Goal: Task Accomplishment & Management: Manage account settings

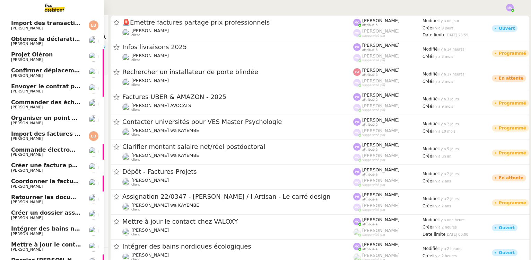
scroll to position [70, 0]
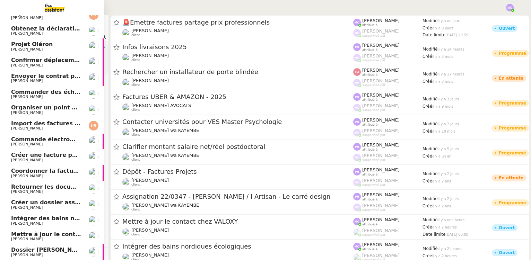
click at [39, 222] on span "Jeremy DUMONT-FILLON" at bounding box center [27, 223] width 32 height 5
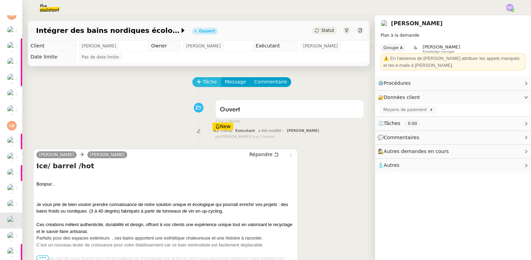
click at [204, 82] on span "Tâche" at bounding box center [210, 82] width 14 height 8
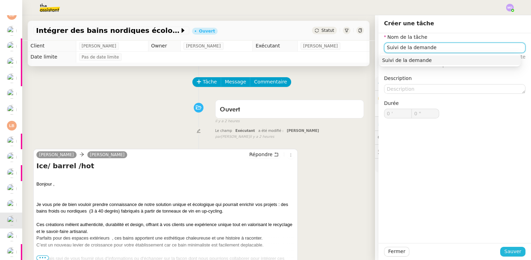
type input "Suivi de la demande"
click at [504, 252] on span "Sauver" at bounding box center [512, 252] width 17 height 8
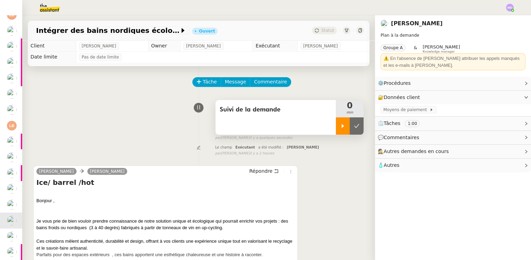
click at [336, 130] on div at bounding box center [343, 125] width 14 height 17
click at [347, 128] on icon at bounding box center [350, 126] width 6 height 6
click at [354, 128] on icon at bounding box center [356, 126] width 5 height 4
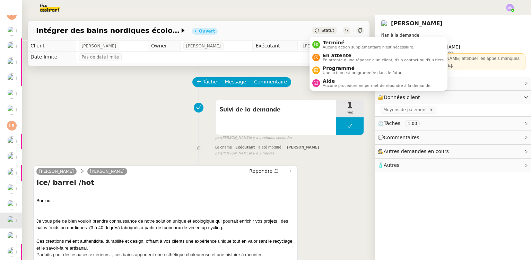
click at [326, 32] on span "Statut" at bounding box center [327, 30] width 13 height 5
click at [332, 43] on span "Terminé" at bounding box center [367, 43] width 91 height 6
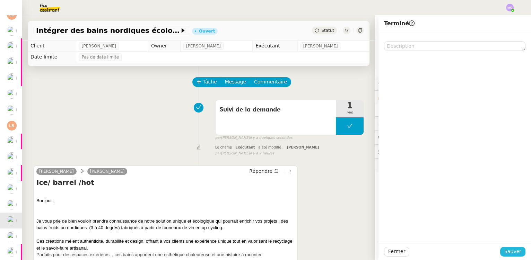
drag, startPoint x: 506, startPoint y: 252, endPoint x: 499, endPoint y: 252, distance: 6.3
click at [504, 252] on span "Sauver" at bounding box center [512, 252] width 17 height 8
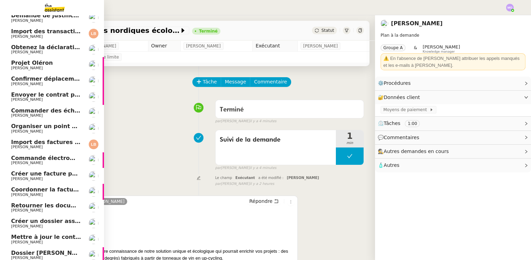
scroll to position [54, 0]
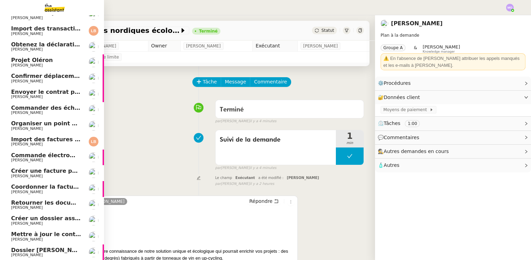
click at [48, 251] on span "Dossier [PERSON_NAME] El Ramy" at bounding box center [63, 250] width 104 height 7
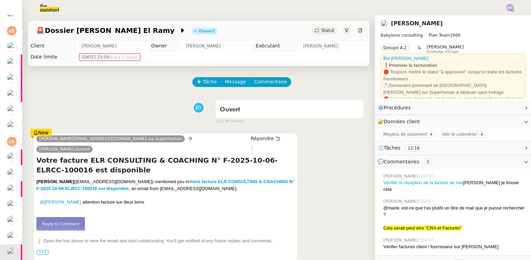
click at [322, 30] on span "Statut" at bounding box center [327, 30] width 13 height 5
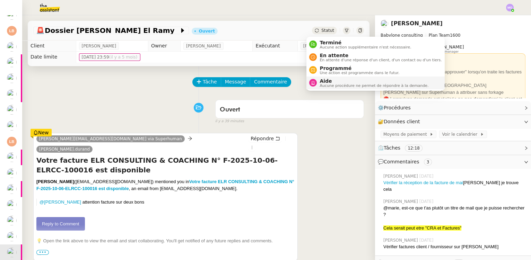
click at [319, 80] on div "Aide Aucune procédure ne permet de répondre à la demande." at bounding box center [373, 82] width 112 height 9
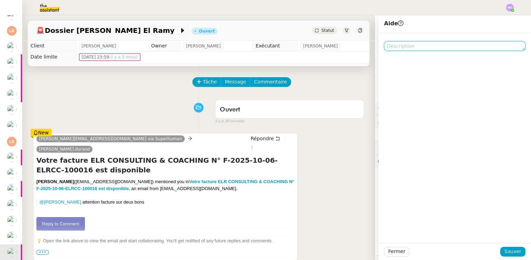
click at [394, 47] on textarea at bounding box center [454, 46] width 141 height 10
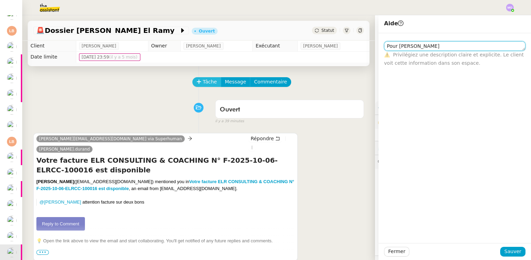
type textarea "Pour Emelyne"
click at [199, 78] on button "Tâche" at bounding box center [206, 82] width 29 height 10
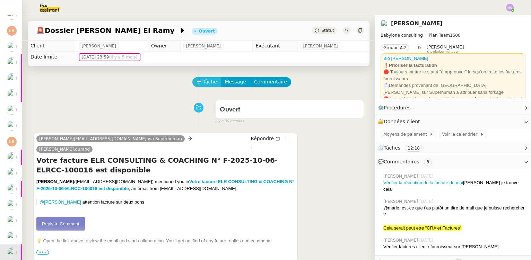
click at [203, 83] on span "Tâche" at bounding box center [210, 82] width 14 height 8
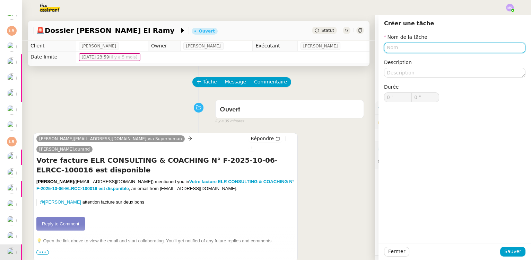
paste input "Suivi de la demande"
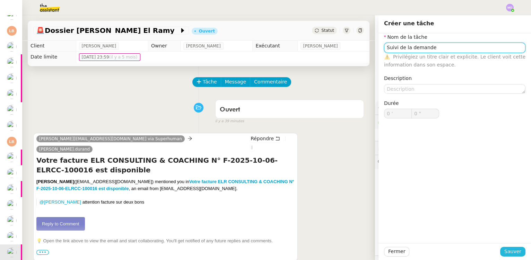
type input "Suivi de la demande"
drag, startPoint x: 506, startPoint y: 251, endPoint x: 466, endPoint y: 240, distance: 41.8
click at [506, 251] on span "Sauver" at bounding box center [512, 252] width 17 height 8
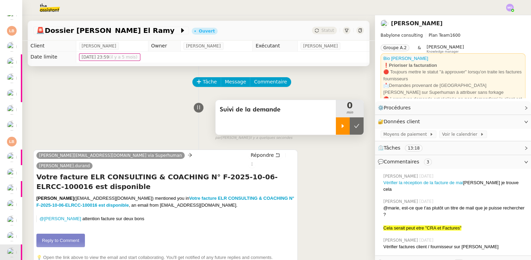
click at [336, 125] on div at bounding box center [343, 125] width 14 height 17
click at [350, 132] on div at bounding box center [350, 125] width 28 height 17
click at [350, 132] on button at bounding box center [356, 125] width 14 height 17
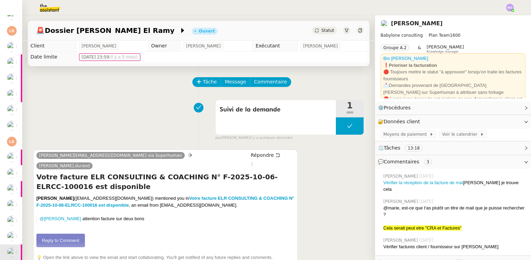
click at [321, 32] on span "Statut" at bounding box center [327, 30] width 13 height 5
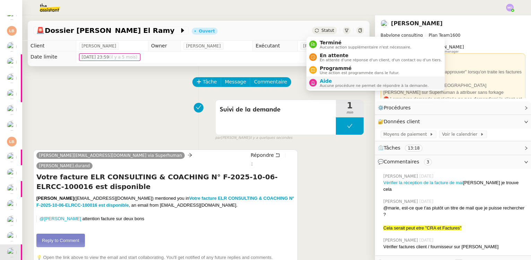
click at [322, 84] on span "Aucune procédure ne permet de répondre à la demande." at bounding box center [373, 86] width 109 height 4
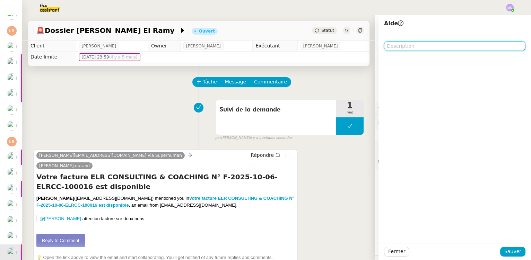
click at [396, 49] on textarea at bounding box center [454, 46] width 141 height 10
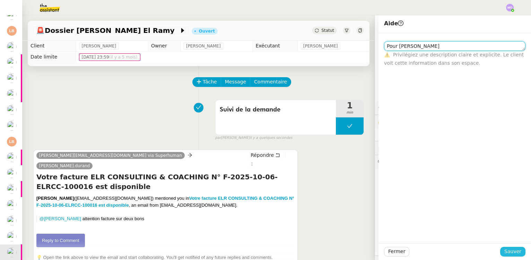
type textarea "Pour Emelyne"
drag, startPoint x: 509, startPoint y: 251, endPoint x: 397, endPoint y: 237, distance: 112.8
click at [508, 251] on span "Sauver" at bounding box center [512, 252] width 17 height 8
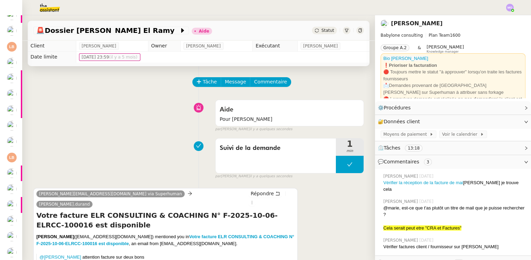
scroll to position [54, 0]
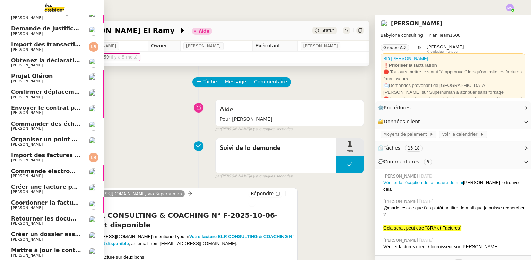
click at [48, 249] on span "Mettre à jour le contact chez VALOXY" at bounding box center [69, 250] width 116 height 7
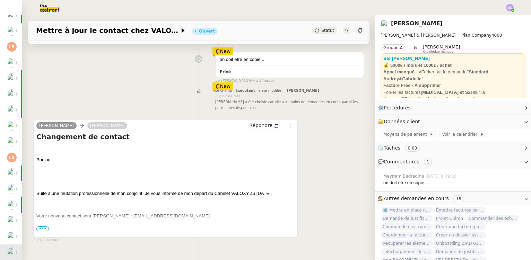
scroll to position [94, 0]
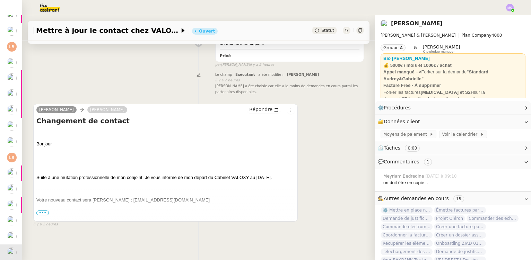
click at [42, 212] on span "•••" at bounding box center [42, 213] width 12 height 5
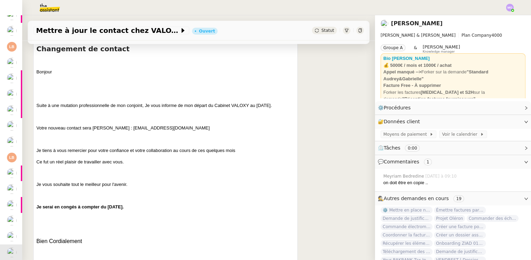
scroll to position [189, 0]
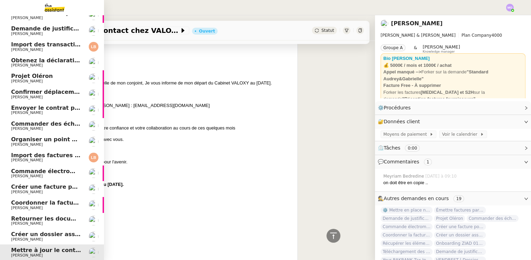
click at [29, 231] on span "Créer un dossier assurance Descudet" at bounding box center [69, 234] width 116 height 7
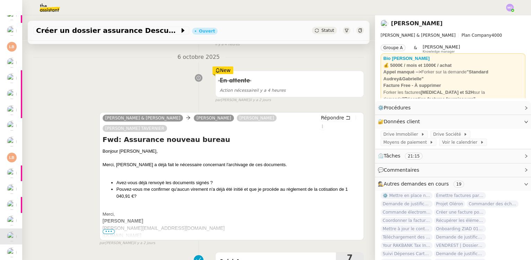
scroll to position [94, 0]
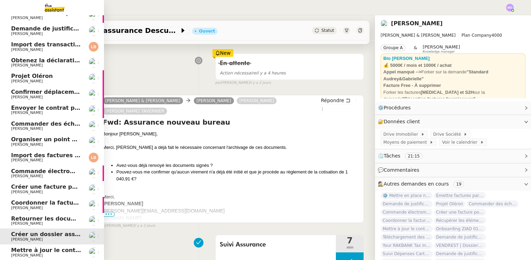
click at [36, 223] on span "[PERSON_NAME]" at bounding box center [46, 224] width 70 height 4
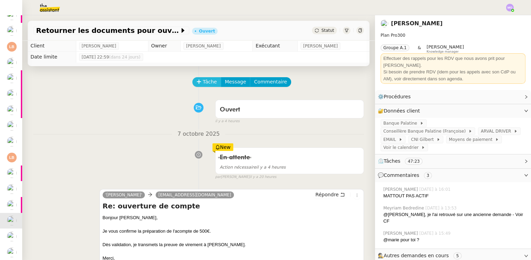
click at [205, 85] on span "Tâche" at bounding box center [210, 82] width 14 height 8
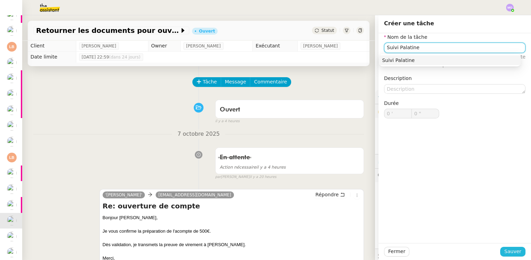
type input "Suivi Palatine"
drag, startPoint x: 506, startPoint y: 251, endPoint x: 499, endPoint y: 251, distance: 6.9
click at [506, 251] on span "Sauver" at bounding box center [512, 252] width 17 height 8
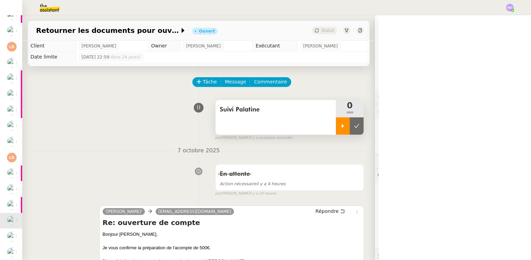
click at [339, 128] on div at bounding box center [343, 125] width 14 height 17
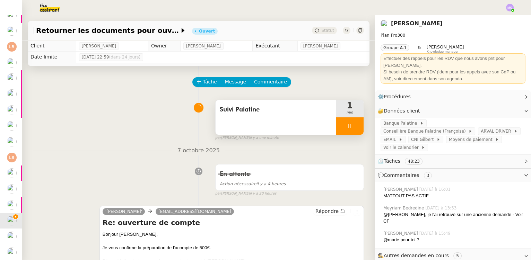
click at [349, 128] on div at bounding box center [350, 125] width 28 height 17
click at [354, 128] on icon at bounding box center [357, 126] width 6 height 6
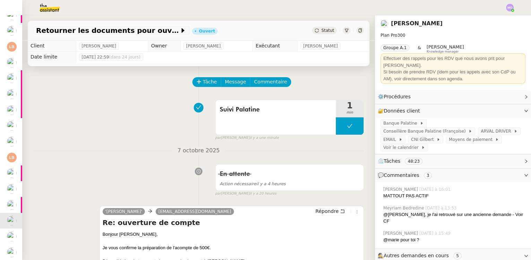
click at [324, 31] on span "Statut" at bounding box center [327, 30] width 13 height 5
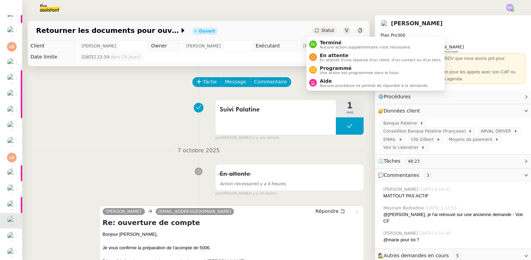
click at [321, 29] on span "Statut" at bounding box center [327, 30] width 13 height 5
click at [328, 58] on span "En attente d'une réponse d'un client, d'un contact ou d'un tiers." at bounding box center [380, 60] width 122 height 4
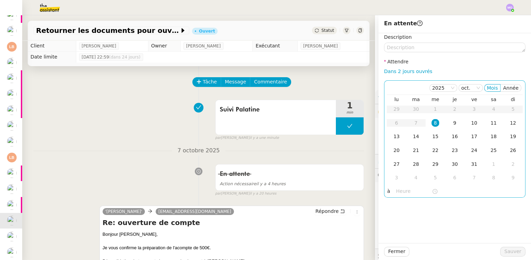
click at [431, 122] on div "8" at bounding box center [435, 123] width 8 height 8
click at [396, 193] on input "text" at bounding box center [414, 191] width 36 height 8
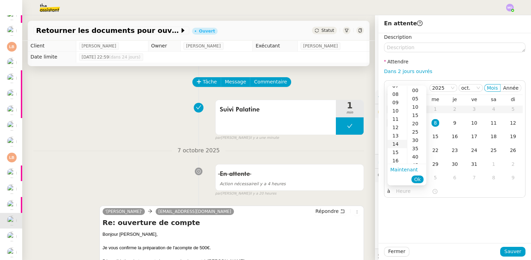
click at [394, 142] on div "14" at bounding box center [396, 144] width 19 height 8
click at [413, 87] on div "00" at bounding box center [416, 90] width 19 height 8
type input "14:00"
click at [415, 179] on span "Ok" at bounding box center [417, 179] width 7 height 7
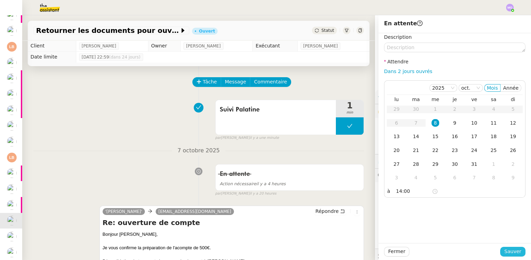
click at [507, 251] on span "Sauver" at bounding box center [512, 252] width 17 height 8
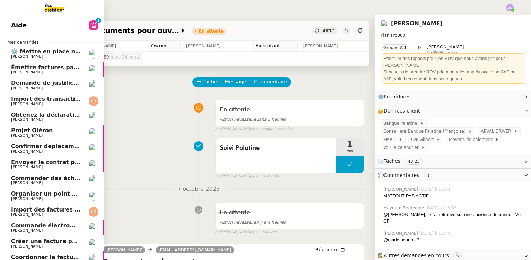
click at [55, 117] on span "Obtenez la déclaration des bénéficiaires effectifs" at bounding box center [87, 115] width 153 height 7
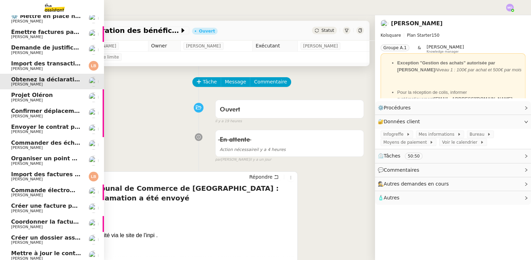
scroll to position [38, 0]
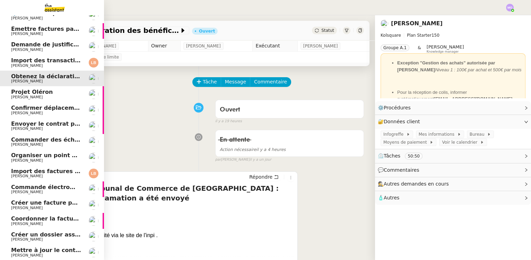
click at [35, 153] on span "Organiser un point de synchronisation" at bounding box center [71, 155] width 120 height 7
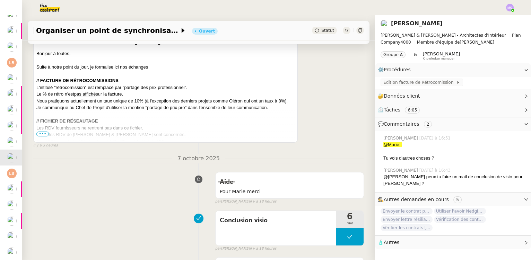
scroll to position [126, 0]
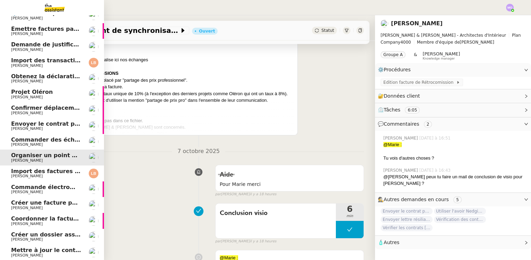
click at [35, 188] on span "Commande électroménagers Boulanger - PROJET OLERON" at bounding box center [101, 187] width 180 height 7
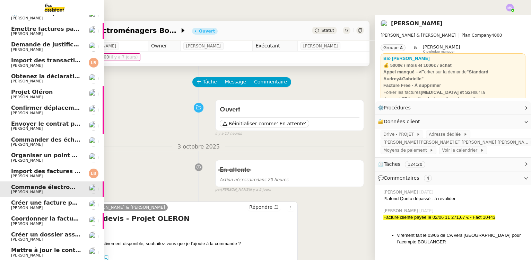
click at [36, 222] on span "[PERSON_NAME]" at bounding box center [27, 224] width 32 height 5
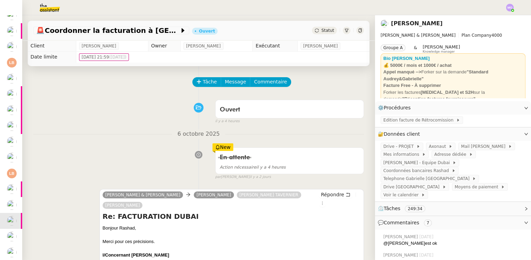
click at [321, 28] on span "Statut" at bounding box center [327, 30] width 13 height 5
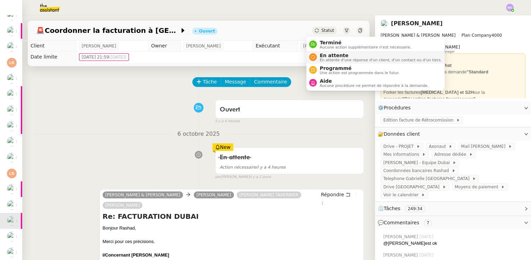
click at [327, 53] on span "En attente" at bounding box center [380, 56] width 122 height 6
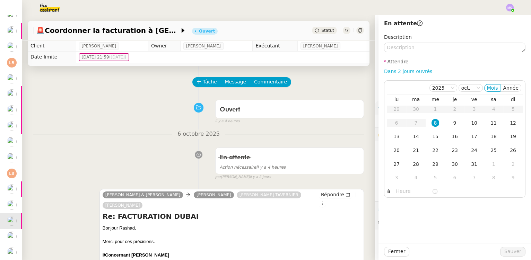
click at [391, 69] on link "Dans 2 jours ouvrés" at bounding box center [408, 72] width 48 height 6
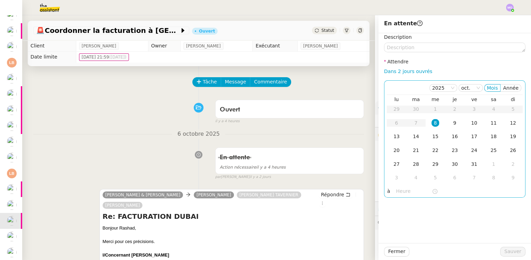
type input "07:00"
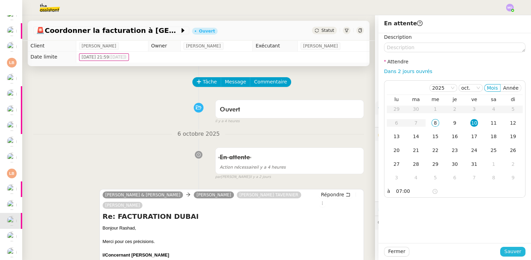
click at [504, 250] on span "Sauver" at bounding box center [512, 252] width 17 height 8
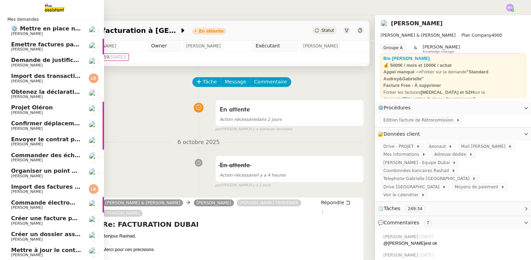
scroll to position [23, 0]
click at [52, 236] on span "Créer un dossier assurance Descudet" at bounding box center [69, 234] width 116 height 7
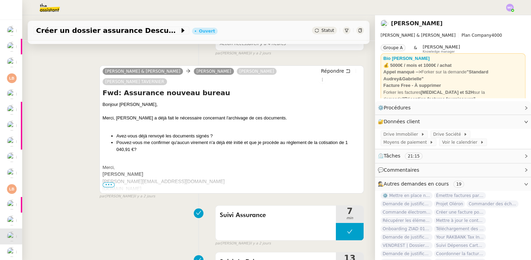
scroll to position [126, 0]
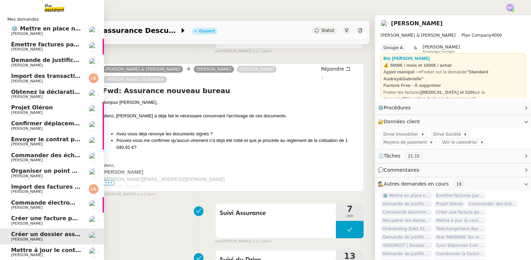
click at [42, 220] on span "Créer une facture pour Atelier Kocovski" at bounding box center [73, 218] width 124 height 7
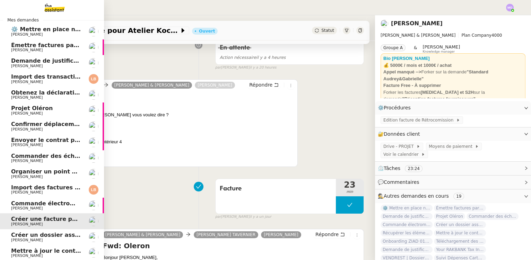
scroll to position [23, 0]
click at [38, 205] on span "Commande électroménagers Boulanger - PROJET OLERON" at bounding box center [101, 203] width 180 height 7
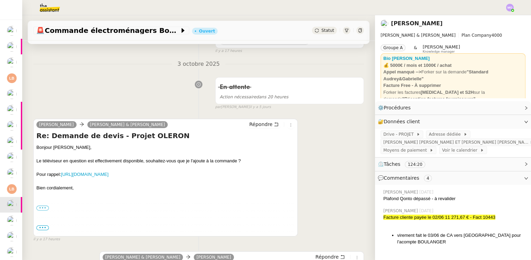
scroll to position [94, 0]
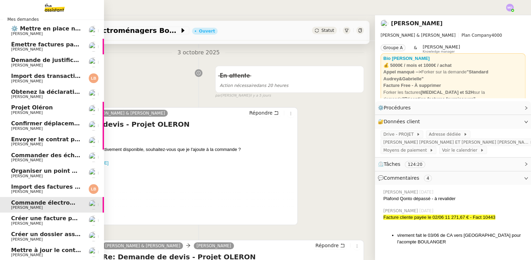
click at [48, 170] on span "Organiser un point de synchronisation" at bounding box center [71, 171] width 120 height 7
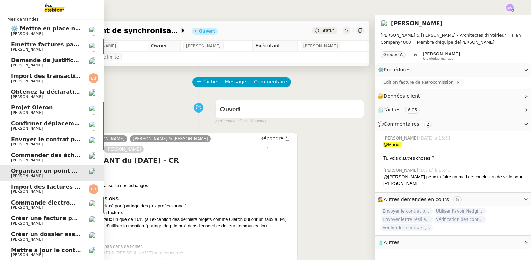
click at [40, 153] on span "Commander des échantillons pour Saint Nicolas" at bounding box center [86, 155] width 150 height 7
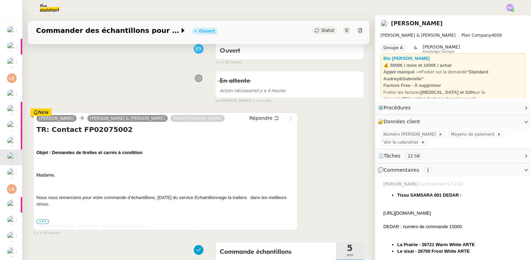
scroll to position [94, 0]
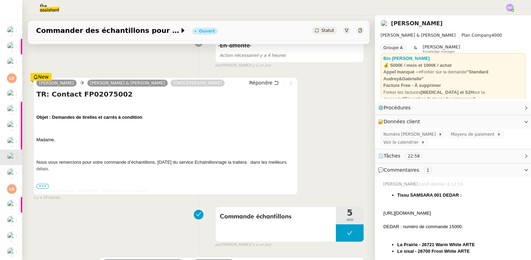
click at [41, 185] on span "•••" at bounding box center [42, 186] width 12 height 5
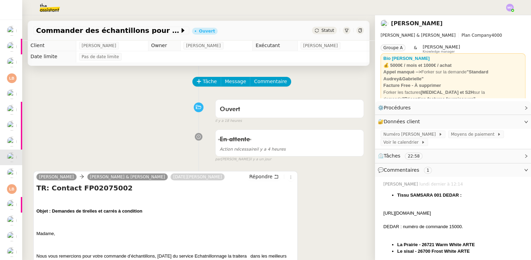
scroll to position [0, 0]
click at [204, 87] on button "Tâche" at bounding box center [206, 82] width 29 height 10
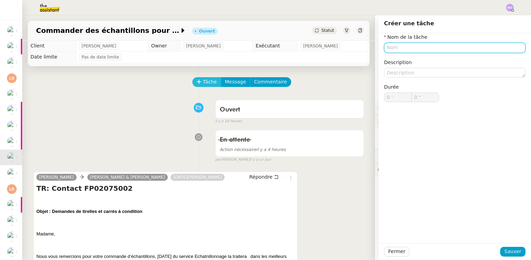
paste input "Suivi de la demande"
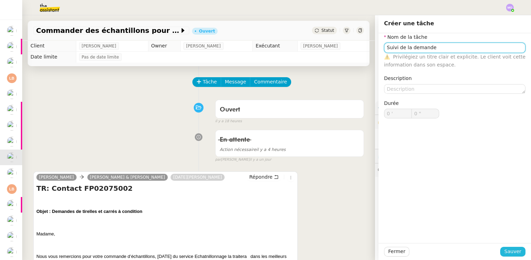
type input "Suivi de la demande"
drag, startPoint x: 503, startPoint y: 252, endPoint x: 477, endPoint y: 244, distance: 27.1
click at [501, 251] on button "Sauver" at bounding box center [512, 252] width 25 height 10
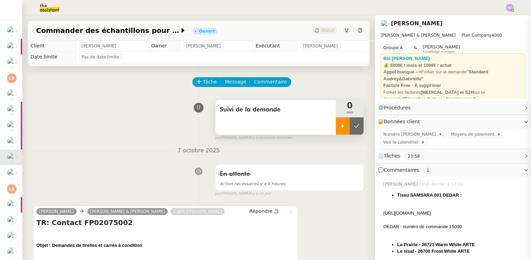
click at [340, 129] on icon at bounding box center [343, 126] width 6 height 6
click at [352, 128] on div at bounding box center [350, 125] width 28 height 17
click at [352, 128] on button at bounding box center [356, 125] width 14 height 17
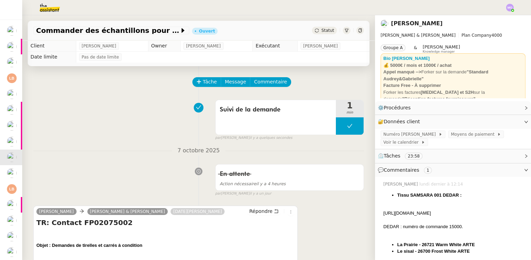
click at [323, 30] on span "Statut" at bounding box center [327, 30] width 13 height 5
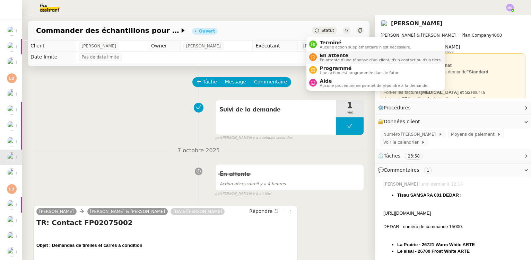
click at [328, 54] on span "En attente" at bounding box center [380, 56] width 122 height 6
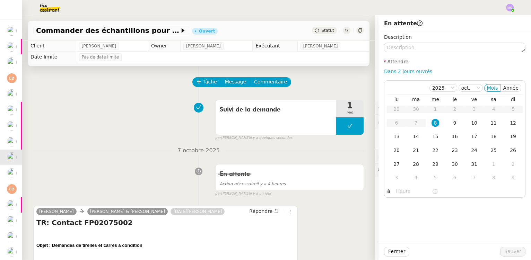
click at [387, 72] on link "Dans 2 jours ouvrés" at bounding box center [408, 72] width 48 height 6
type input "07:00"
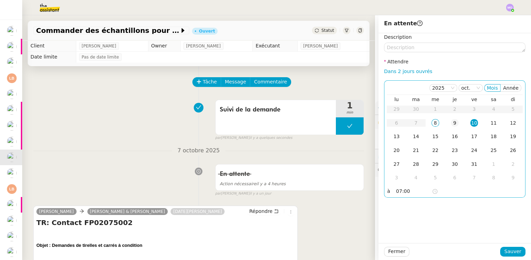
drag, startPoint x: 444, startPoint y: 124, endPoint x: 455, endPoint y: 182, distance: 59.0
click at [445, 125] on td "9" at bounding box center [454, 123] width 19 height 14
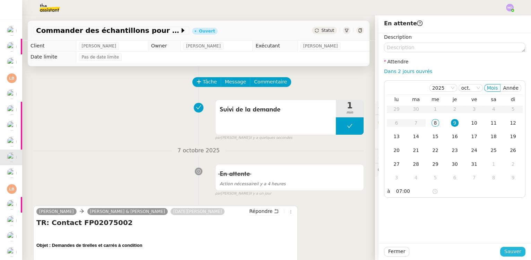
click at [506, 251] on span "Sauver" at bounding box center [512, 252] width 17 height 8
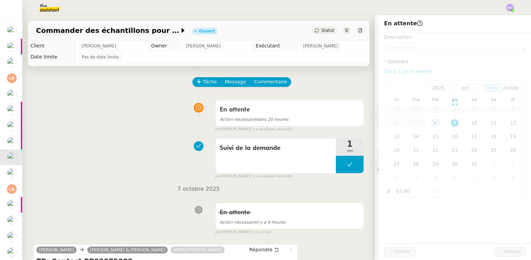
scroll to position [7, 0]
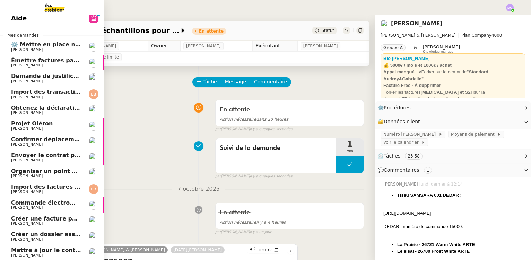
click at [49, 140] on span "Confirmer déplacement compteur gaz" at bounding box center [70, 139] width 118 height 7
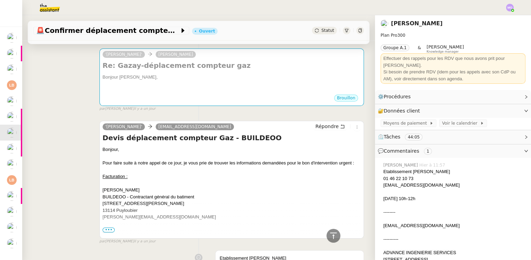
scroll to position [1259, 0]
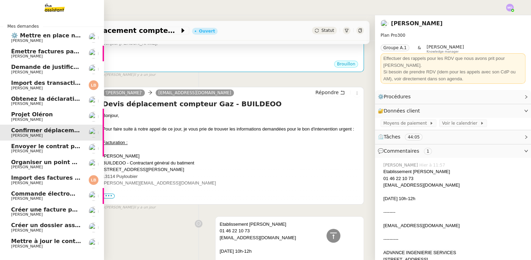
click at [47, 242] on span "Mettre à jour le contact chez VALOXY" at bounding box center [69, 241] width 116 height 7
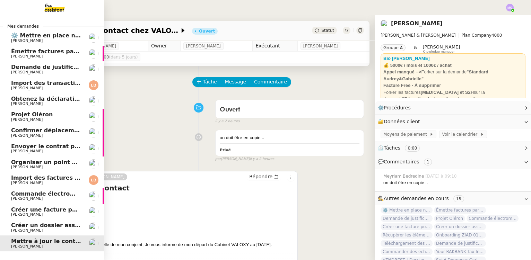
click at [52, 67] on span "Demande de justificatifs Pennylane - septembre 2025" at bounding box center [95, 67] width 168 height 7
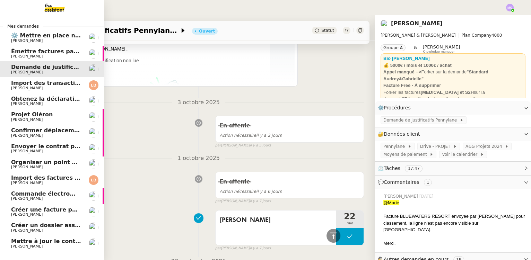
scroll to position [315, 0]
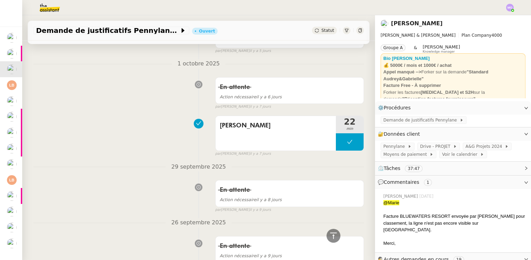
click at [126, 128] on div "Suivi Pennylane 22 min false par Marie O. il y a 7 jours" at bounding box center [198, 135] width 330 height 44
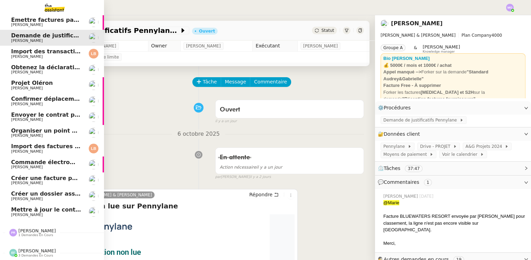
scroll to position [35, 0]
click at [23, 235] on div "[PERSON_NAME] 1 demandes en cours" at bounding box center [52, 230] width 104 height 20
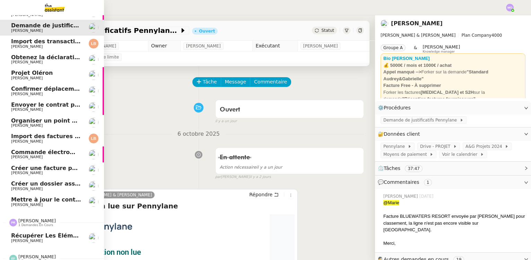
scroll to position [50, 0]
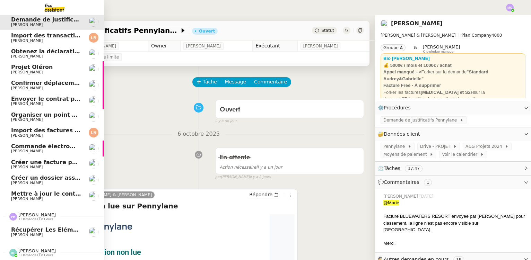
click at [43, 227] on span "Récupérer les éléments sociaux - Septembre 2025" at bounding box center [91, 230] width 160 height 7
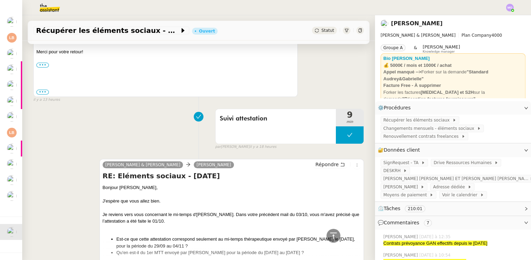
scroll to position [378, 0]
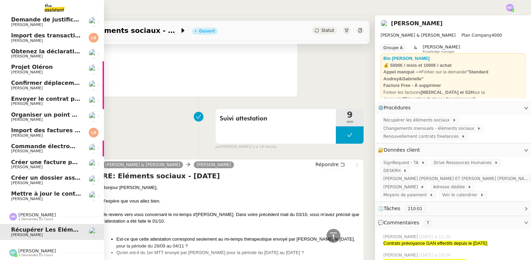
click at [38, 197] on span "[PERSON_NAME]" at bounding box center [27, 199] width 32 height 5
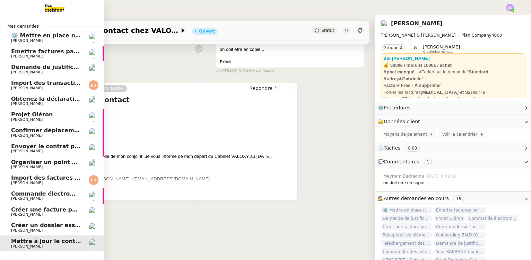
click at [45, 168] on span "Segolène Labinsky" at bounding box center [46, 167] width 70 height 4
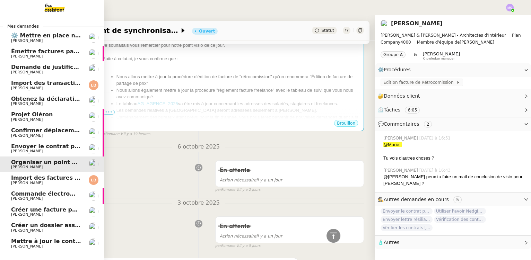
click at [47, 136] on span "[PERSON_NAME]" at bounding box center [46, 136] width 70 height 4
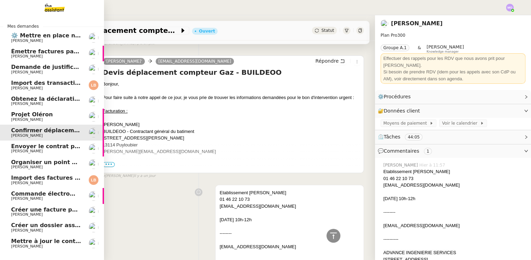
click at [34, 101] on span "Obtenez la déclaration des bénéficiaires effectifs" at bounding box center [87, 99] width 153 height 7
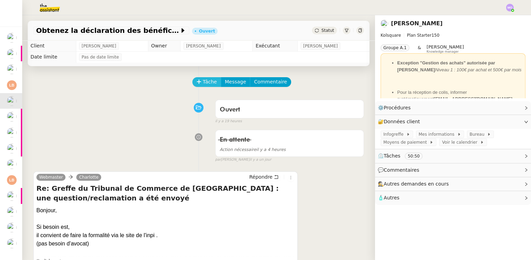
click at [203, 81] on span "Tâche" at bounding box center [210, 82] width 14 height 8
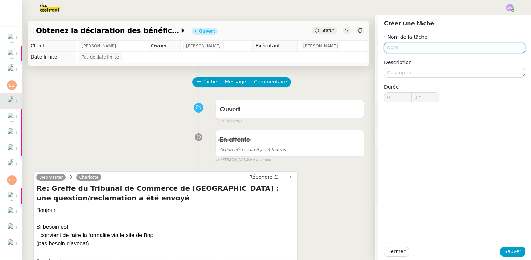
paste input "Suivi de la demande"
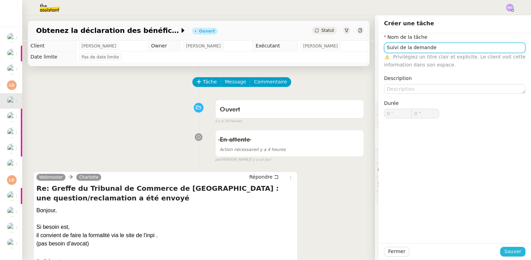
type input "Suivi de la demande"
drag, startPoint x: 505, startPoint y: 253, endPoint x: 467, endPoint y: 237, distance: 41.0
click at [505, 253] on span "Sauver" at bounding box center [512, 252] width 17 height 8
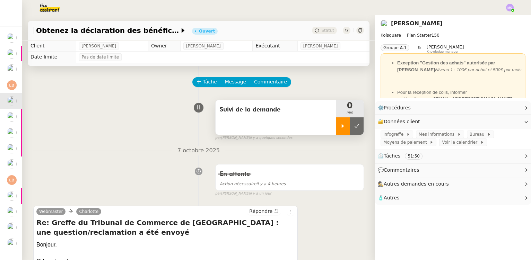
click at [336, 123] on div at bounding box center [343, 125] width 14 height 17
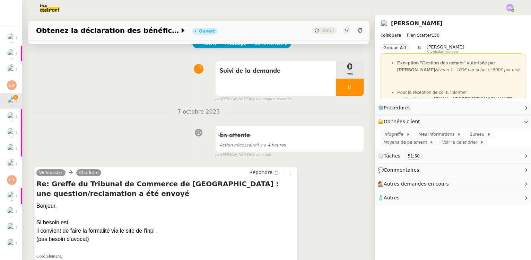
scroll to position [126, 0]
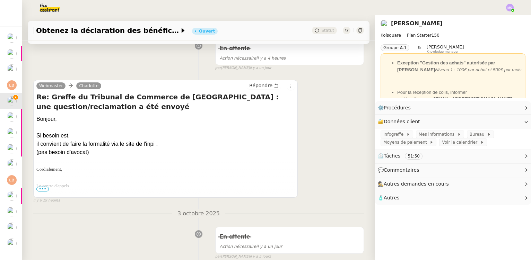
click at [145, 144] on div "il convient de faire la formalité via le site de l'inpi ." at bounding box center [165, 144] width 258 height 8
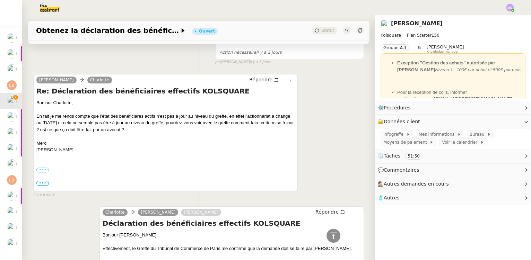
scroll to position [818, 0]
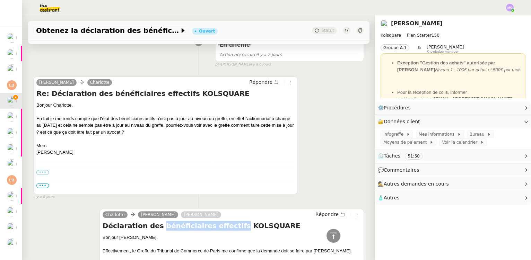
drag, startPoint x: 151, startPoint y: 227, endPoint x: 219, endPoint y: 227, distance: 67.2
click at [219, 227] on h4 "Déclaration des bénéficiaires effectifs KOLSQUARE" at bounding box center [232, 226] width 258 height 10
copy h4 "bénéficiaires effectifs"
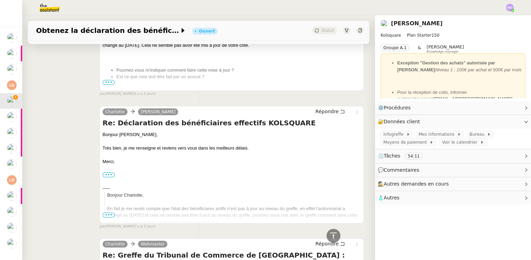
scroll to position [472, 0]
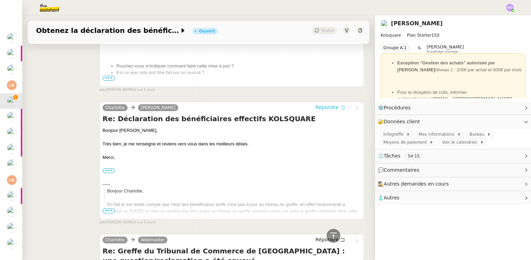
click at [318, 107] on span "Répondre" at bounding box center [326, 107] width 23 height 7
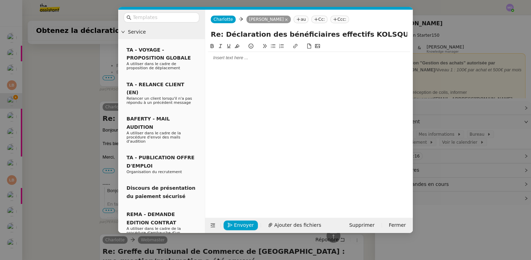
drag, startPoint x: 82, startPoint y: 100, endPoint x: 86, endPoint y: 109, distance: 9.5
click at [82, 100] on nz-modal-container "Service TA - VOYAGE - PROPOSITION GLOBALE A utiliser dans le cadre de propositi…" at bounding box center [265, 130] width 531 height 260
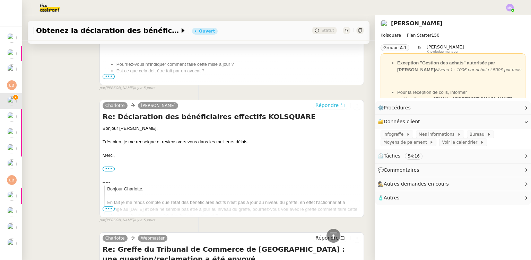
scroll to position [525, 0]
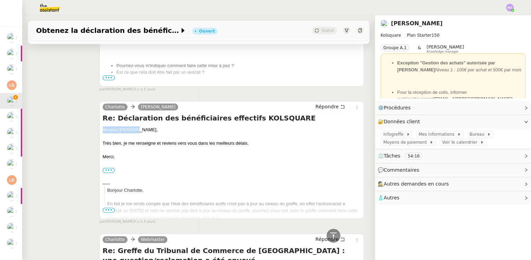
drag, startPoint x: 101, startPoint y: 130, endPoint x: 135, endPoint y: 131, distance: 34.0
click at [135, 131] on div "Bonjour Alexis," at bounding box center [232, 129] width 258 height 7
copy div "Bonjour Alexis,"
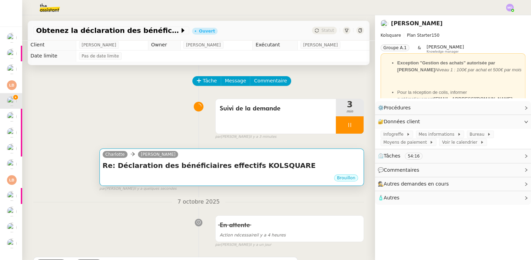
scroll to position [0, 0]
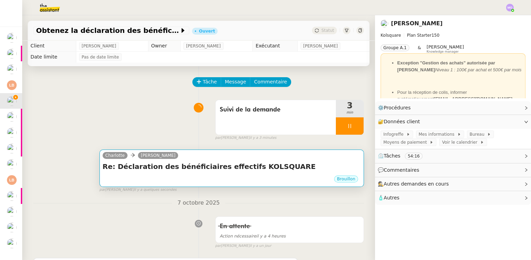
click at [211, 156] on div "Charlotte Alexis KLAHR" at bounding box center [232, 156] width 258 height 10
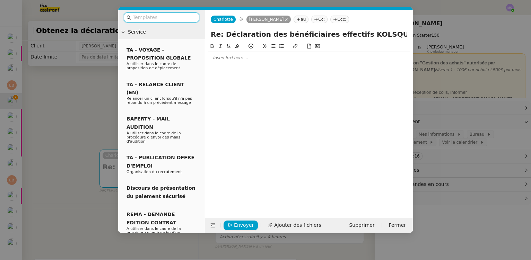
click at [217, 61] on div at bounding box center [309, 58] width 202 height 6
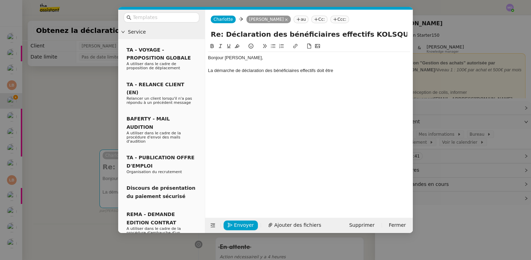
drag, startPoint x: 56, startPoint y: 96, endPoint x: 61, endPoint y: 79, distance: 17.6
click at [56, 93] on nz-modal-container "Service TA - VOYAGE - PROPOSITION GLOBALE A utiliser dans le cadre de propositi…" at bounding box center [265, 130] width 531 height 260
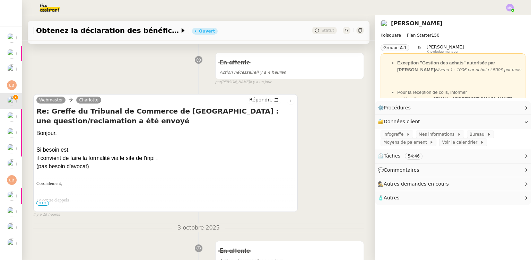
scroll to position [189, 0]
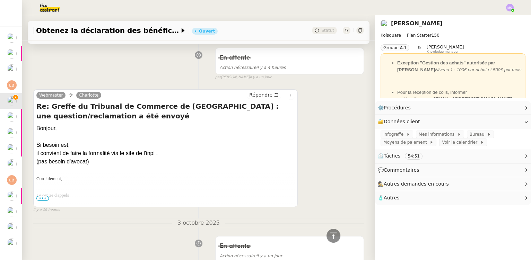
drag, startPoint x: 82, startPoint y: 155, endPoint x: 159, endPoint y: 156, distance: 76.9
click at [159, 156] on div "il convient de faire la formalité via le site de l'inpi ." at bounding box center [165, 153] width 258 height 8
drag, startPoint x: 82, startPoint y: 153, endPoint x: 123, endPoint y: 155, distance: 40.9
click at [123, 155] on div "il convient de faire la formalité via le site de l'inpi ." at bounding box center [165, 153] width 258 height 8
click at [123, 154] on div "il convient de faire la formalité via le site de l'inpi ." at bounding box center [165, 153] width 258 height 8
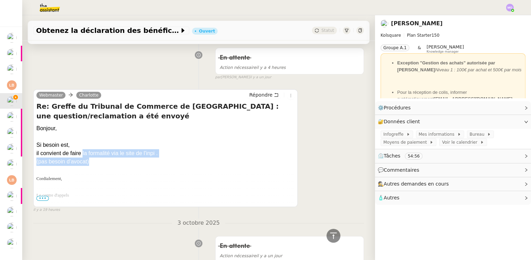
drag, startPoint x: 90, startPoint y: 154, endPoint x: 146, endPoint y: 157, distance: 56.5
copy div "la formalité via le site de l'inpi . (pas besoin d'avocat)"
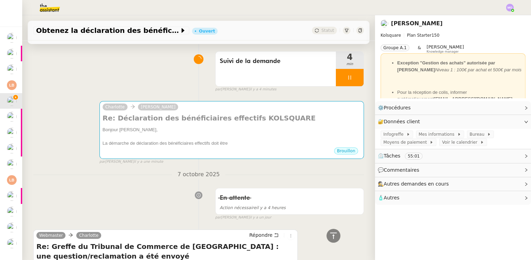
scroll to position [31, 0]
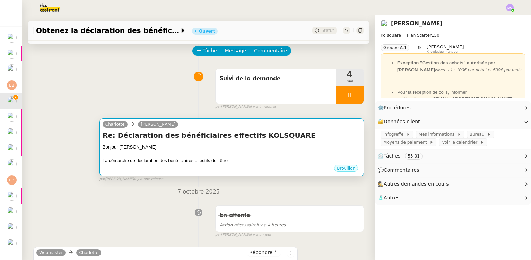
click at [172, 138] on h4 "Re: Déclaration des bénéficiaires effectifs KOLSQUARE" at bounding box center [232, 136] width 258 height 10
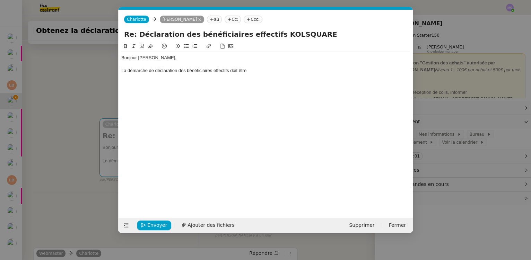
scroll to position [0, 15]
click at [252, 72] on div "La démarche de déclaration des bénéficiaires effectifs doit être" at bounding box center [265, 71] width 289 height 6
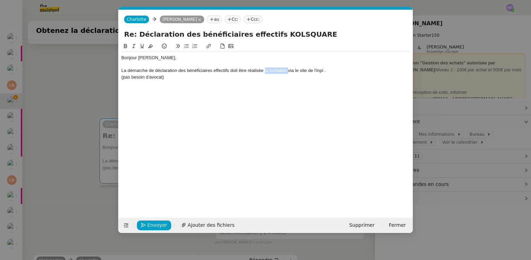
drag, startPoint x: 264, startPoint y: 69, endPoint x: 287, endPoint y: 70, distance: 22.9
click at [287, 70] on div "La démarche de déclaration des bénéficiaires effectifs doit être réalisée la fo…" at bounding box center [265, 71] width 289 height 6
drag, startPoint x: 299, startPoint y: 72, endPoint x: 303, endPoint y: 79, distance: 7.6
click at [300, 74] on div "La démarche de déclaration des bénéficiaires effectifs doit être réalisée via l…" at bounding box center [265, 71] width 289 height 6
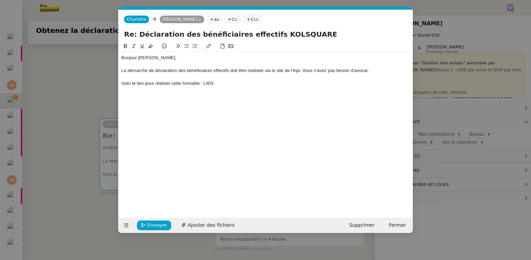
click at [209, 84] on div "Voici le lien pour réaliser cette formalité : LIEN" at bounding box center [265, 83] width 289 height 6
click at [207, 45] on icon at bounding box center [208, 46] width 5 height 5
paste input "https://entreprendre.service-public.gouv.fr/vosdroits/F36703?profil=societe"
type input "https://entreprendre.service-public.gouv.fr/vosdroits/F36703?profil=societe"
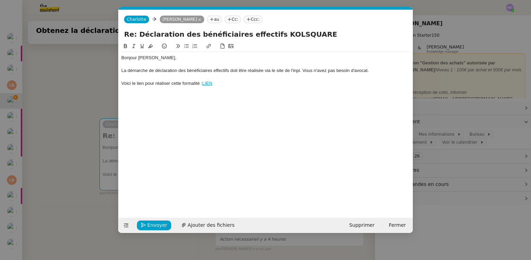
click at [230, 84] on div "Voici le lien pour réaliser cette formalité : LIEN" at bounding box center [265, 83] width 289 height 6
click at [300, 70] on div "La démarche de déclaration des bénéficiaires effectifs doit être réalisée via l…" at bounding box center [265, 71] width 289 height 6
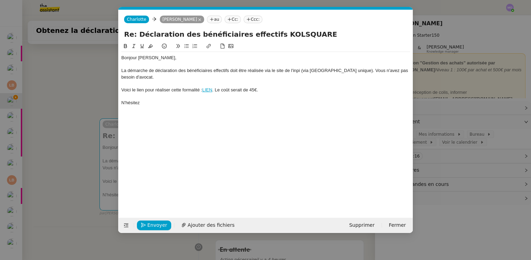
click at [161, 105] on div "N'hésitez" at bounding box center [265, 103] width 289 height 6
drag, startPoint x: 225, startPoint y: 102, endPoint x: 272, endPoint y: 102, distance: 47.5
click at [272, 102] on div "N'hésitez pas à m'indiquer si vous souhaitez que je me charge de cette dé" at bounding box center [265, 103] width 289 height 6
drag, startPoint x: 250, startPoint y: 101, endPoint x: 262, endPoint y: 102, distance: 11.5
click at [262, 102] on div "N'hésitez pas à m'indiquer si vous souhaitez que je vous assiste dans cette" at bounding box center [265, 103] width 289 height 6
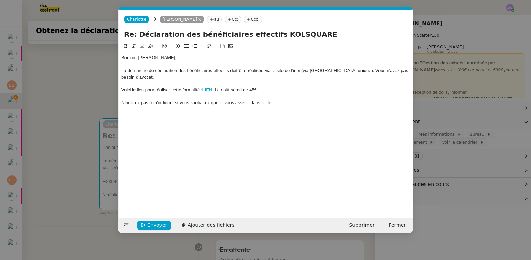
click at [288, 104] on div "N'hésitez pas à m'indiquer si vous souhaitez que je vous assiste dans cette" at bounding box center [265, 103] width 289 height 6
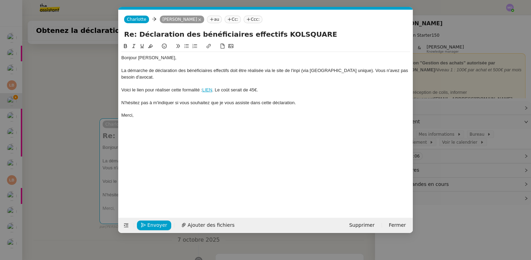
click at [230, 131] on div "Bonjour Alexis, La démarche de déclaration des bénéficiaires effectifs doit êtr…" at bounding box center [265, 124] width 289 height 165
click at [146, 115] on div "Merci," at bounding box center [265, 115] width 289 height 6
click at [149, 222] on span "Envoyer" at bounding box center [157, 225] width 20 height 8
click at [149, 222] on span "Confirmer l'envoi" at bounding box center [168, 225] width 42 height 8
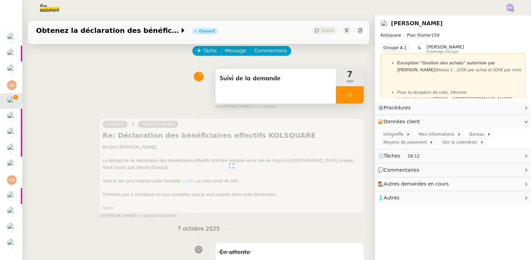
click at [351, 96] on div at bounding box center [350, 94] width 28 height 17
click at [354, 96] on icon at bounding box center [357, 95] width 6 height 6
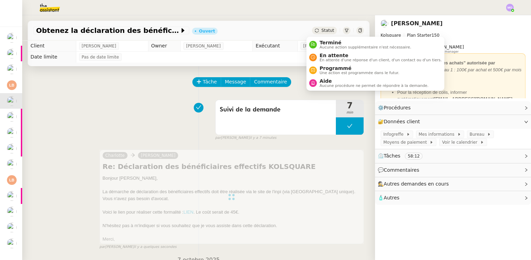
click at [321, 28] on span "Statut" at bounding box center [327, 30] width 13 height 5
click at [327, 44] on span "Terminé" at bounding box center [364, 43] width 91 height 6
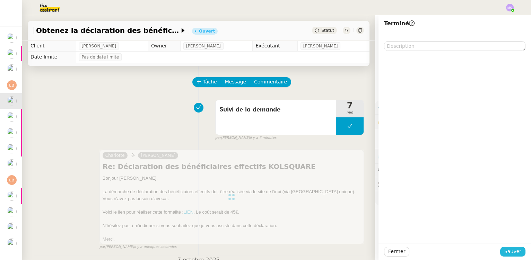
click at [502, 250] on button "Sauver" at bounding box center [512, 252] width 25 height 10
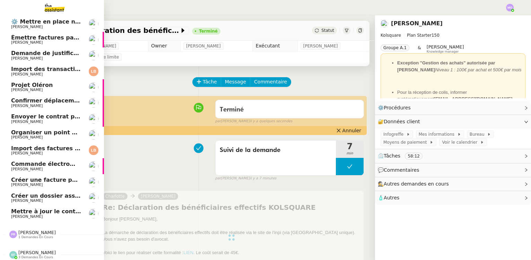
scroll to position [35, 0]
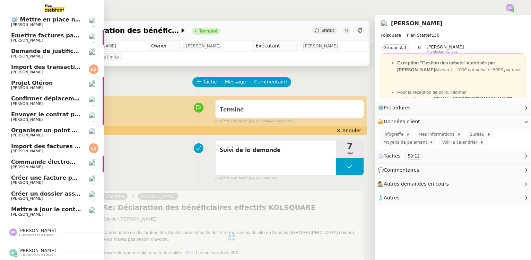
click at [36, 196] on span "[PERSON_NAME]" at bounding box center [27, 198] width 32 height 5
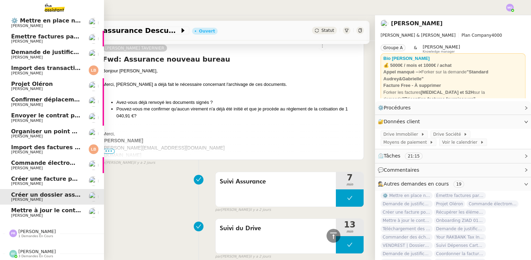
scroll to position [35, 0]
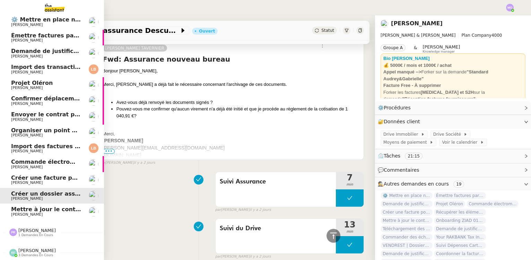
click at [32, 230] on span "[PERSON_NAME]" at bounding box center [36, 230] width 37 height 5
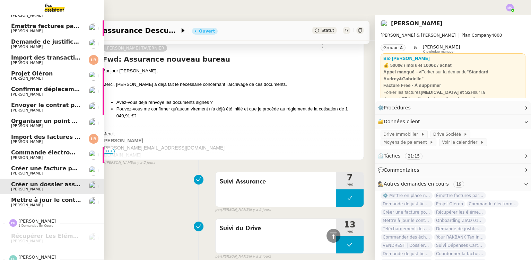
scroll to position [50, 0]
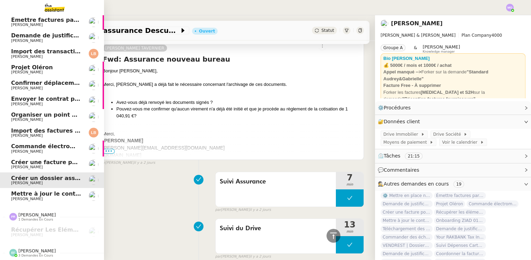
click at [45, 159] on span "Créer une facture pour Atelier Kocovski" at bounding box center [73, 162] width 124 height 7
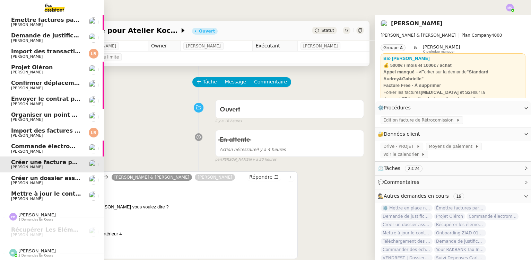
click at [29, 145] on span "Commande électroménagers Boulanger - PROJET OLERON" at bounding box center [101, 146] width 180 height 7
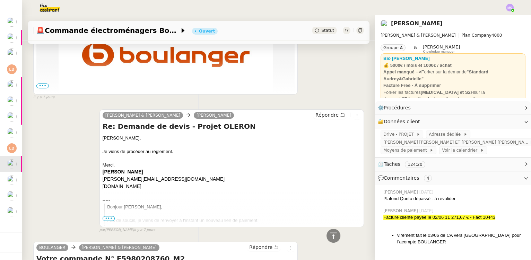
scroll to position [630, 0]
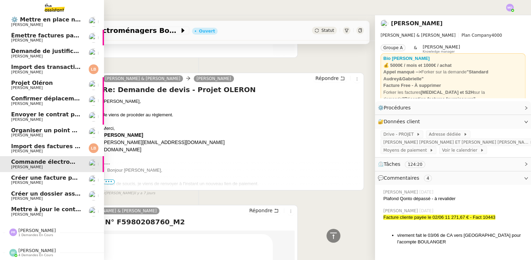
click at [50, 102] on span "[PERSON_NAME]" at bounding box center [46, 104] width 70 height 4
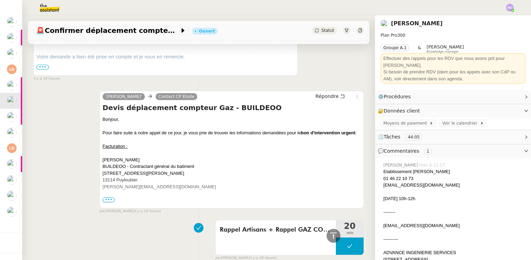
scroll to position [19, 0]
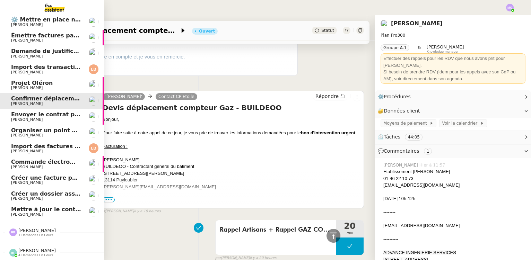
click at [54, 213] on span "[PERSON_NAME]" at bounding box center [46, 215] width 70 height 4
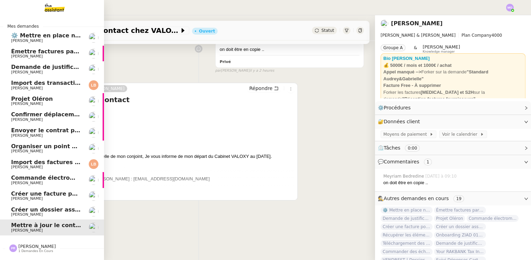
click at [49, 115] on span "Confirmer déplacement compteur gaz" at bounding box center [70, 114] width 118 height 7
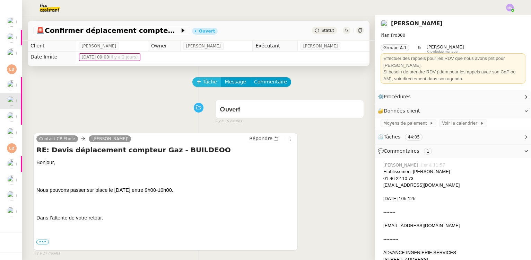
click at [198, 79] on button "Tâche" at bounding box center [206, 82] width 29 height 10
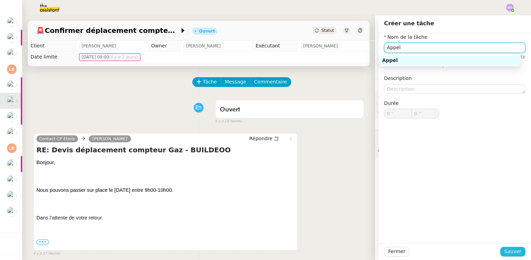
type input "Appel"
drag, startPoint x: 502, startPoint y: 249, endPoint x: 433, endPoint y: 242, distance: 69.2
click at [504, 249] on span "Sauver" at bounding box center [512, 252] width 17 height 8
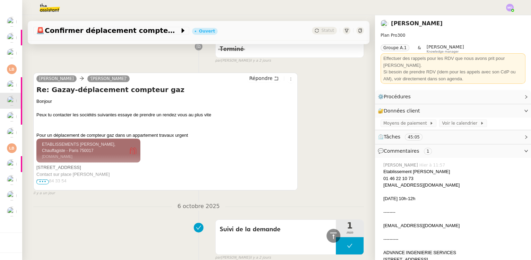
scroll to position [1984, 0]
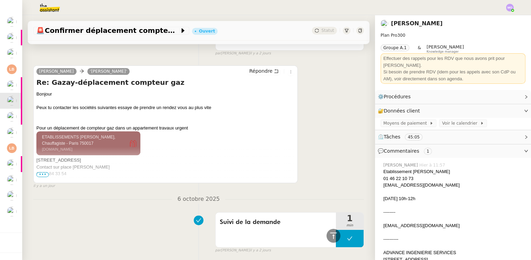
click at [42, 173] on ringoverc2c-number-84e06f14122c "07 68 84 33 54" at bounding box center [51, 173] width 30 height 5
click at [43, 177] on span "•••" at bounding box center [42, 174] width 12 height 5
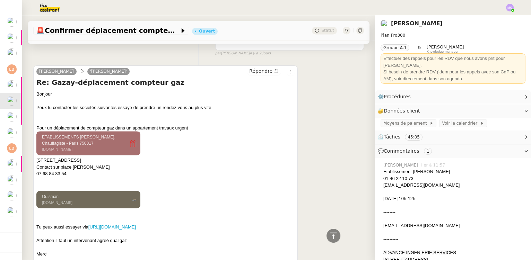
click at [79, 168] on div "Contact sur place [PERSON_NAME]" at bounding box center [165, 167] width 258 height 7
click at [79, 168] on div "Contact sur place Théodore" at bounding box center [165, 167] width 258 height 7
copy div "Théodore"
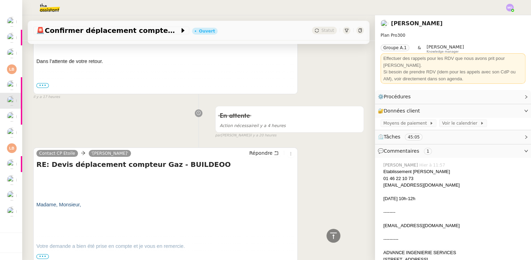
scroll to position [0, 0]
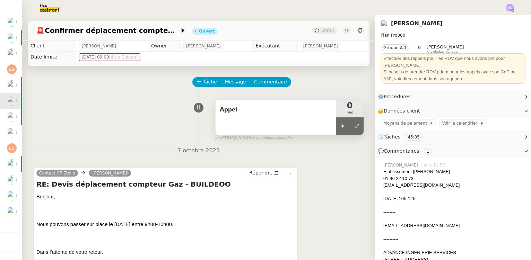
drag, startPoint x: 269, startPoint y: 129, endPoint x: 269, endPoint y: 124, distance: 5.2
click at [269, 129] on div "Appel" at bounding box center [275, 117] width 120 height 35
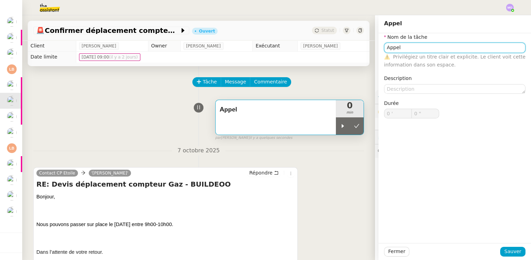
click at [418, 47] on input "Appel" at bounding box center [454, 48] width 141 height 10
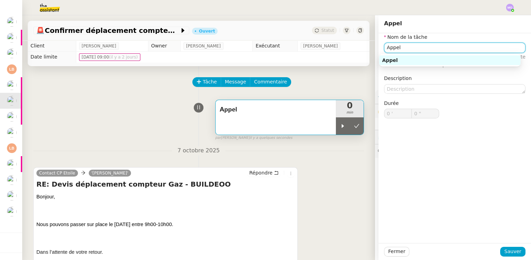
paste input "Théodore"
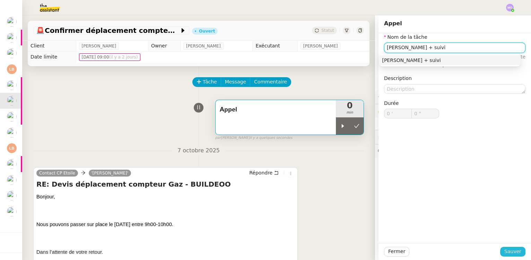
type input "Appel Théodore + suivi"
click at [507, 254] on span "Sauver" at bounding box center [512, 252] width 17 height 8
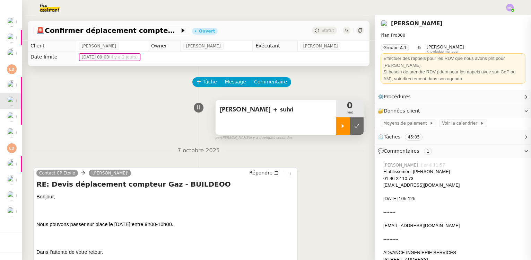
click at [340, 130] on div at bounding box center [343, 125] width 14 height 17
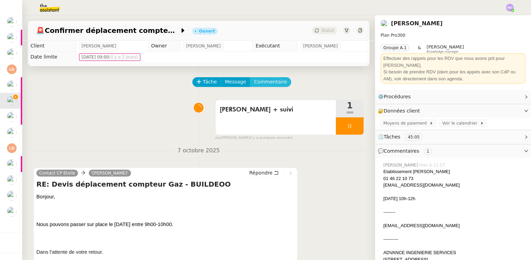
click at [262, 84] on span "Commentaire" at bounding box center [270, 82] width 33 height 8
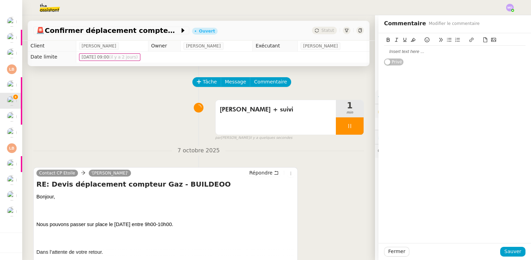
click at [398, 52] on div at bounding box center [454, 51] width 141 height 6
drag, startPoint x: 115, startPoint y: 225, endPoint x: 202, endPoint y: 223, distance: 87.0
click at [173, 223] on span "Nous pouvons passer sur place le [DATE] entre 9h00-10h00." at bounding box center [104, 225] width 137 height 6
copy span "vendredi 10/10/2025 entre 9h00-10h00"
click at [418, 53] on div "CP ETOILE :" at bounding box center [454, 51] width 141 height 6
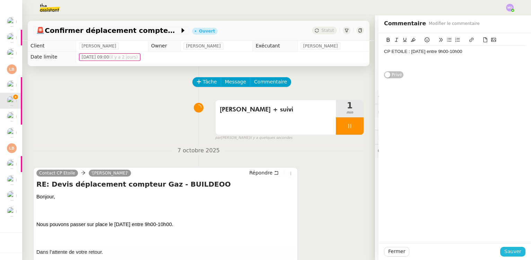
click at [500, 252] on button "Sauver" at bounding box center [512, 252] width 25 height 10
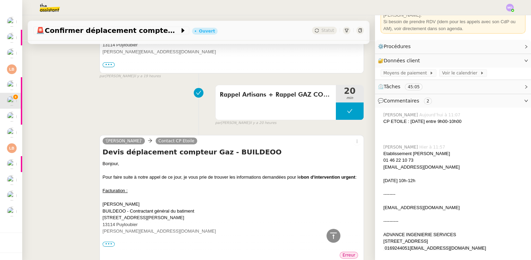
scroll to position [63, 0]
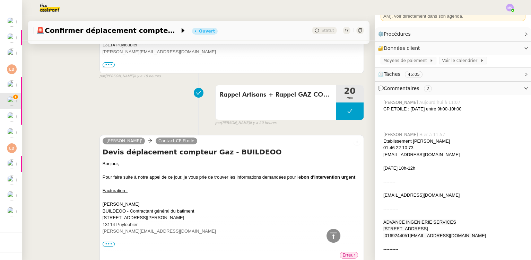
drag, startPoint x: 379, startPoint y: 167, endPoint x: 413, endPoint y: 167, distance: 34.0
click at [413, 167] on div "[DATE] 10h-12h" at bounding box center [454, 168] width 142 height 7
copy div "[DATE] 10h-12h"
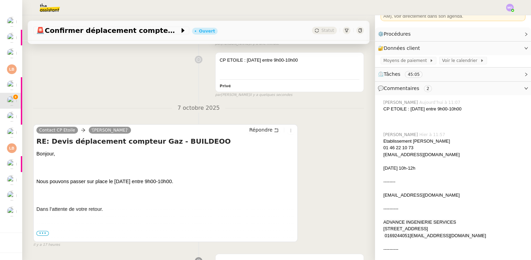
scroll to position [0, 0]
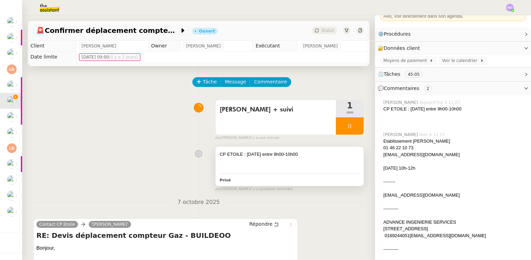
click at [275, 161] on div at bounding box center [290, 161] width 140 height 7
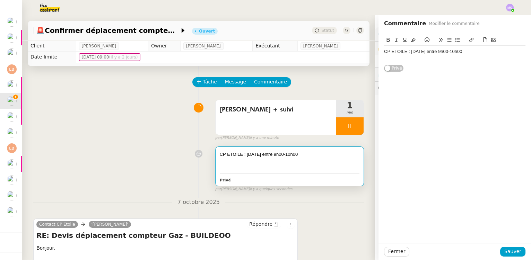
click at [488, 51] on div "CP ETOILE : [DATE] entre 9h00-10h00" at bounding box center [454, 51] width 141 height 6
click at [384, 64] on div "[DATE] 10h-12h" at bounding box center [454, 64] width 141 height 6
click at [504, 254] on span "Sauver" at bounding box center [512, 252] width 17 height 8
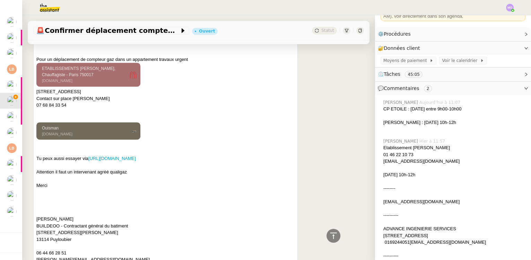
scroll to position [2109, 0]
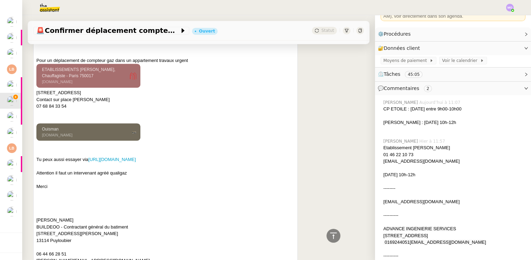
click at [54, 108] on ringoverc2c-number-84e06f14122c "07 68 84 33 54" at bounding box center [51, 106] width 30 height 5
click at [183, 91] on div "[STREET_ADDRESS]" at bounding box center [165, 92] width 258 height 7
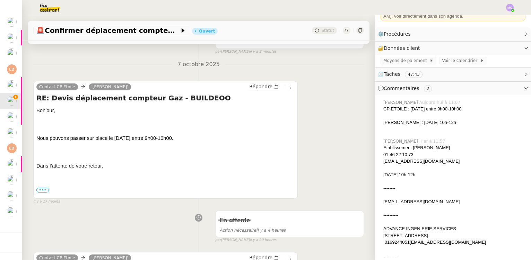
scroll to position [157, 0]
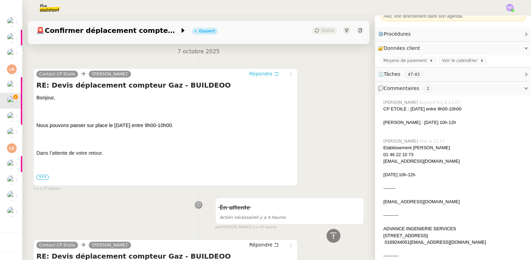
click at [256, 72] on span "Répondre" at bounding box center [260, 73] width 23 height 7
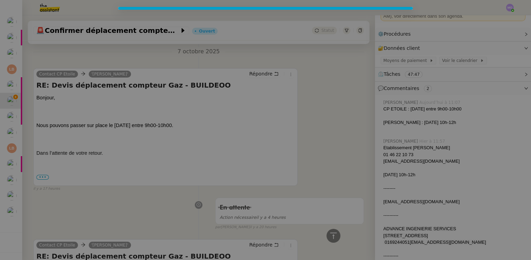
scroll to position [211, 0]
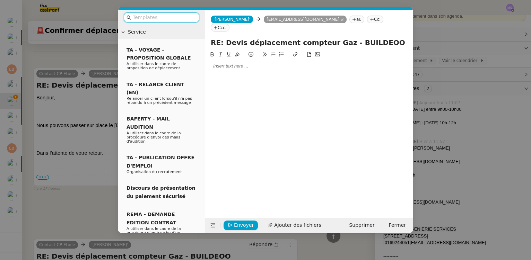
click at [231, 61] on div at bounding box center [309, 66] width 202 height 12
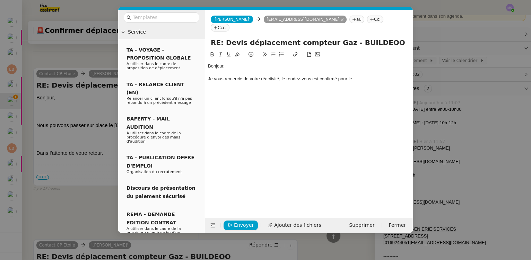
click at [86, 122] on nz-modal-container "Service TA - VOYAGE - PROPOSITION GLOBALE A utiliser dans le cadre de propositi…" at bounding box center [265, 130] width 531 height 260
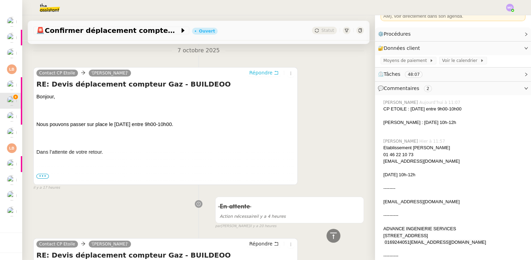
scroll to position [230, 0]
drag, startPoint x: 115, startPoint y: 125, endPoint x: 203, endPoint y: 126, distance: 88.0
click at [173, 126] on span "Nous pouvons passer sur place le [DATE] entre 9h00-10h00." at bounding box center [104, 125] width 137 height 6
copy span "vendredi 10/10/2025 entre 9h00-10h00."
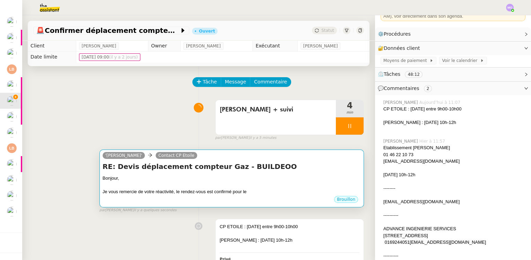
scroll to position [0, 0]
click at [265, 167] on h4 "RE: Devis déplacement compteur Gaz - BUILDEOO" at bounding box center [232, 167] width 258 height 10
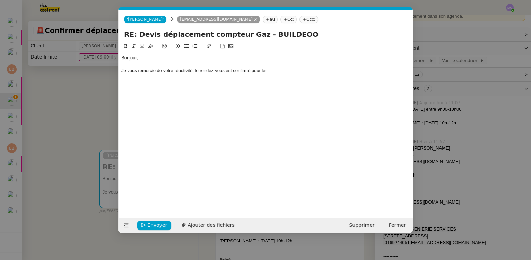
scroll to position [0, 15]
click at [284, 71] on div "Je vous remercie de votre réactivité, le rendez-vous est confirmé pour le" at bounding box center [265, 71] width 289 height 6
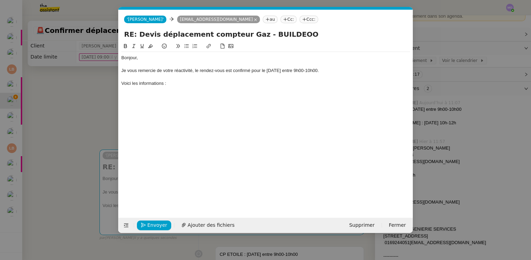
click at [82, 107] on nz-modal-container "Service TA - VOYAGE - PROPOSITION GLOBALE A utiliser dans le cadre de propositi…" at bounding box center [265, 130] width 531 height 260
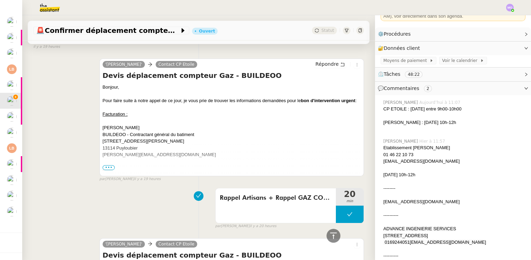
scroll to position [567, 0]
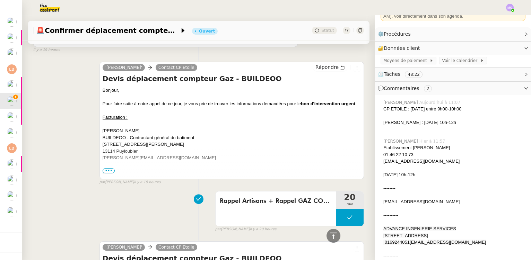
click at [108, 172] on span "•••" at bounding box center [109, 170] width 12 height 5
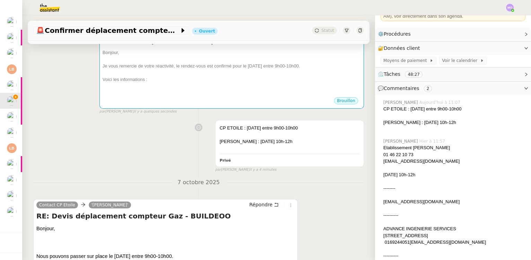
scroll to position [0, 0]
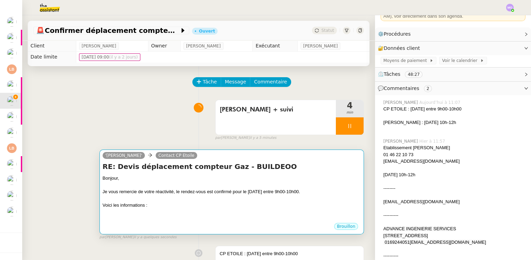
click at [182, 166] on h4 "RE: Devis déplacement compteur Gaz - BUILDEOO" at bounding box center [232, 167] width 258 height 10
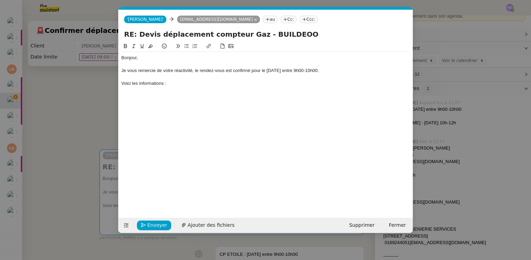
scroll to position [0, 15]
click at [140, 84] on div "Voici les informations :" at bounding box center [265, 83] width 289 height 6
click at [185, 130] on div "Bonjour, Je vous remercie de votre réactivité, le rendez-vous est confirmé pour…" at bounding box center [265, 124] width 289 height 165
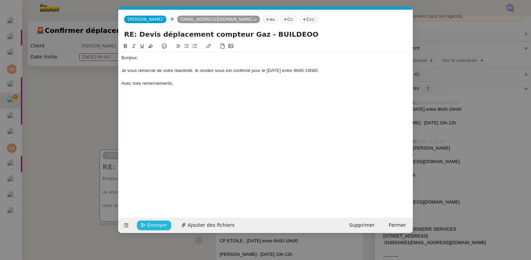
click at [152, 225] on span "Envoyer" at bounding box center [157, 225] width 20 height 8
click at [153, 224] on span "Confirmer l'envoi" at bounding box center [168, 225] width 42 height 8
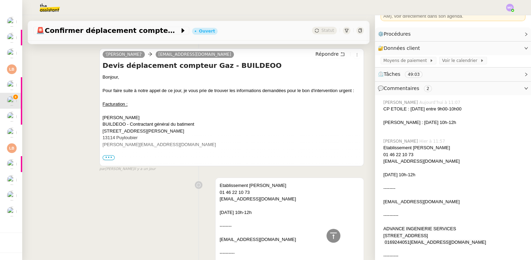
scroll to position [1820, 0]
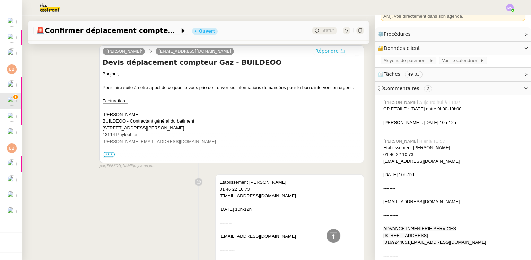
click at [320, 54] on span "Répondre" at bounding box center [326, 50] width 23 height 7
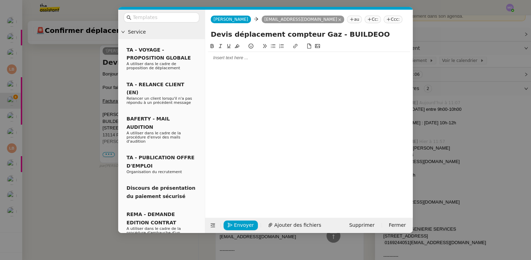
click at [88, 173] on nz-modal-container "Service TA - VOYAGE - PROPOSITION GLOBALE A utiliser dans le cadre de propositi…" at bounding box center [265, 130] width 531 height 260
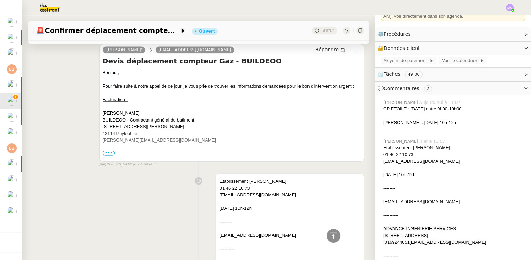
click at [107, 156] on span "•••" at bounding box center [109, 153] width 12 height 5
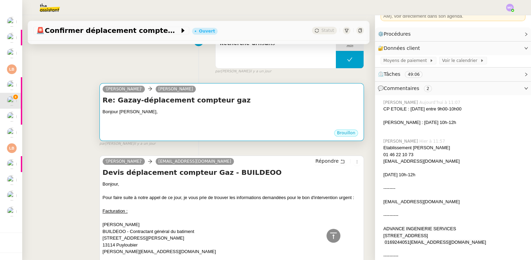
scroll to position [1747, 0]
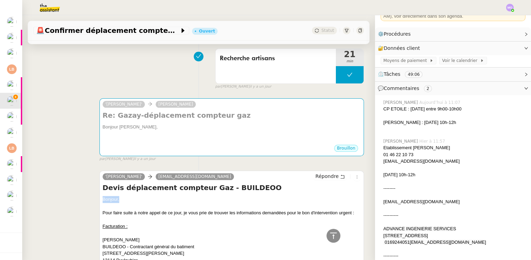
drag, startPoint x: 100, startPoint y: 209, endPoint x: 123, endPoint y: 206, distance: 23.0
copy div "Bonjour,"
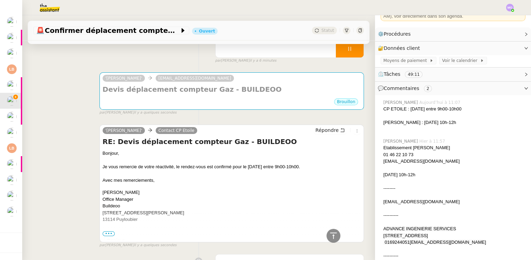
scroll to position [0, 0]
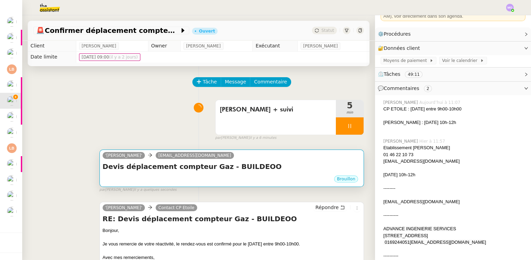
click at [272, 163] on h4 "Devis déplacement compteur Gaz - BUILDEOO" at bounding box center [232, 167] width 258 height 10
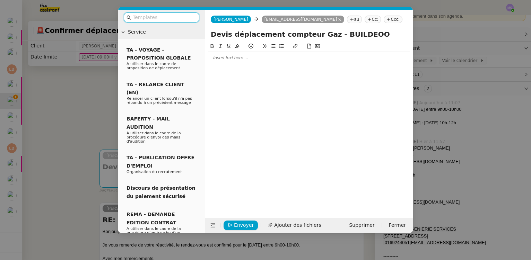
click at [222, 59] on div at bounding box center [309, 58] width 202 height 6
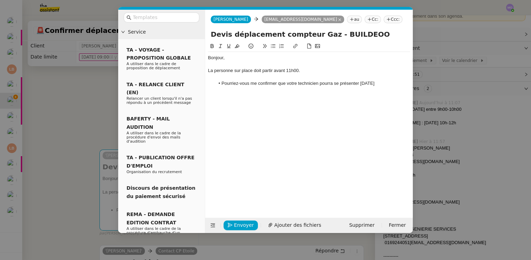
drag, startPoint x: 90, startPoint y: 93, endPoint x: 98, endPoint y: 88, distance: 8.6
click at [90, 92] on nz-modal-container "Service TA - VOYAGE - PROPOSITION GLOBALE A utiliser dans le cadre de propositi…" at bounding box center [265, 130] width 531 height 260
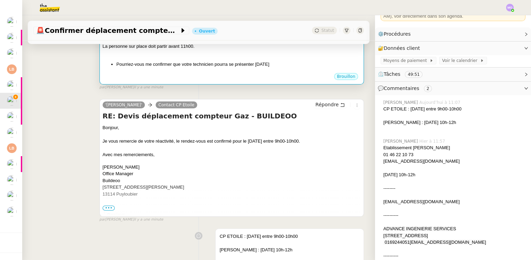
scroll to position [157, 0]
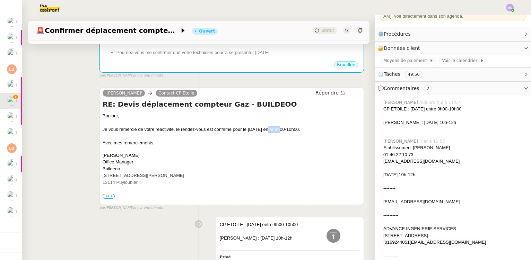
drag, startPoint x: 265, startPoint y: 129, endPoint x: 276, endPoint y: 129, distance: 11.4
click at [276, 129] on div "Je vous remercie de votre réactivité, le rendez-vous est confirmé pour le [DATE…" at bounding box center [232, 129] width 258 height 7
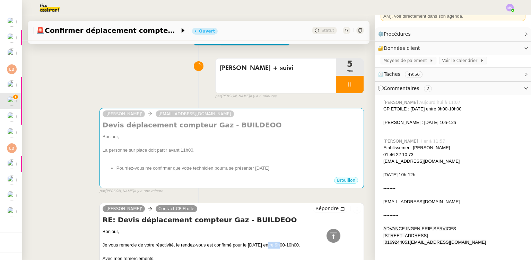
scroll to position [0, 0]
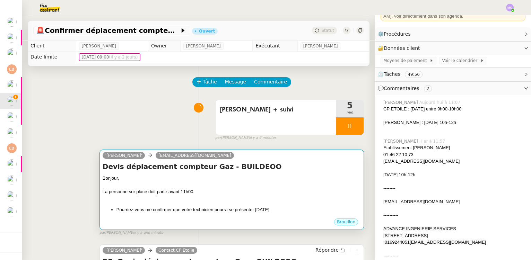
click at [291, 178] on div "Bonjour," at bounding box center [232, 178] width 258 height 7
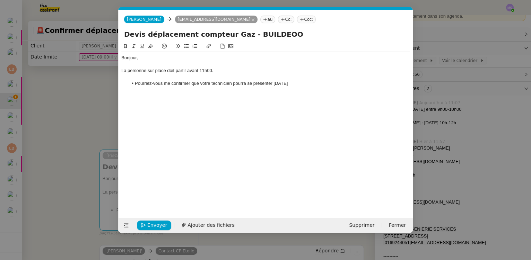
scroll to position [0, 15]
click at [307, 85] on li "Pourriez-vous me confirmer que votre technicien pourra se présenter ce vendredi" at bounding box center [269, 83] width 282 height 6
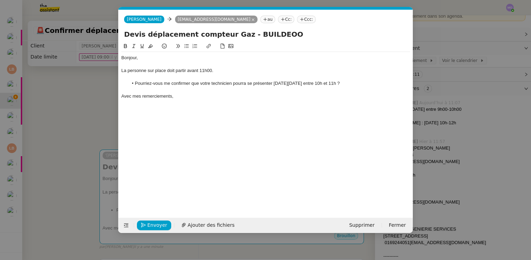
click at [124, 34] on input "Devis déplacement compteur Gaz - BUILDEOO" at bounding box center [265, 34] width 283 height 10
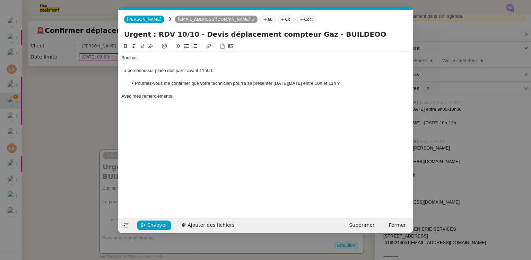
type input "Urgent : RDV 10/10 - Devis déplacement compteur Gaz - BUILDEOO"
click at [188, 101] on div "Bonjour, La personne sur place doit partir avant 11h00. Pourriez-vous me confir…" at bounding box center [265, 77] width 289 height 50
click at [152, 224] on span "Envoyer" at bounding box center [157, 225] width 20 height 8
click at [152, 224] on span "Confirmer l'envoi" at bounding box center [168, 225] width 42 height 8
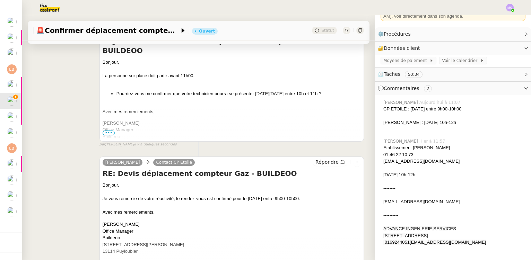
scroll to position [0, 0]
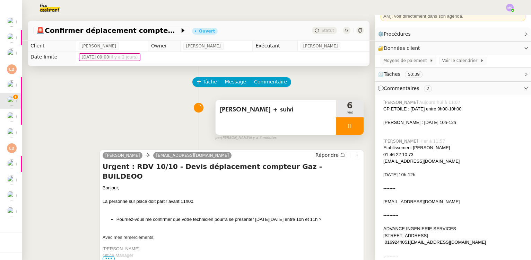
click at [345, 127] on div at bounding box center [350, 125] width 28 height 17
click at [349, 127] on button at bounding box center [356, 125] width 14 height 17
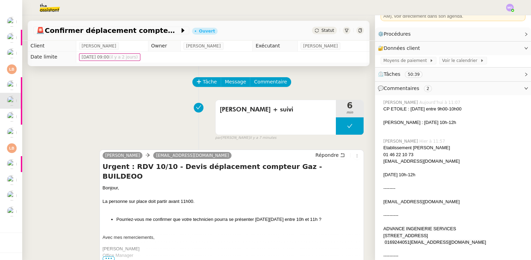
click at [320, 25] on div "🚨 Confirmer déplacement compteur gaz Ouvert Statut" at bounding box center [199, 31] width 342 height 20
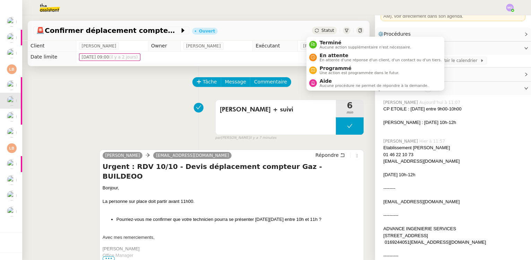
click at [321, 31] on span "Statut" at bounding box center [327, 30] width 13 height 5
click at [326, 55] on span "En attente" at bounding box center [380, 56] width 122 height 6
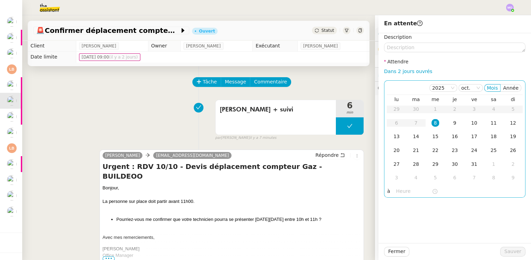
click at [431, 122] on div "8" at bounding box center [435, 123] width 8 height 8
click at [396, 189] on input "text" at bounding box center [414, 191] width 36 height 8
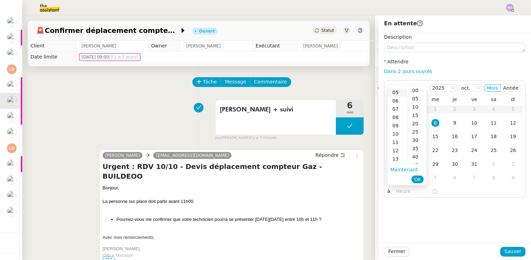
scroll to position [63, 0]
click at [394, 128] on div "12" at bounding box center [396, 127] width 19 height 8
click at [412, 89] on div "00" at bounding box center [416, 90] width 19 height 8
type input "12:00"
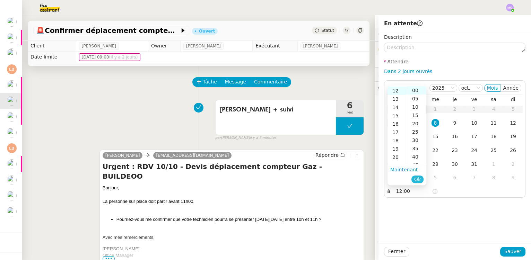
click at [415, 179] on span "Ok" at bounding box center [417, 179] width 7 height 7
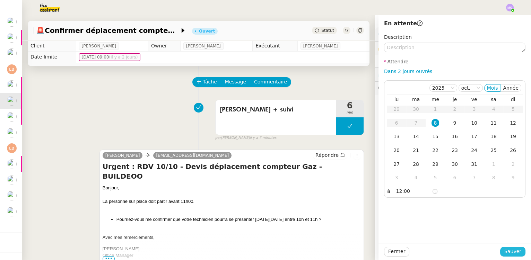
click at [500, 250] on button "Sauver" at bounding box center [512, 252] width 25 height 10
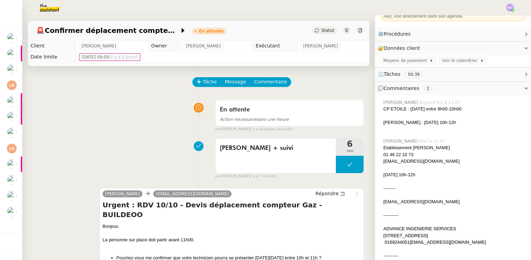
scroll to position [3, 0]
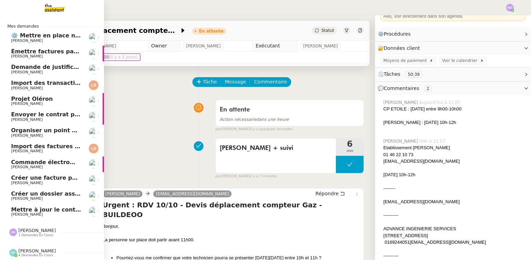
click at [51, 118] on span "Segolène Labinsky" at bounding box center [46, 120] width 70 height 4
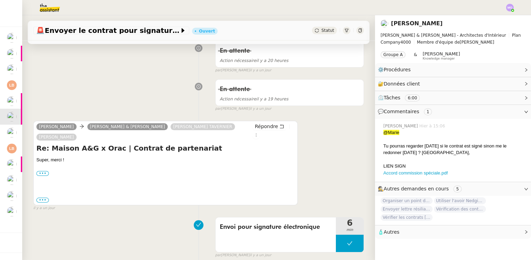
scroll to position [252, 0]
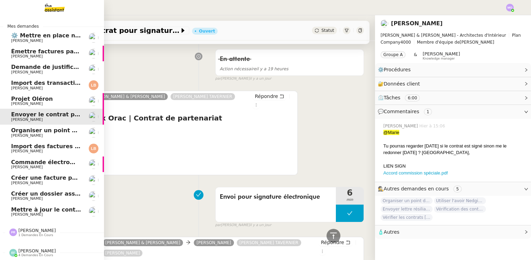
click at [46, 128] on span "Organiser un point de synchronisation" at bounding box center [71, 130] width 120 height 7
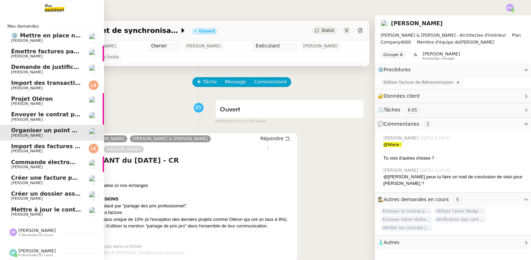
click at [25, 207] on span "Mettre à jour le contact chez VALOXY" at bounding box center [69, 209] width 116 height 7
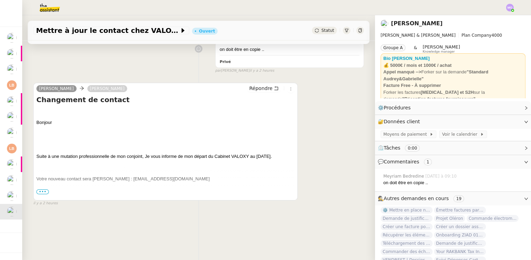
scroll to position [92, 0]
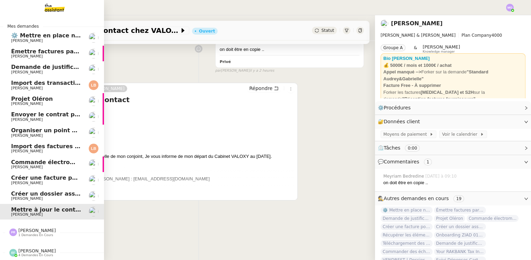
click at [30, 196] on span "Gabrielle Tavernier" at bounding box center [27, 198] width 32 height 5
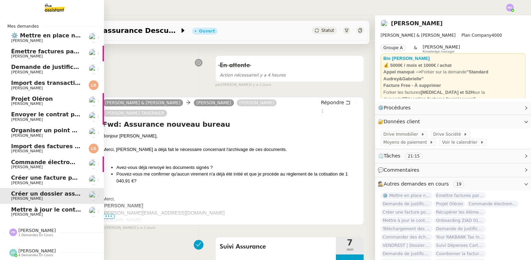
click at [31, 206] on span "Mettre à jour le contact chez VALOXY" at bounding box center [69, 209] width 116 height 7
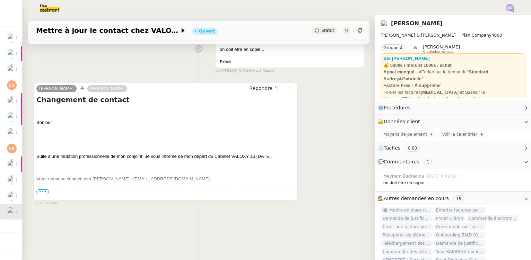
click at [43, 189] on span "•••" at bounding box center [42, 191] width 12 height 5
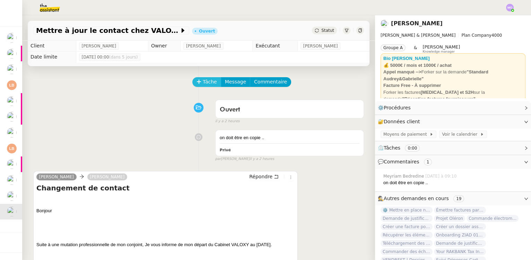
click at [204, 83] on span "Tâche" at bounding box center [210, 82] width 14 height 8
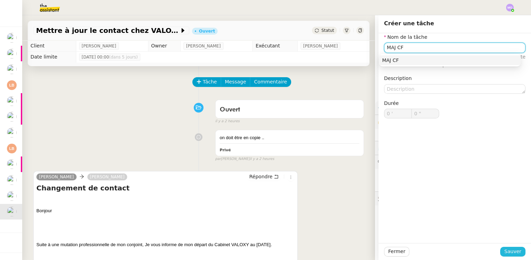
type input "MAJ CF"
click at [504, 252] on span "Sauver" at bounding box center [512, 252] width 17 height 8
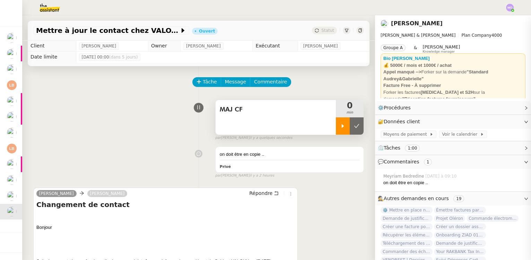
click at [336, 132] on div at bounding box center [343, 125] width 14 height 17
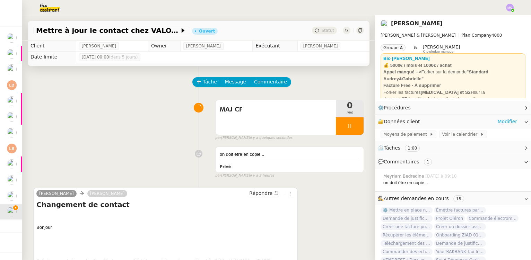
click at [490, 121] on div "🔐 Données client Modifier" at bounding box center [447, 122] width 139 height 8
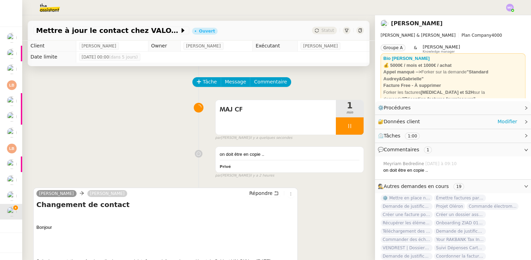
click at [490, 121] on div "🔐 Données client Modifier" at bounding box center [447, 122] width 139 height 8
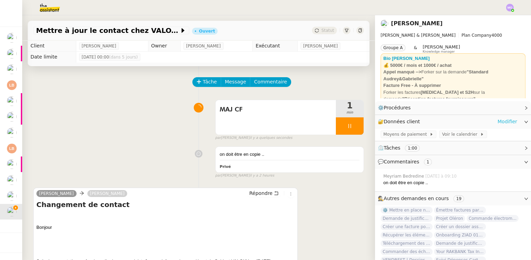
click at [499, 119] on link "Modifier" at bounding box center [507, 122] width 20 height 8
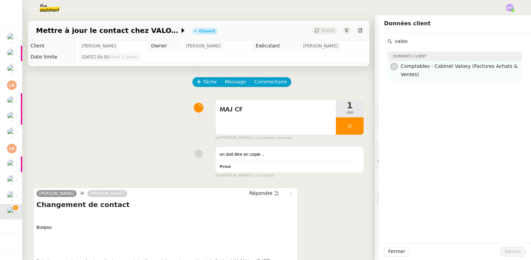
type input "valox"
click at [426, 69] on span "Comptables - Cabinet Valoxy (Factures Achats & Ventes)" at bounding box center [458, 70] width 117 height 14
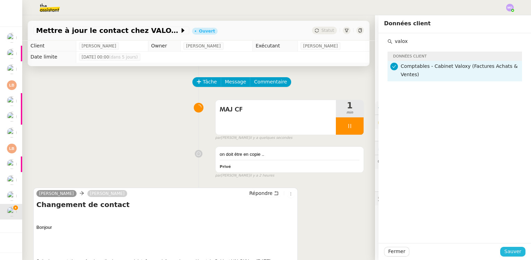
click at [504, 251] on span "Sauver" at bounding box center [512, 252] width 17 height 8
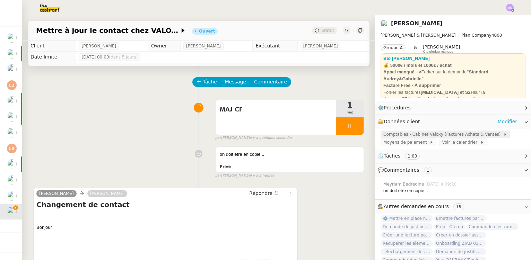
click at [437, 135] on span "Comptables - Cabinet Valoxy (Factures Achats & Ventes)" at bounding box center [443, 134] width 120 height 7
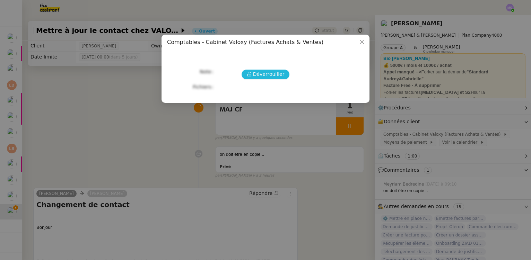
click at [265, 72] on span "Déverrouiller" at bounding box center [269, 74] width 32 height 8
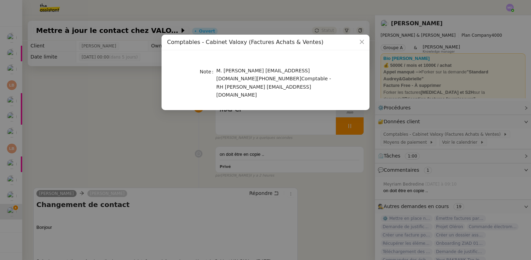
click at [167, 125] on nz-modal-container "Comptables - Cabinet Valoxy (Factures Achats & Ventes) Note M. Pierre Toison pt…" at bounding box center [265, 130] width 531 height 260
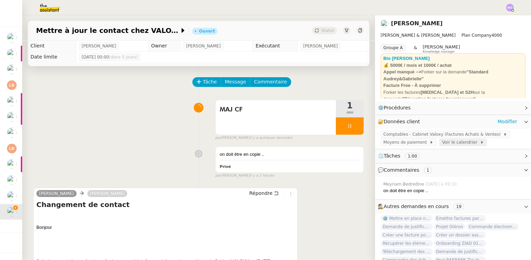
click at [447, 143] on span "Voir le calendrier" at bounding box center [461, 142] width 38 height 7
click at [447, 134] on span "Comptables - Cabinet Valoxy (Factures Achats & Ventes)" at bounding box center [443, 134] width 120 height 7
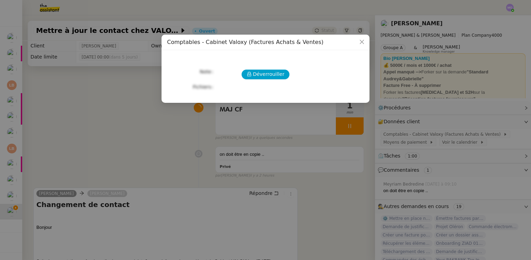
click at [262, 65] on div "Déverrouiller Note Fichiers Upload" at bounding box center [265, 74] width 197 height 36
click at [262, 74] on span "Déverrouiller" at bounding box center [269, 74] width 32 height 8
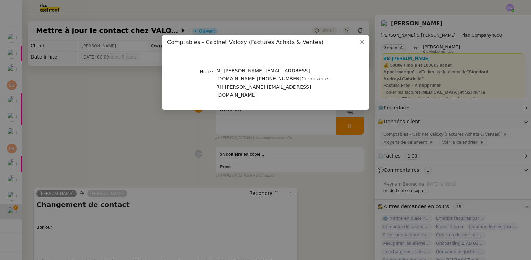
click at [179, 134] on nz-modal-container "Comptables - Cabinet Valoxy (Factures Achats & Ventes) Note M. Pierre Toison pt…" at bounding box center [265, 130] width 531 height 260
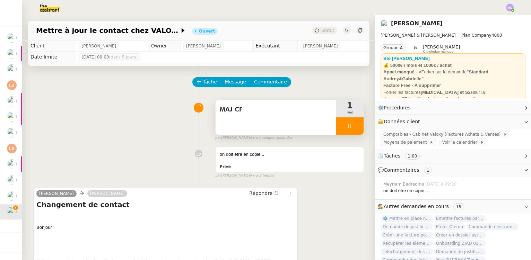
click at [352, 132] on div at bounding box center [350, 125] width 28 height 17
click at [352, 132] on button at bounding box center [356, 125] width 14 height 17
click at [223, 113] on span "MAJ CF" at bounding box center [276, 110] width 112 height 10
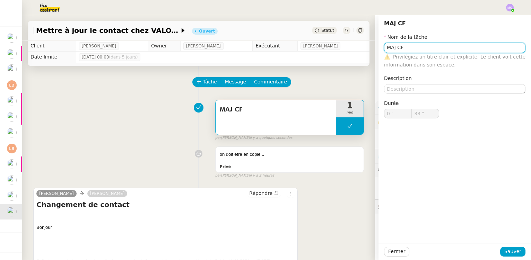
click at [402, 50] on input "MAJ CF" at bounding box center [454, 48] width 141 height 10
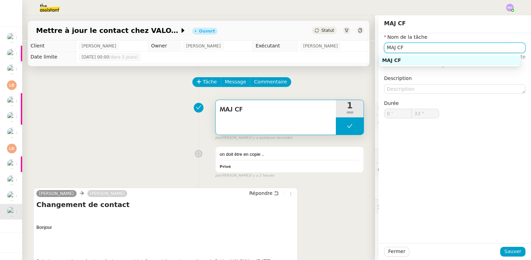
click at [402, 50] on input "MAJ CF" at bounding box center [454, 48] width 141 height 10
paste input "Bonjour,"
type input "B"
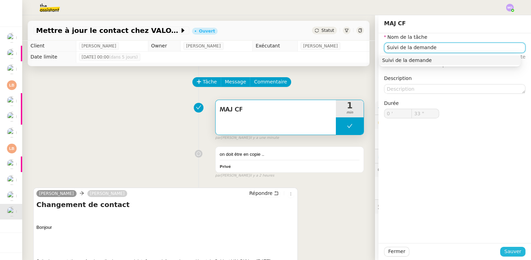
type input "Suivi de la demande"
click at [504, 252] on span "Sauver" at bounding box center [512, 252] width 17 height 8
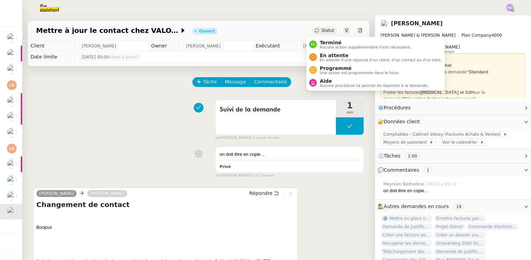
click at [321, 28] on span "Statut" at bounding box center [327, 30] width 13 height 5
click at [334, 54] on span "En attente" at bounding box center [380, 56] width 122 height 6
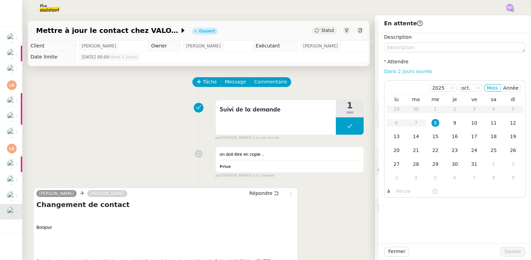
click at [399, 71] on link "Dans 2 jours ouvrés" at bounding box center [408, 72] width 48 height 6
type input "07:00"
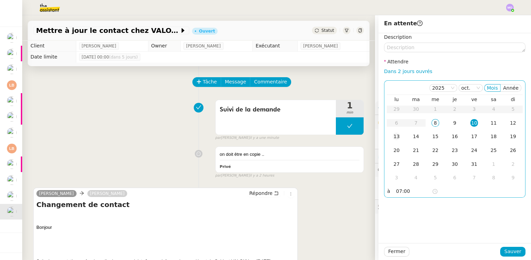
click at [393, 140] on div "13" at bounding box center [396, 137] width 8 height 8
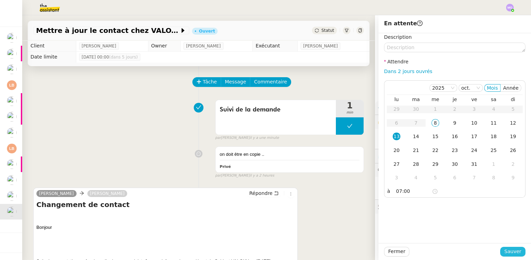
click at [501, 252] on button "Sauver" at bounding box center [512, 252] width 25 height 10
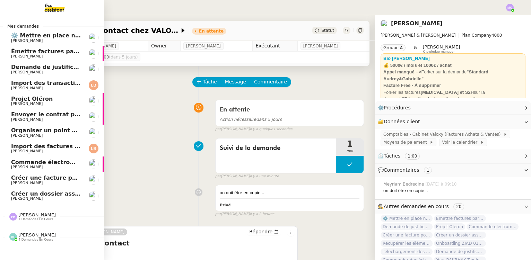
click at [40, 182] on span "Gabrielle Tavernier" at bounding box center [46, 183] width 70 height 4
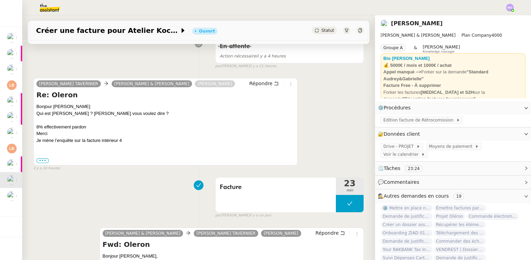
scroll to position [126, 0]
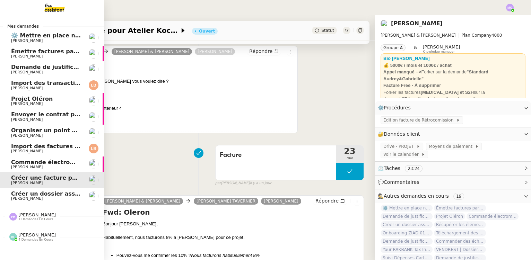
click at [32, 165] on span "Gabrielle Tavernier" at bounding box center [27, 167] width 32 height 5
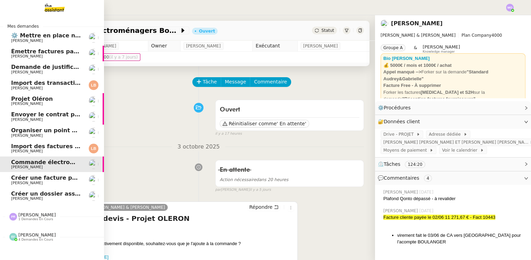
click at [42, 132] on span "Organiser un point de synchronisation" at bounding box center [71, 130] width 120 height 7
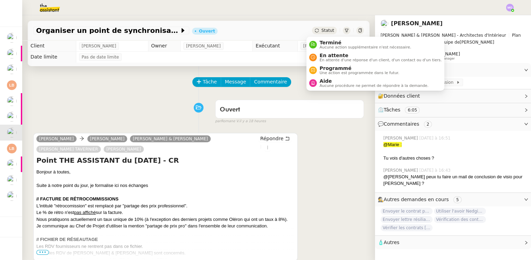
click at [321, 30] on span "Statut" at bounding box center [327, 30] width 13 height 5
click at [326, 54] on span "En attente" at bounding box center [380, 56] width 122 height 6
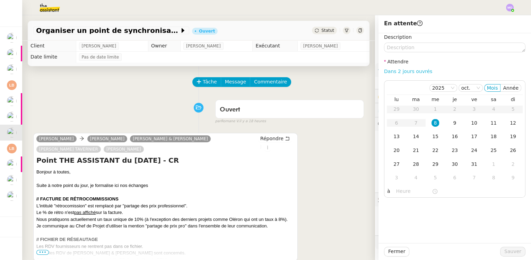
click at [388, 74] on link "Dans 2 jours ouvrés" at bounding box center [408, 72] width 48 height 6
type input "07:00"
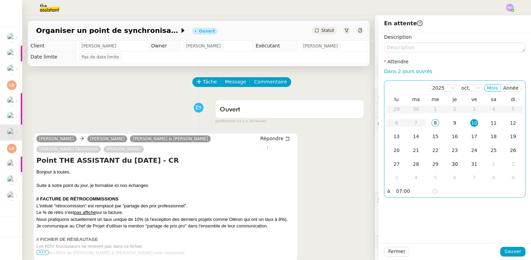
drag, startPoint x: 446, startPoint y: 121, endPoint x: 455, endPoint y: 163, distance: 43.1
click at [451, 123] on div "9" at bounding box center [455, 123] width 8 height 8
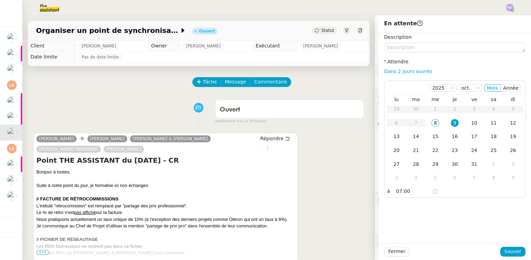
click at [296, 184] on div "Segolène Labinsky Romane Vachon Camille Audrey & Gabrielle Gabrielle JOINAU TAV…" at bounding box center [198, 197] width 330 height 140
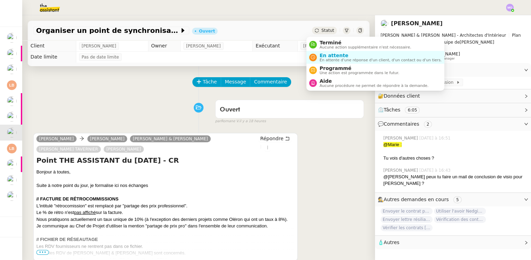
click at [325, 29] on span "Statut" at bounding box center [327, 30] width 13 height 5
click at [329, 58] on span "En attente d'une réponse d'un client, d'un contact ou d'un tiers." at bounding box center [380, 60] width 122 height 4
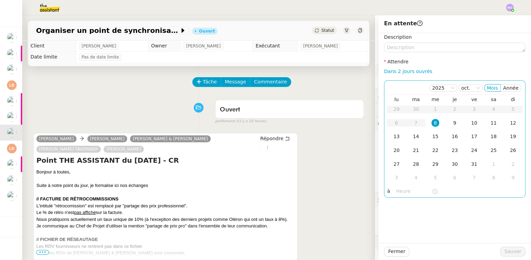
click at [431, 122] on div "8" at bounding box center [435, 123] width 8 height 8
click at [398, 190] on input "text" at bounding box center [414, 191] width 36 height 8
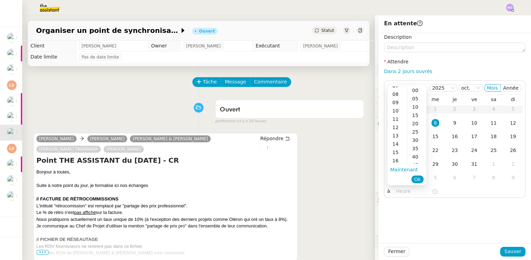
drag, startPoint x: 395, startPoint y: 142, endPoint x: 404, endPoint y: 112, distance: 31.8
click at [395, 142] on div "14" at bounding box center [396, 144] width 19 height 8
click at [414, 90] on div "00" at bounding box center [416, 90] width 19 height 8
type input "14:00"
click at [416, 178] on span "Ok" at bounding box center [417, 179] width 7 height 7
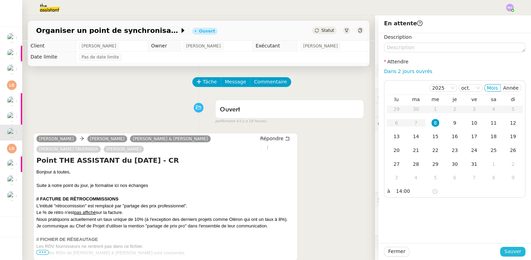
click at [501, 252] on button "Sauver" at bounding box center [512, 252] width 25 height 10
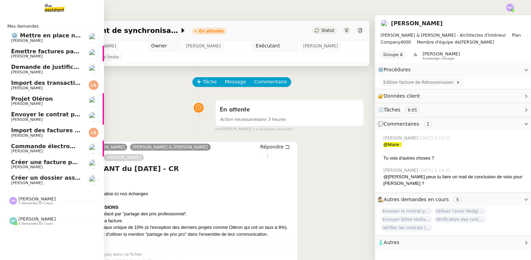
click at [45, 87] on span "Laura Betthaeuser" at bounding box center [46, 88] width 70 height 4
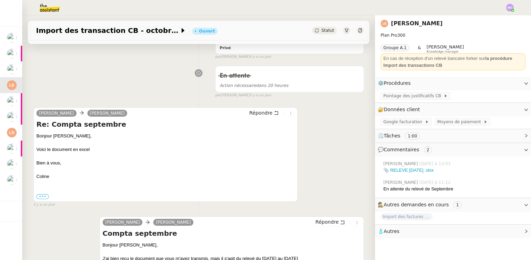
scroll to position [126, 0]
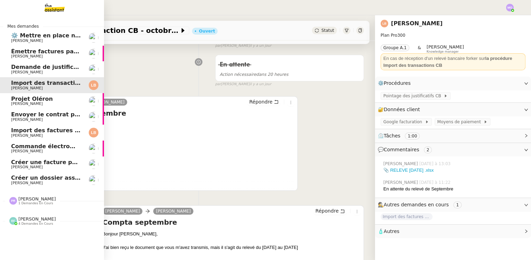
click at [53, 10] on img at bounding box center [49, 7] width 54 height 15
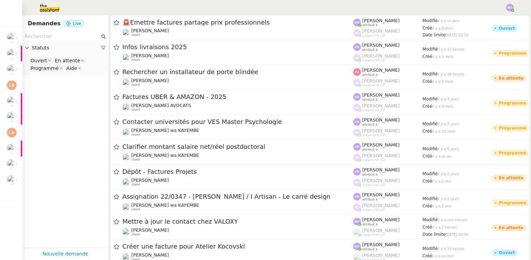
click at [51, 39] on input "text" at bounding box center [62, 37] width 75 height 8
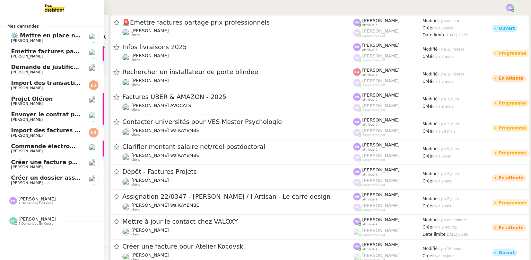
click at [56, 9] on img at bounding box center [49, 7] width 54 height 15
click at [41, 181] on span "Gabrielle Tavernier" at bounding box center [46, 183] width 70 height 4
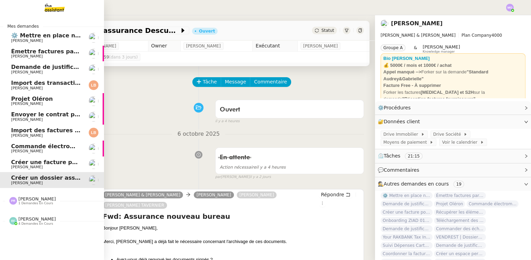
click at [56, 13] on img at bounding box center [49, 7] width 54 height 15
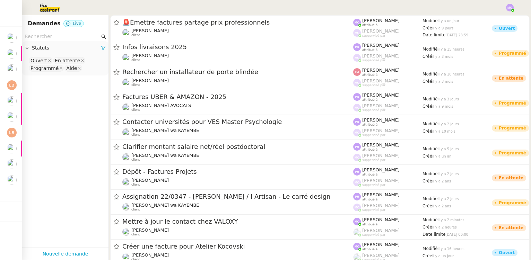
click at [51, 34] on input "text" at bounding box center [62, 37] width 75 height 8
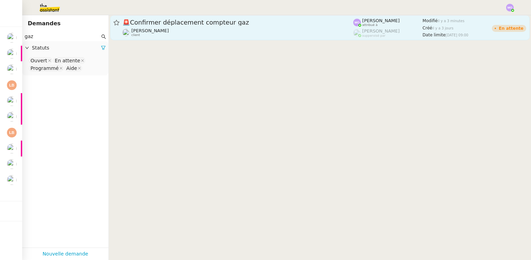
type input "gaz"
click at [267, 37] on link "🚨 Confirmer déplacement compteur gaz Gilbert AVAKIAN client Marie Orsoni attrib…" at bounding box center [319, 27] width 419 height 25
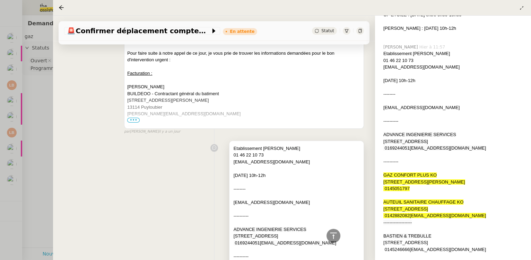
scroll to position [1921, 0]
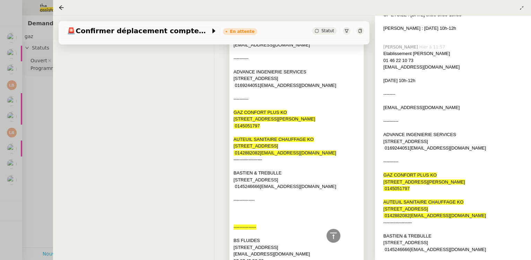
click at [298, 107] on div at bounding box center [296, 105] width 126 height 7
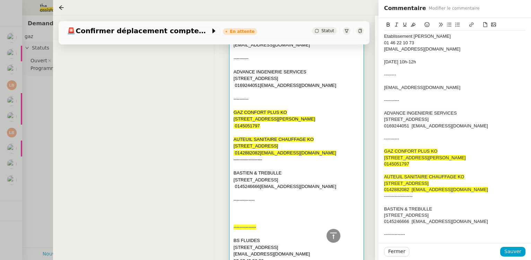
drag, startPoint x: 383, startPoint y: 209, endPoint x: 417, endPoint y: 210, distance: 34.0
click at [417, 210] on div "Etablissement Maria 01 46 22 10 73 contact@etsmaria.com Vendredi 10h-12h ------…" at bounding box center [454, 229] width 152 height 423
drag, startPoint x: 480, startPoint y: 221, endPoint x: 383, endPoint y: 211, distance: 97.2
click at [383, 211] on div "Etablissement Maria 01 46 22 10 73 contact@etsmaria.com Vendredi 10h-12h ------…" at bounding box center [454, 229] width 152 height 423
drag, startPoint x: 391, startPoint y: 211, endPoint x: 432, endPoint y: 204, distance: 41.6
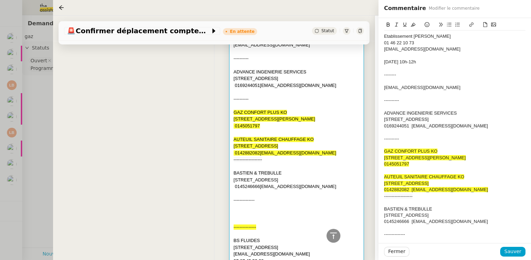
click at [432, 204] on div at bounding box center [454, 203] width 141 height 6
drag, startPoint x: 415, startPoint y: 197, endPoint x: 374, endPoint y: 199, distance: 41.6
click at [374, 199] on app-ticket "🚨 Confirmer déplacement compteur gaz En attente Statut Client Gilbert AVAKIAN O…" at bounding box center [292, 138] width 478 height 245
click at [439, 201] on div "﻿BASTIEN & TREBULLE" at bounding box center [454, 203] width 141 height 6
drag, startPoint x: 437, startPoint y: 217, endPoint x: 383, endPoint y: 204, distance: 54.9
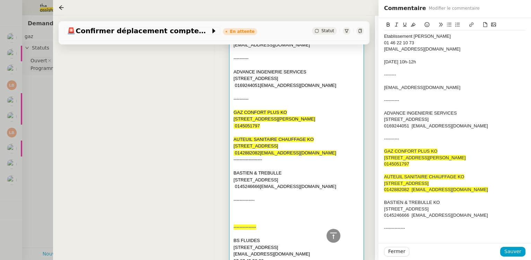
click at [384, 204] on div "Etablissement Maria 01 46 22 10 73 contact@etsmaria.com Vendredi 10h-12h ------…" at bounding box center [454, 228] width 141 height 396
click at [411, 27] on icon at bounding box center [412, 25] width 5 height 4
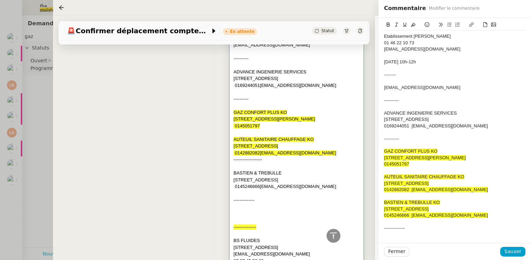
click at [473, 101] on div "----------" at bounding box center [454, 100] width 141 height 6
click at [511, 252] on span "Sauver" at bounding box center [512, 252] width 17 height 8
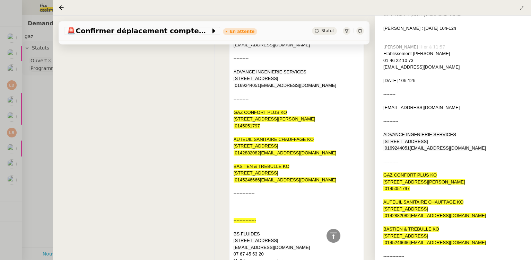
click at [41, 112] on div at bounding box center [265, 130] width 531 height 260
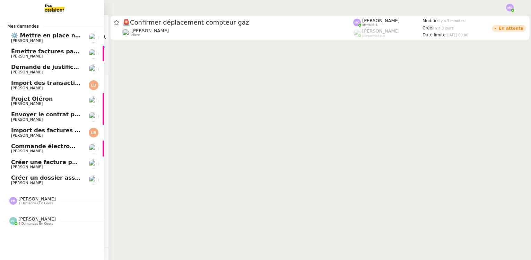
click at [48, 177] on span "Créer un dossier assurance Descudet" at bounding box center [69, 178] width 116 height 7
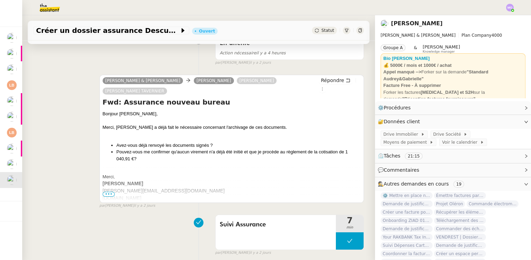
scroll to position [126, 0]
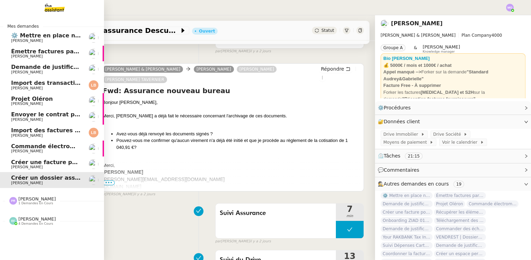
click at [35, 161] on span "Créer une facture pour Atelier Kocovski" at bounding box center [73, 162] width 124 height 7
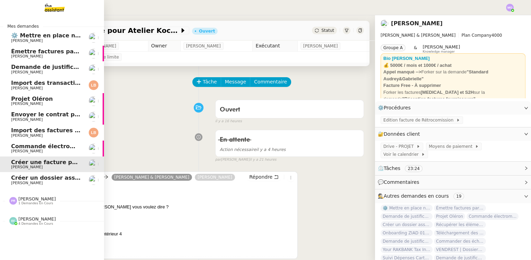
click at [50, 72] on span "Gabrielle Tavernier" at bounding box center [46, 72] width 70 height 4
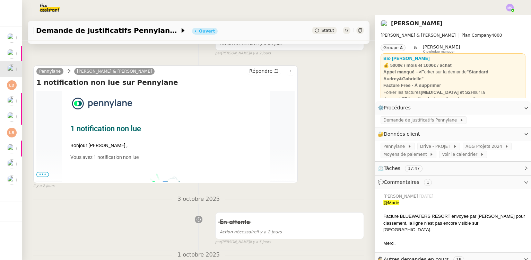
scroll to position [126, 0]
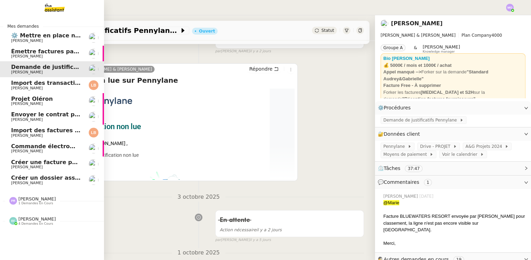
click at [36, 55] on span "Gabrielle Tavernier" at bounding box center [27, 56] width 32 height 5
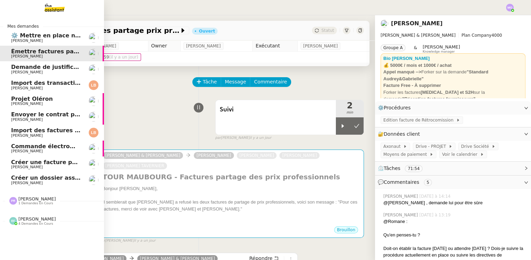
click at [54, 36] on span "⚙️ Mettre en place nouveaux processus facturation" at bounding box center [91, 35] width 160 height 7
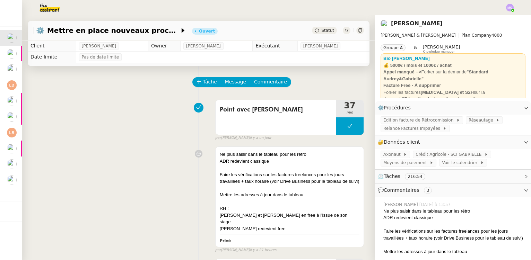
click at [321, 29] on span "Statut" at bounding box center [327, 30] width 13 height 5
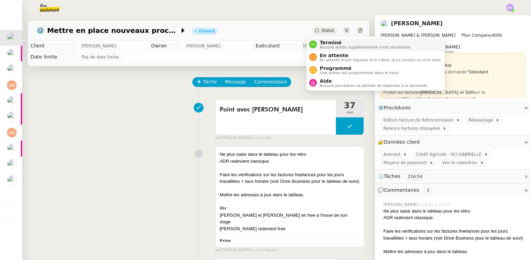
click at [328, 43] on span "Terminé" at bounding box center [364, 43] width 91 height 6
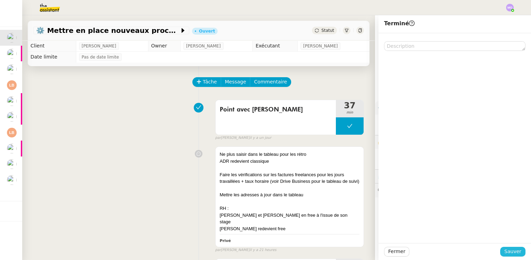
click at [506, 254] on span "Sauver" at bounding box center [512, 252] width 17 height 8
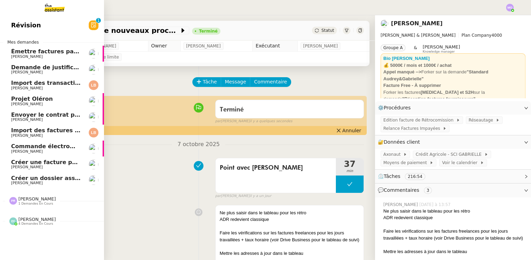
click at [38, 181] on span "Gabrielle Tavernier" at bounding box center [27, 183] width 32 height 5
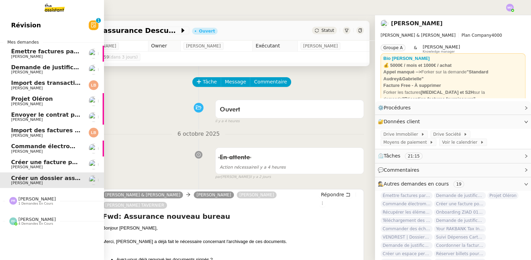
click at [37, 53] on span "Émettre factures partage prix professionnels" at bounding box center [81, 51] width 141 height 7
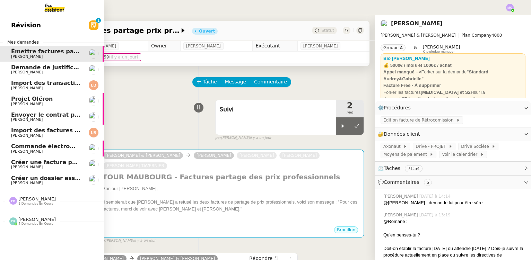
click at [35, 147] on span "Commande électroménagers Boulanger - PROJET OLERON" at bounding box center [101, 146] width 180 height 7
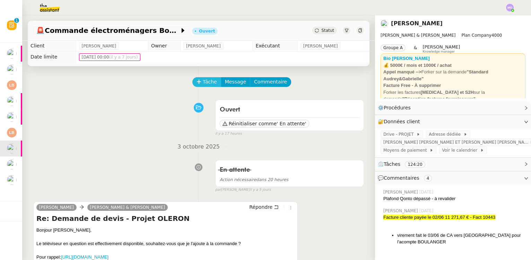
click at [209, 85] on span "Tâche" at bounding box center [210, 82] width 14 height 8
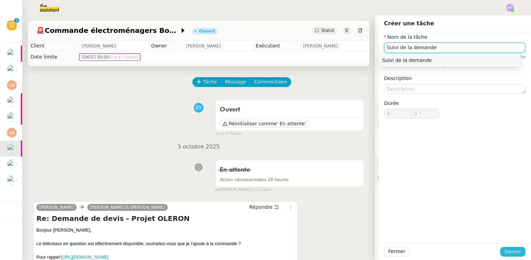
type input "Suivi de la demande"
click at [504, 252] on span "Sauver" at bounding box center [512, 252] width 17 height 8
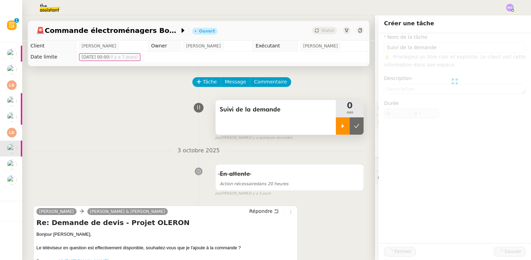
click at [340, 126] on icon at bounding box center [343, 126] width 6 height 6
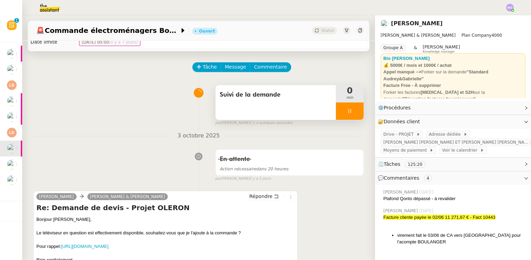
scroll to position [94, 0]
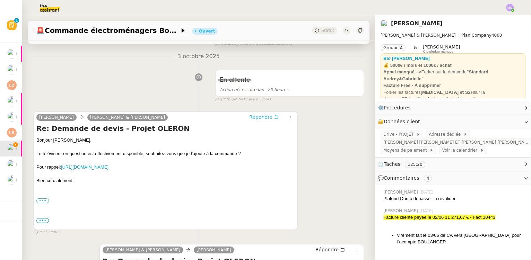
click at [254, 117] on span "Répondre" at bounding box center [260, 117] width 23 height 7
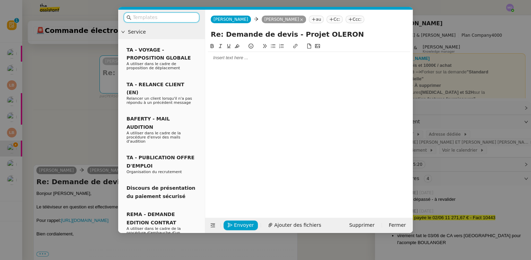
click at [248, 60] on div at bounding box center [309, 58] width 202 height 6
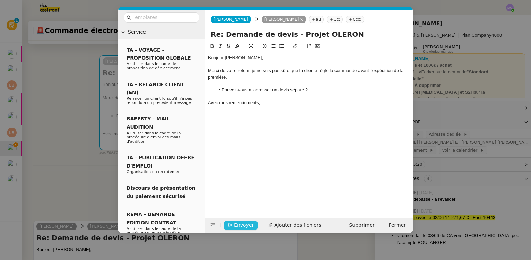
click at [241, 224] on span "Envoyer" at bounding box center [244, 225] width 20 height 8
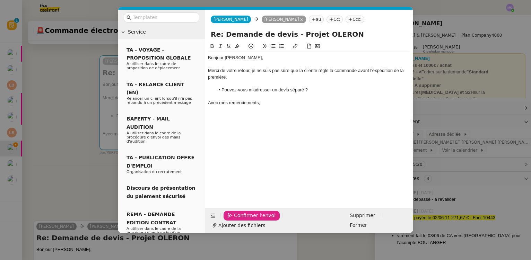
click at [240, 220] on span "Confirmer l'envoi" at bounding box center [255, 216] width 42 height 8
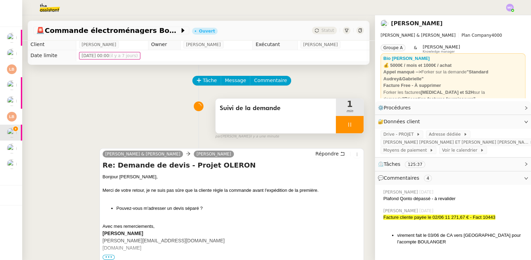
scroll to position [0, 0]
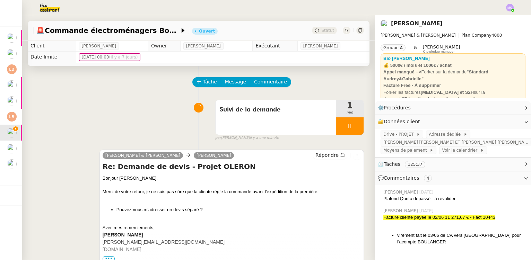
click at [350, 128] on div at bounding box center [350, 125] width 28 height 17
click at [354, 128] on icon at bounding box center [357, 126] width 6 height 6
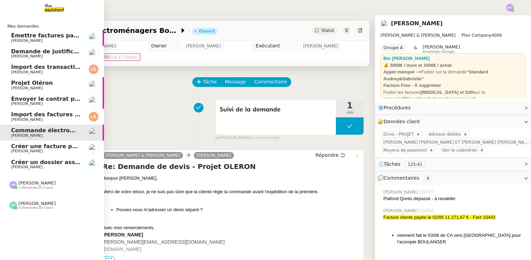
click at [45, 145] on span "Créer une facture pour Atelier Kocovski" at bounding box center [73, 146] width 124 height 7
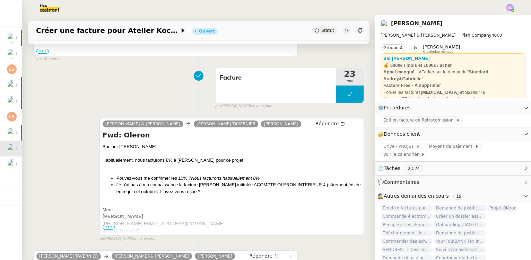
scroll to position [220, 0]
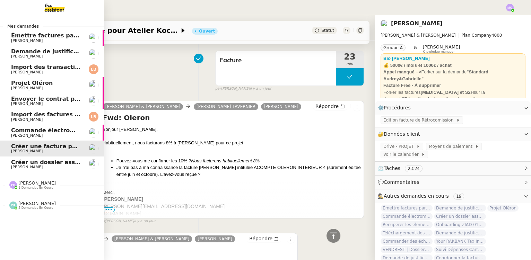
click at [51, 166] on span "Gabrielle Tavernier" at bounding box center [46, 167] width 70 height 4
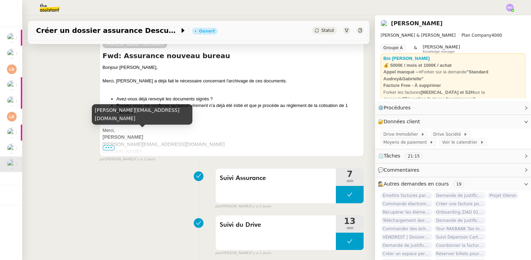
scroll to position [189, 0]
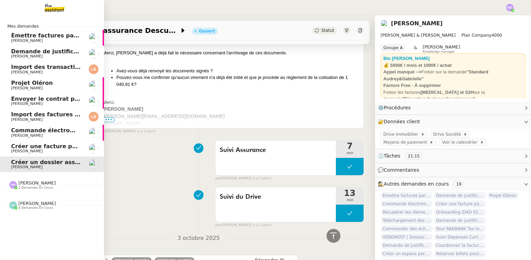
click at [47, 149] on span "Créer une facture pour Atelier Kocovski" at bounding box center [73, 146] width 124 height 7
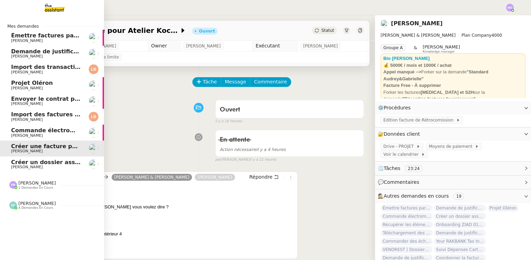
click at [53, 36] on span "Émettre factures partage prix professionnels" at bounding box center [81, 35] width 141 height 7
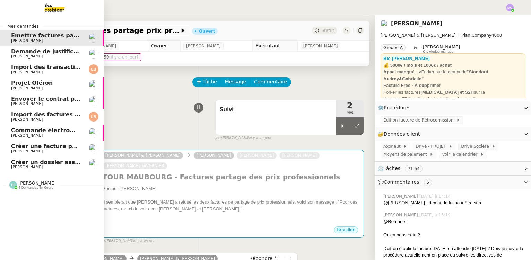
click at [52, 50] on span "Demande de justificatifs Pennylane - septembre 2025" at bounding box center [95, 51] width 168 height 7
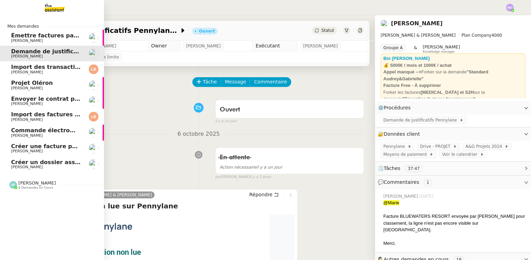
click at [45, 101] on span "Envoyer le contrat pour signature électronique" at bounding box center [84, 99] width 147 height 7
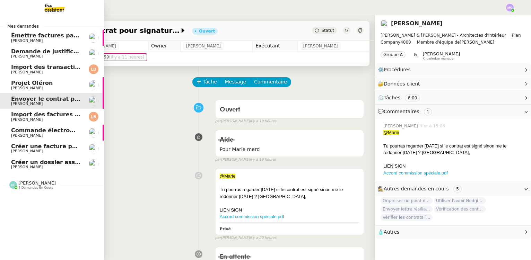
click at [44, 115] on span "Import des factures et justificatifs - septembre 2025" at bounding box center [93, 114] width 164 height 7
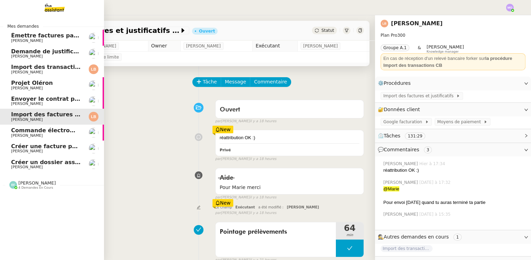
click at [51, 130] on span "Commande électroménagers Boulanger - PROJET OLERON" at bounding box center [101, 130] width 180 height 7
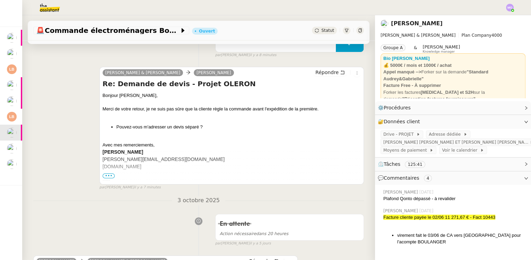
scroll to position [126, 0]
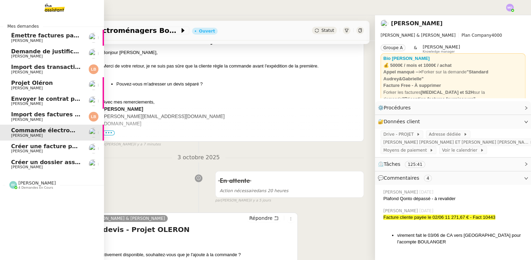
click at [42, 144] on span "Créer une facture pour Atelier Kocovski" at bounding box center [73, 146] width 124 height 7
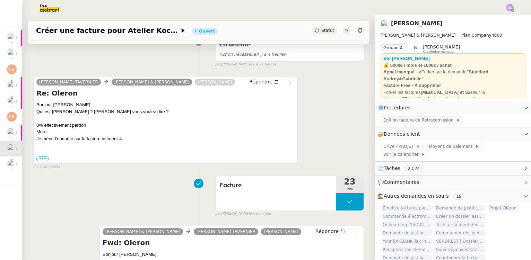
scroll to position [94, 0]
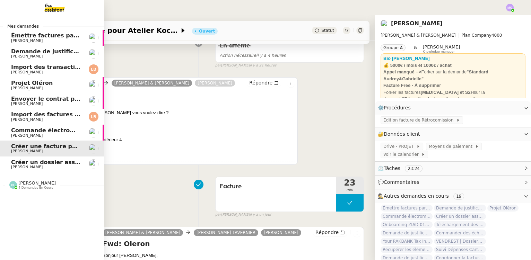
click at [16, 162] on span "Créer un dossier assurance Descudet" at bounding box center [69, 162] width 116 height 7
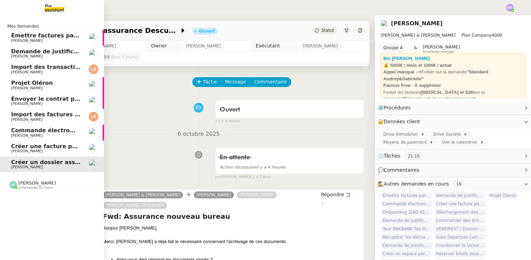
click at [44, 130] on span "Commande électroménagers Boulanger - PROJET OLERON" at bounding box center [101, 130] width 180 height 7
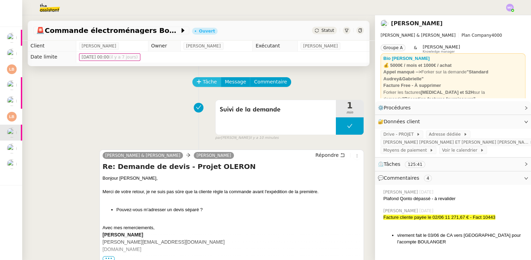
click at [198, 83] on button "Tâche" at bounding box center [206, 82] width 29 height 10
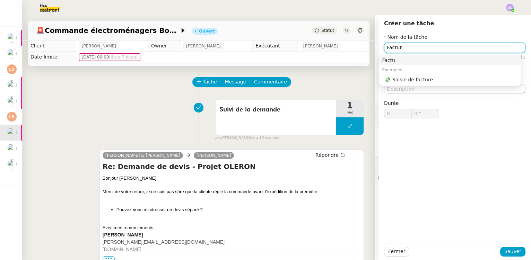
type input "Facture"
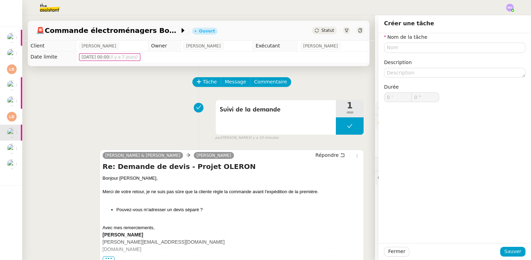
click at [155, 112] on div "Suivi de la demande 1 min false par Marie O. il y a 10 minutes" at bounding box center [198, 119] width 330 height 44
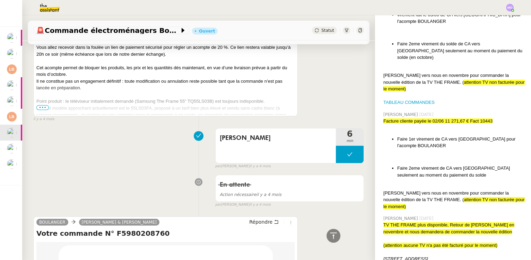
scroll to position [215, 0]
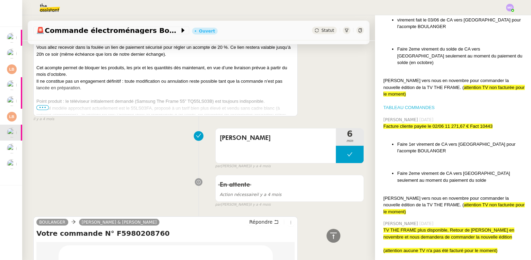
click at [394, 105] on link "TABLEAU COMMANDES" at bounding box center [408, 107] width 51 height 5
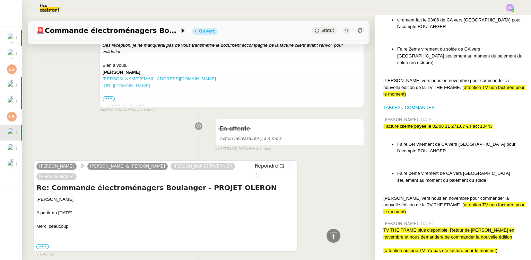
scroll to position [7225, 0]
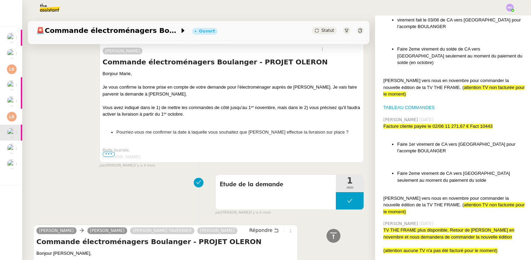
drag, startPoint x: 280, startPoint y: 106, endPoint x: 275, endPoint y: 219, distance: 112.3
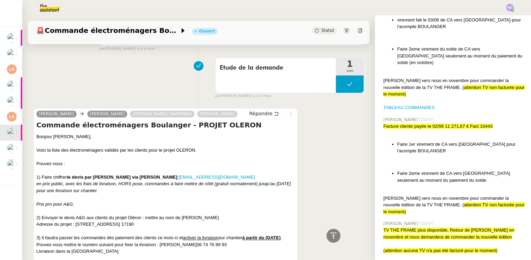
scroll to position [7344, 0]
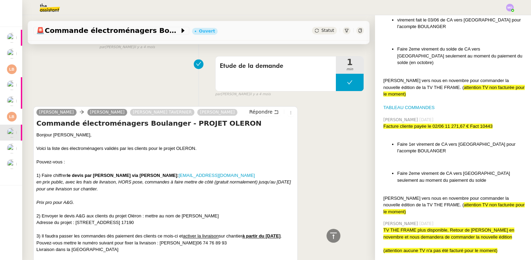
click at [0, 0] on input "•••" at bounding box center [0, 0] width 0 height 0
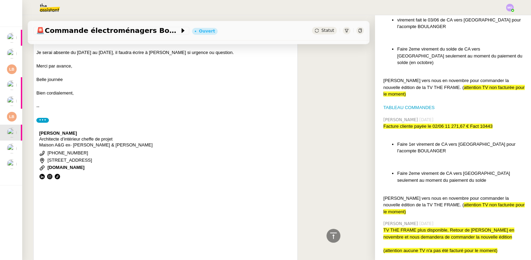
scroll to position [7555, 0]
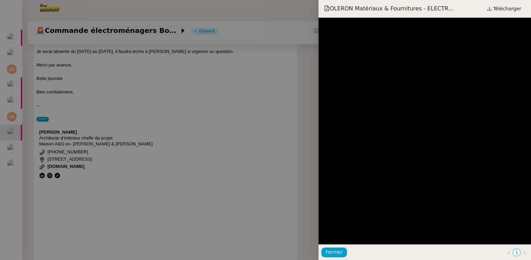
click at [176, 96] on div at bounding box center [265, 130] width 531 height 260
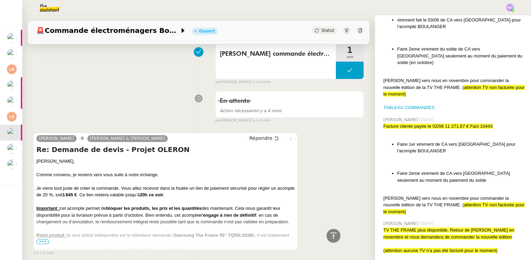
scroll to position [6296, 0]
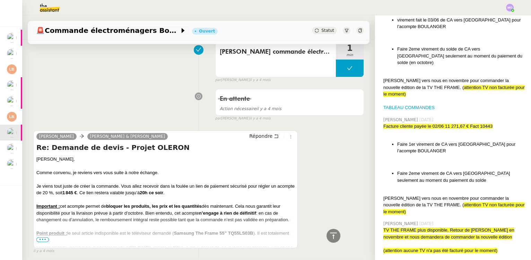
click at [43, 237] on span "•••" at bounding box center [42, 239] width 12 height 5
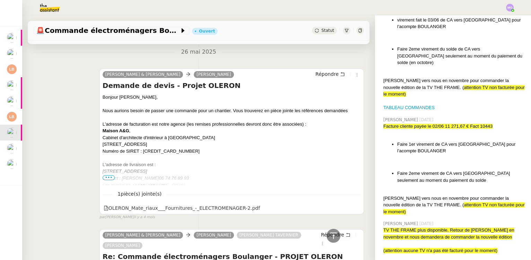
scroll to position [6831, 0]
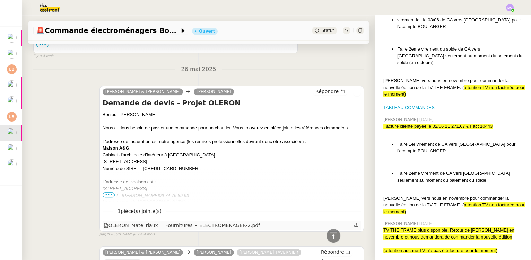
click at [180, 222] on div "OLERON_Mate_riaux___Fournitures_-_ELECTROMENAGER-2.pdf" at bounding box center [182, 226] width 156 height 8
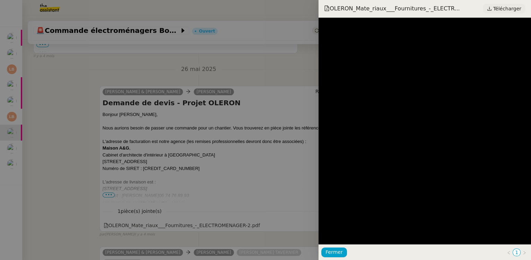
click at [498, 8] on span "Télécharger" at bounding box center [507, 8] width 28 height 9
click at [507, 8] on span "Télécharger" at bounding box center [507, 8] width 28 height 9
click at [504, 8] on span "Télécharger" at bounding box center [507, 8] width 28 height 9
click at [165, 80] on div at bounding box center [265, 130] width 531 height 260
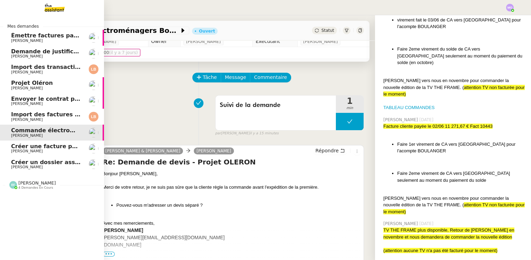
scroll to position [0, 0]
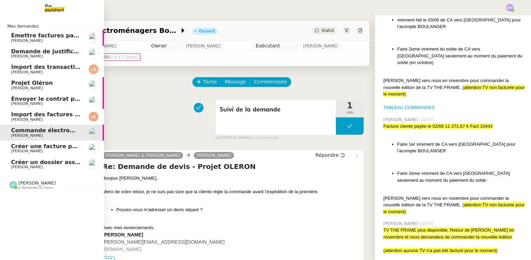
click at [38, 145] on span "Créer une facture pour Atelier Kocovski" at bounding box center [73, 146] width 124 height 7
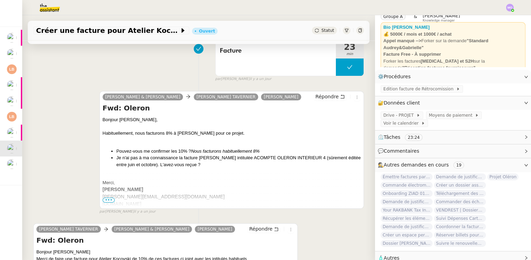
scroll to position [252, 0]
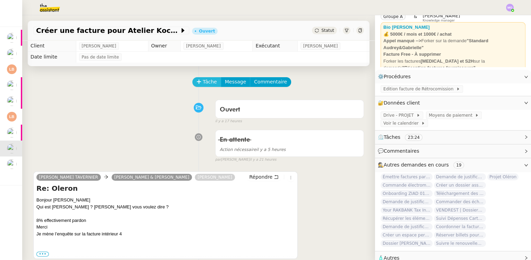
click at [203, 83] on span "Tâche" at bounding box center [210, 82] width 14 height 8
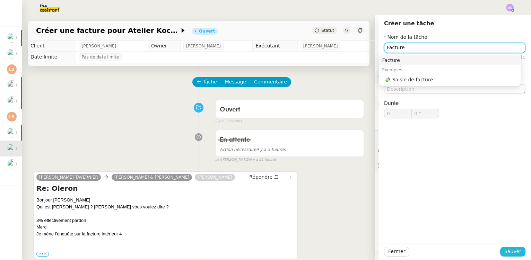
type input "Facture"
drag, startPoint x: 508, startPoint y: 254, endPoint x: 425, endPoint y: 224, distance: 88.3
click at [506, 253] on span "Sauver" at bounding box center [512, 252] width 17 height 8
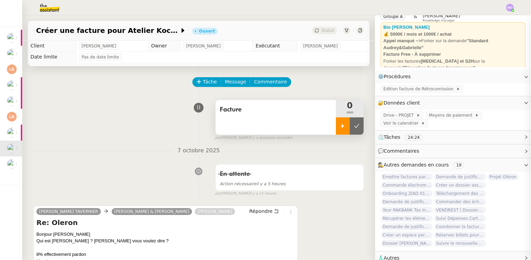
click at [337, 131] on div at bounding box center [343, 125] width 14 height 17
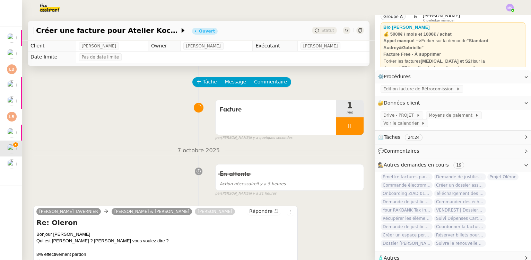
click at [140, 129] on div "Facture 1 min false par Marie O. il y a quelques secondes" at bounding box center [198, 119] width 330 height 44
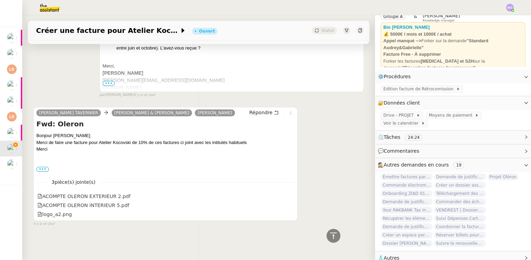
scroll to position [384, 0]
click at [415, 90] on span "Edition facture de Rétrocomission" at bounding box center [419, 89] width 73 height 7
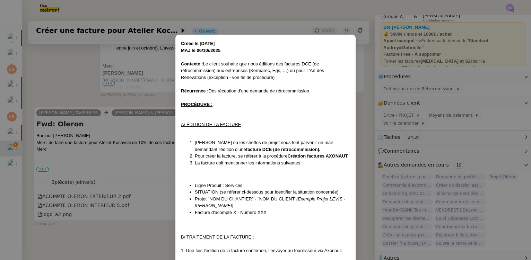
scroll to position [84, 0]
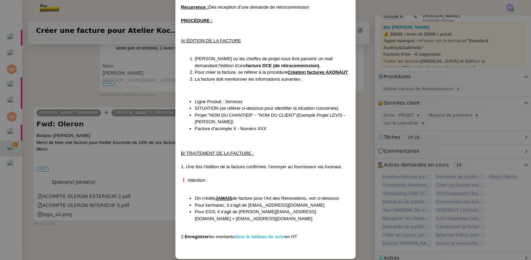
click at [255, 234] on strong "dans le tableau de suivi" at bounding box center [259, 236] width 51 height 5
click at [74, 89] on nz-modal-container "Créée le 03/07/2024 MAJ le 06/10//2025 Contexte : Le client souhaite que nous é…" at bounding box center [265, 130] width 531 height 260
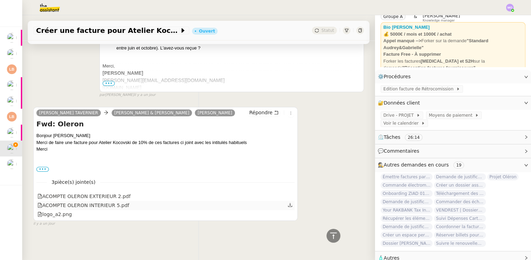
click at [106, 202] on div "ACOMPTE OLERON INTERIEUR 5.pdf" at bounding box center [83, 206] width 92 height 8
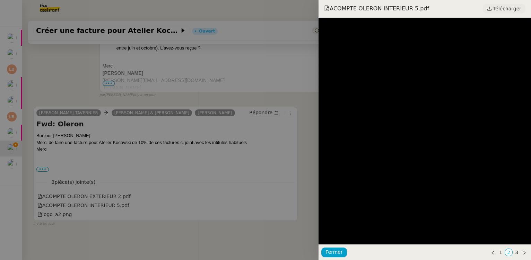
click at [498, 8] on span "Télécharger" at bounding box center [507, 8] width 28 height 9
click at [134, 176] on div at bounding box center [265, 130] width 531 height 260
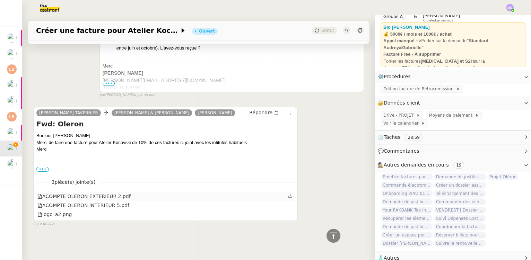
click at [117, 195] on div "ACOMPTE OLERON EXTERIEUR 2.pdf" at bounding box center [83, 197] width 93 height 8
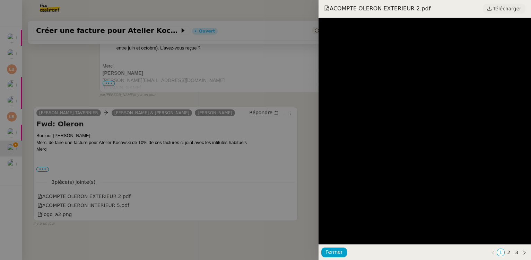
click at [505, 8] on span "Télécharger" at bounding box center [507, 8] width 28 height 9
click at [180, 107] on div at bounding box center [265, 130] width 531 height 260
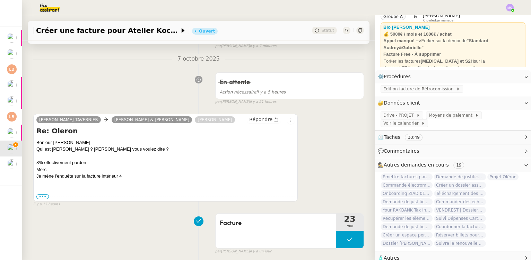
scroll to position [94, 0]
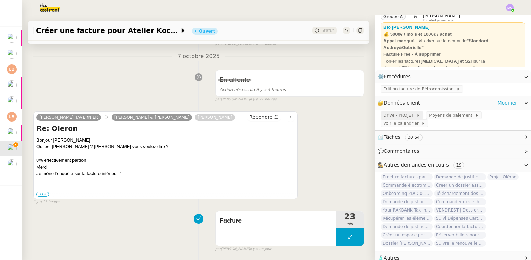
click at [395, 115] on span "Drive - PROJET" at bounding box center [399, 115] width 33 height 7
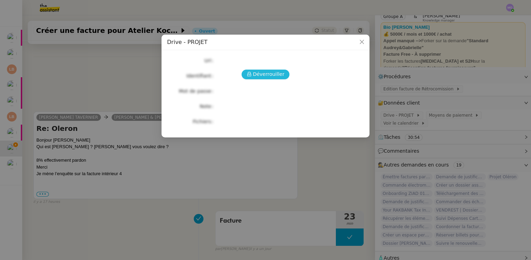
click at [269, 79] on button "Déverrouiller" at bounding box center [265, 75] width 48 height 10
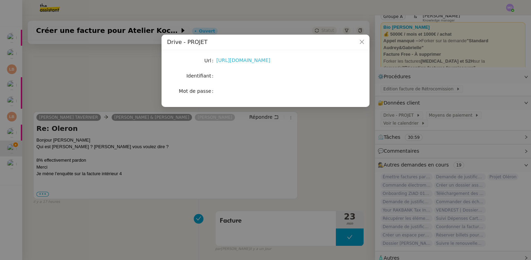
click at [254, 62] on link "https://drive.google.com/drive/u/1/folders/1fg2zHfQuy_qAE12eT2Bk62D1QQjSO5V1" at bounding box center [243, 60] width 54 height 6
click at [110, 74] on nz-modal-container "Drive - PROJET Url https://drive.google.com/drive/u/1/folders/1fg2zHfQuy_qAE12e…" at bounding box center [265, 130] width 531 height 260
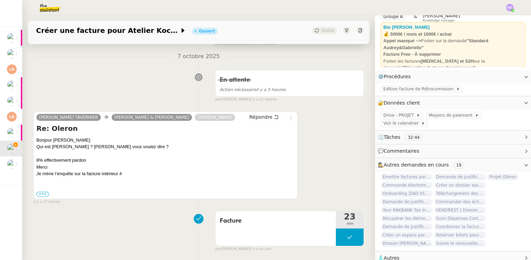
scroll to position [0, 0]
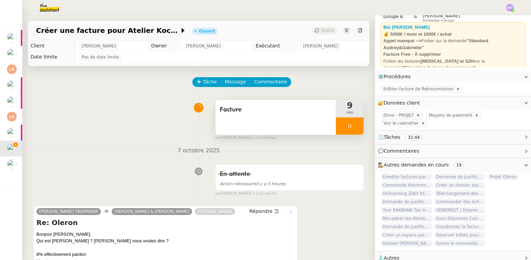
click at [351, 129] on div at bounding box center [350, 125] width 28 height 17
click at [354, 129] on icon at bounding box center [357, 126] width 6 height 6
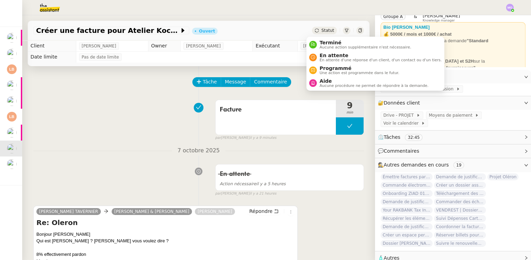
click at [325, 30] on span "Statut" at bounding box center [327, 30] width 13 height 5
click at [337, 43] on span "Terminé" at bounding box center [364, 43] width 91 height 6
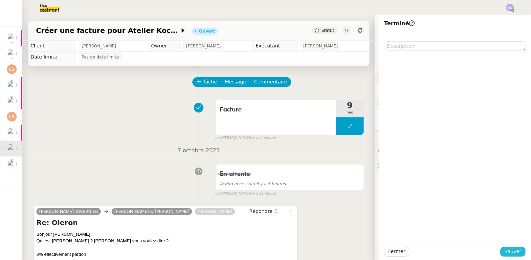
click at [506, 252] on span "Sauver" at bounding box center [512, 252] width 17 height 8
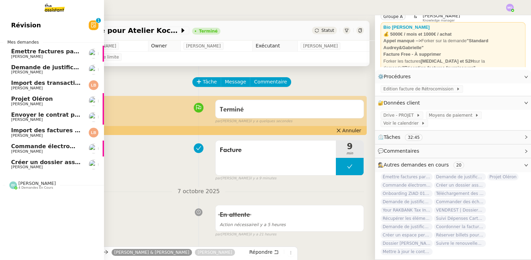
click at [49, 147] on span "Commande électroménagers Boulanger - PROJET OLERON" at bounding box center [101, 146] width 180 height 7
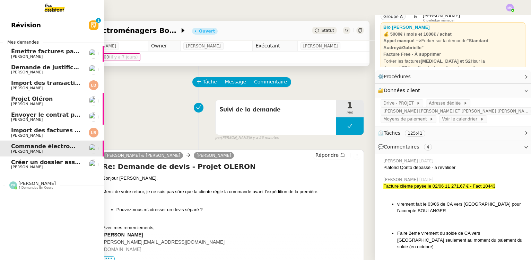
click at [47, 163] on span "Créer un dossier assurance Descudet" at bounding box center [69, 162] width 116 height 7
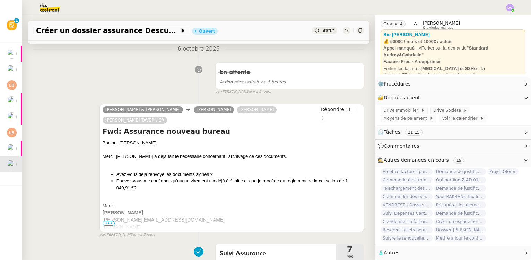
scroll to position [126, 0]
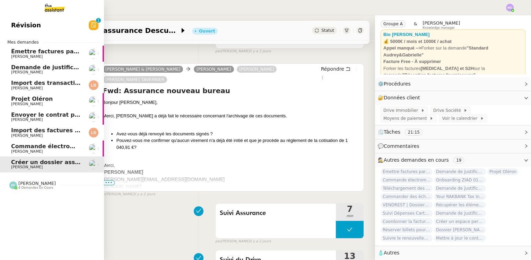
click at [42, 135] on span "[PERSON_NAME]" at bounding box center [46, 136] width 70 height 4
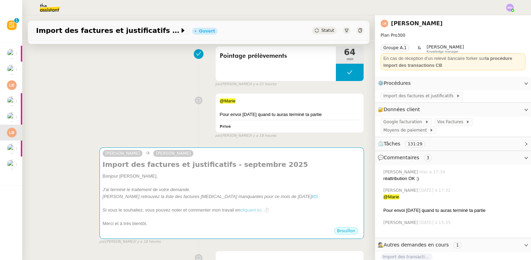
scroll to position [189, 0]
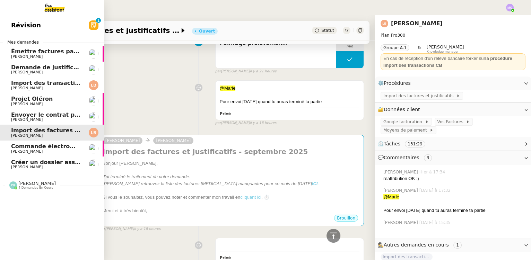
click at [39, 120] on span "Segolène Labinsky" at bounding box center [46, 120] width 70 height 4
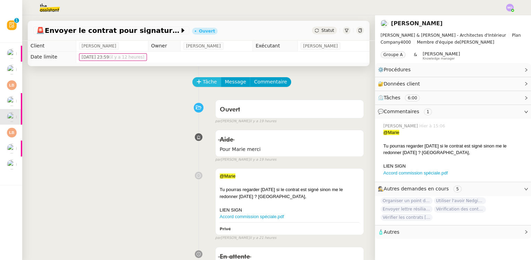
click at [204, 86] on span "Tâche" at bounding box center [210, 82] width 14 height 8
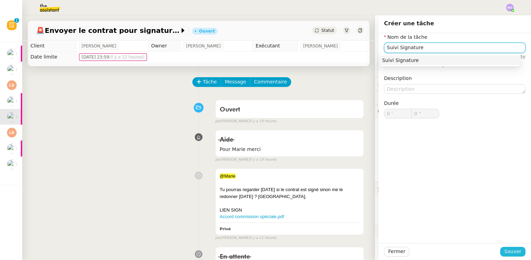
type input "Suivi Signature"
click at [510, 250] on span "Sauver" at bounding box center [512, 252] width 17 height 8
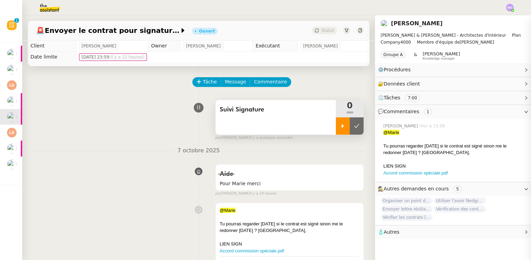
click at [336, 132] on div at bounding box center [343, 125] width 14 height 17
click at [350, 131] on div at bounding box center [350, 125] width 28 height 17
click at [350, 131] on button at bounding box center [356, 125] width 14 height 17
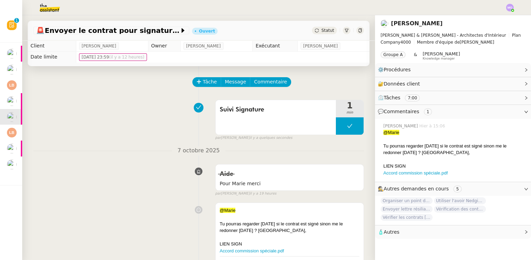
click at [324, 30] on span "Statut" at bounding box center [327, 30] width 13 height 5
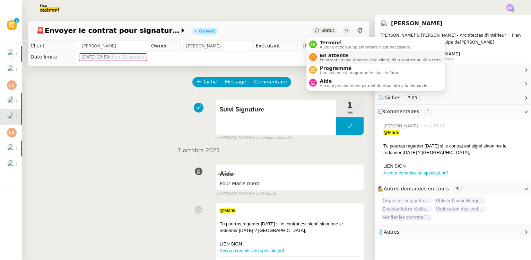
click at [337, 54] on span "En attente" at bounding box center [380, 56] width 122 height 6
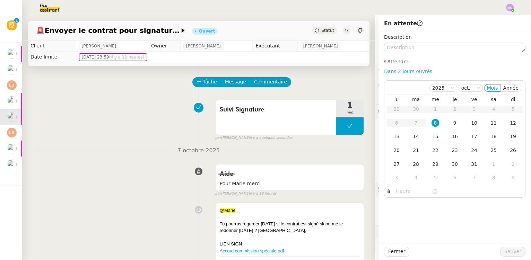
click at [389, 71] on link "Dans 2 jours ouvrés" at bounding box center [408, 72] width 48 height 6
type input "07:00"
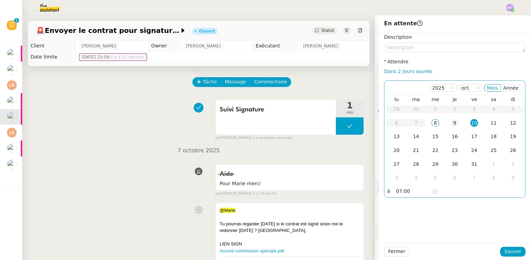
click at [451, 125] on div "9" at bounding box center [455, 123] width 8 height 8
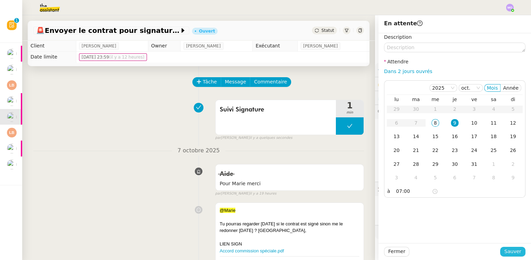
click at [506, 250] on span "Sauver" at bounding box center [512, 252] width 17 height 8
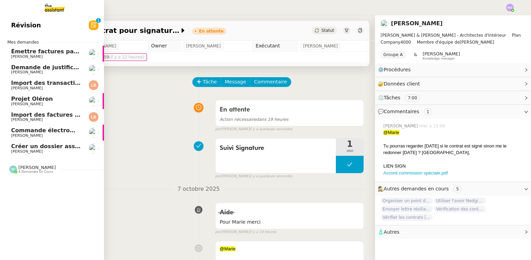
click at [30, 167] on span "[PERSON_NAME]" at bounding box center [36, 167] width 37 height 5
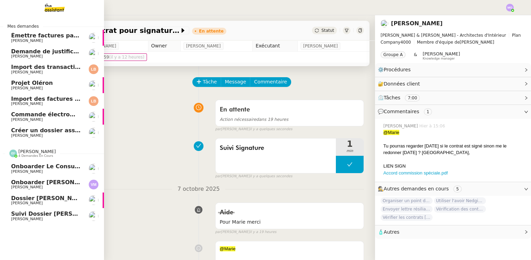
click at [66, 182] on span "Onboarder [PERSON_NAME]" at bounding box center [54, 182] width 87 height 7
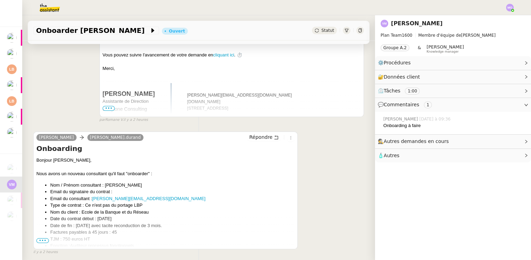
scroll to position [220, 0]
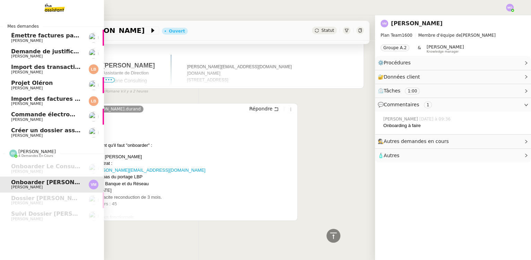
click at [41, 132] on span "Créer un dossier assurance Descudet" at bounding box center [69, 130] width 116 height 7
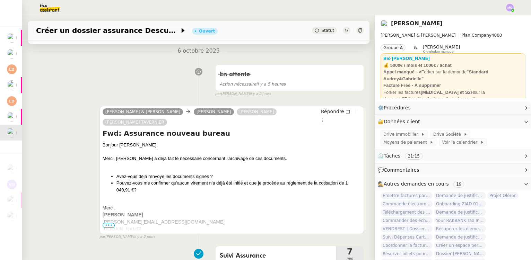
scroll to position [94, 0]
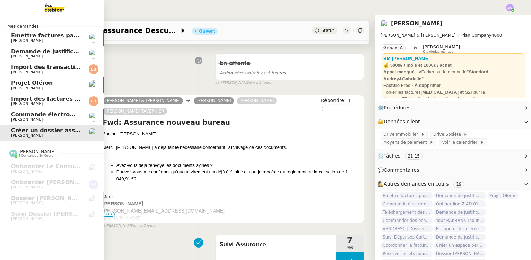
click at [34, 118] on span "[PERSON_NAME]" at bounding box center [27, 119] width 32 height 5
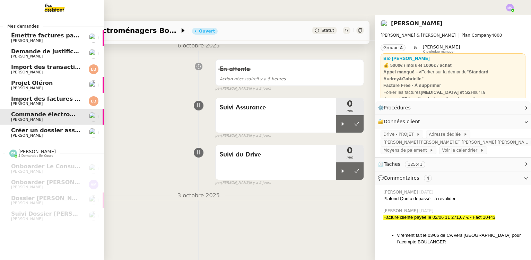
scroll to position [92, 0]
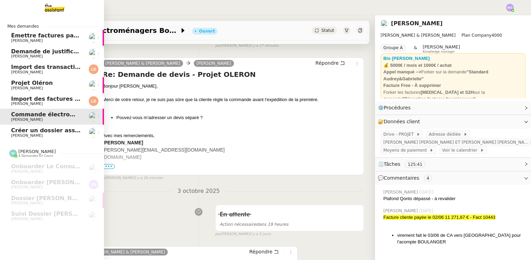
click at [49, 100] on span "Import des factures et justificatifs - septembre 2025" at bounding box center [93, 99] width 164 height 7
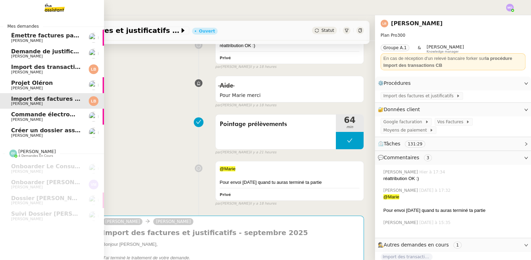
click at [45, 88] on span "[PERSON_NAME]" at bounding box center [46, 88] width 70 height 4
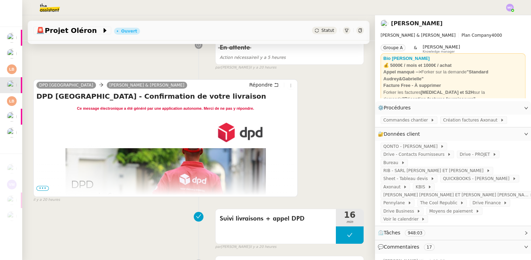
scroll to position [126, 0]
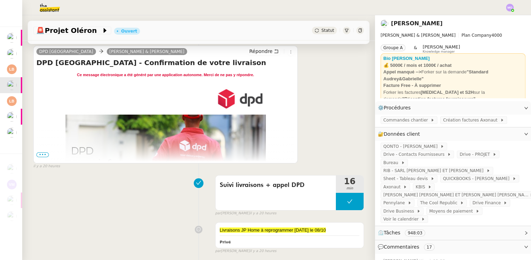
click at [41, 155] on span "•••" at bounding box center [42, 154] width 12 height 5
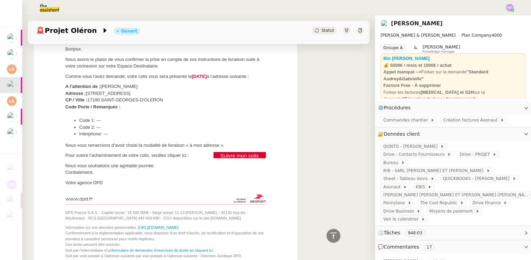
scroll to position [346, 0]
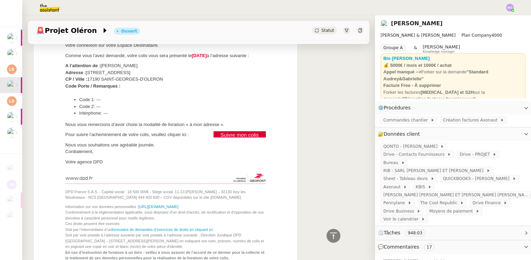
click at [233, 134] on link "Suivre mon colis" at bounding box center [239, 134] width 52 height 6
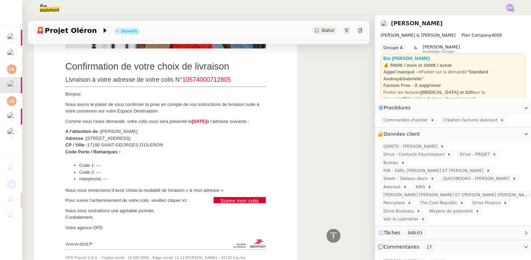
scroll to position [252, 0]
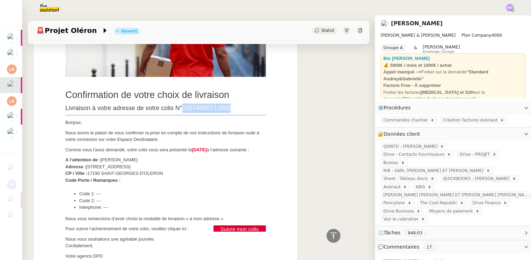
drag, startPoint x: 182, startPoint y: 108, endPoint x: 228, endPoint y: 108, distance: 45.7
click at [228, 108] on span "10574000712805" at bounding box center [206, 108] width 48 height 7
copy span "10574000712805"
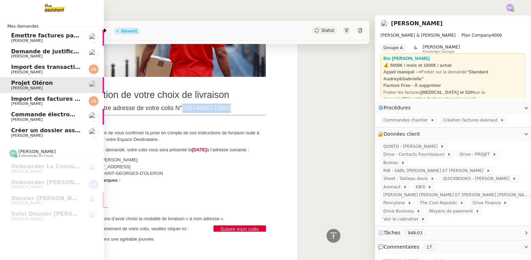
click at [34, 99] on span "Import des factures et justificatifs - septembre 2025" at bounding box center [93, 99] width 164 height 7
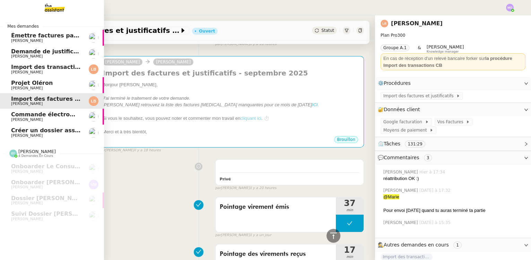
click at [41, 70] on span "Import des transaction CB - octobre 2025" at bounding box center [75, 67] width 129 height 7
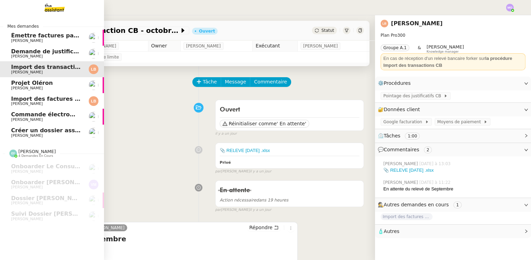
click at [35, 50] on span "Demande de justificatifs Pennylane - septembre 2025" at bounding box center [95, 51] width 168 height 7
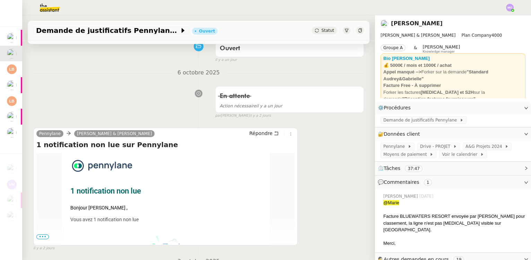
scroll to position [63, 0]
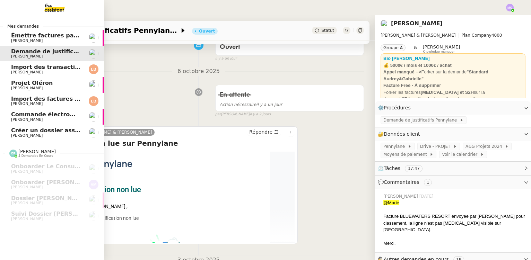
click at [47, 130] on span "Créer un dossier assurance Descudet" at bounding box center [69, 130] width 116 height 7
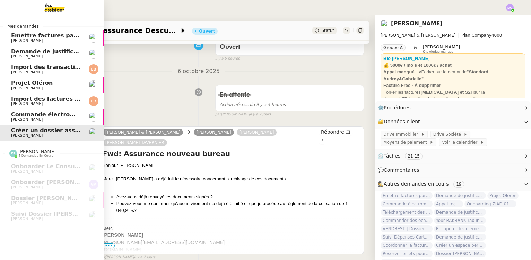
click at [58, 35] on span "Émettre factures partage prix professionnels" at bounding box center [81, 35] width 141 height 7
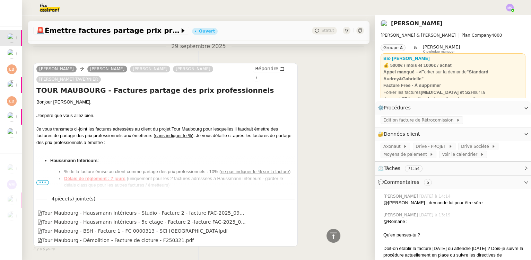
scroll to position [2374, 0]
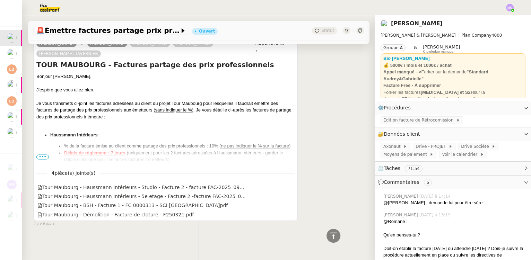
click at [39, 154] on span "•••" at bounding box center [42, 156] width 12 height 5
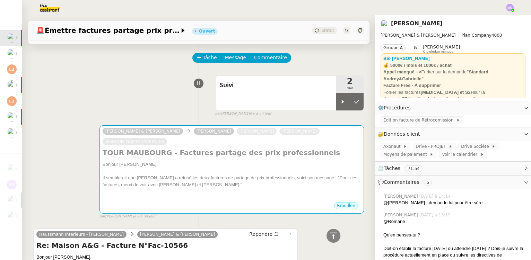
scroll to position [0, 0]
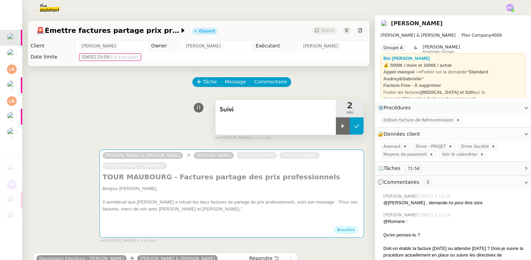
click at [350, 130] on button at bounding box center [356, 125] width 14 height 17
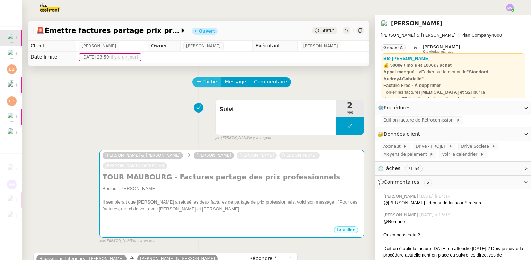
click at [196, 84] on icon at bounding box center [198, 81] width 5 height 5
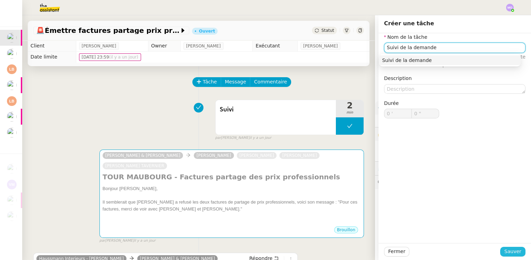
type input "Suivi de la demande"
click at [504, 254] on span "Sauver" at bounding box center [512, 252] width 17 height 8
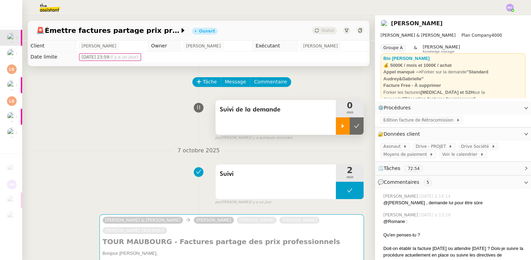
click at [336, 132] on div at bounding box center [343, 125] width 14 height 17
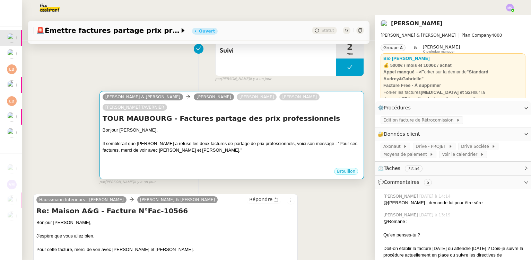
scroll to position [126, 0]
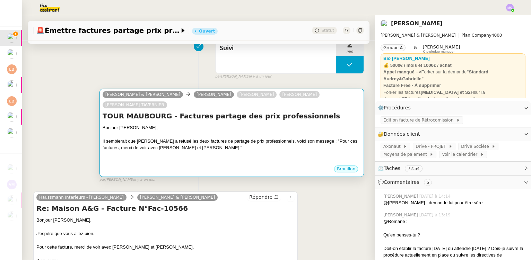
click at [181, 131] on div at bounding box center [232, 134] width 258 height 7
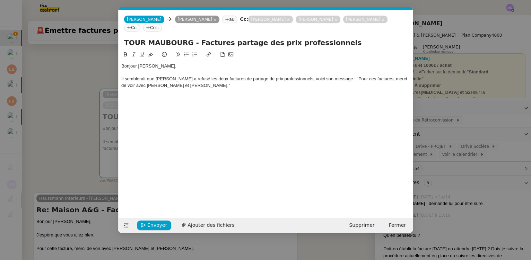
scroll to position [0, 15]
click at [184, 76] on div "Il semblerait que David Ceylon a refusé les deux factures de partage de prix pr…" at bounding box center [265, 82] width 289 height 13
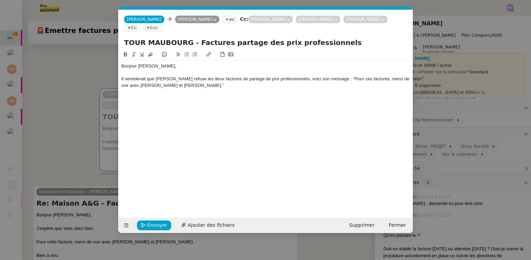
click at [299, 76] on div "Il semblerait que David Ceylon refuse les deux factures de partage de prix prof…" at bounding box center [265, 82] width 289 height 13
drag, startPoint x: 398, startPoint y: 71, endPoint x: 398, endPoint y: 87, distance: 15.9
click at [398, 76] on div "Il semblerait que David Ceylon refuse les deux factures de partage de prix prof…" at bounding box center [265, 82] width 289 height 13
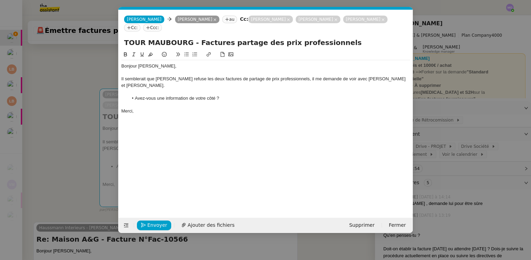
click at [88, 135] on nz-modal-container "Service TA - VOYAGE - PROPOSITION GLOBALE A utiliser dans le cadre de propositi…" at bounding box center [265, 130] width 531 height 260
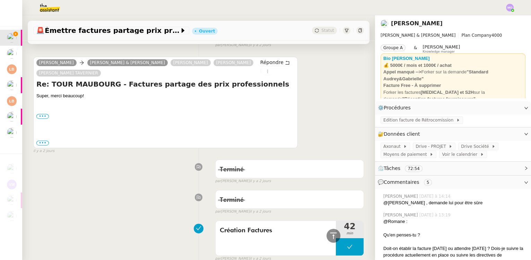
scroll to position [598, 0]
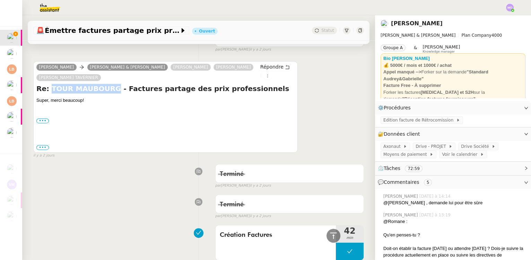
drag, startPoint x: 47, startPoint y: 80, endPoint x: 106, endPoint y: 80, distance: 58.9
click at [106, 84] on h4 "Re: TOUR MAUBOURG - Factures partage des prix professionnels" at bounding box center [165, 89] width 258 height 10
drag, startPoint x: 106, startPoint y: 80, endPoint x: 85, endPoint y: 79, distance: 21.5
click at [85, 84] on h4 "Re: TOUR MAUBOURG - Factures partage des prix professionnels" at bounding box center [165, 89] width 258 height 10
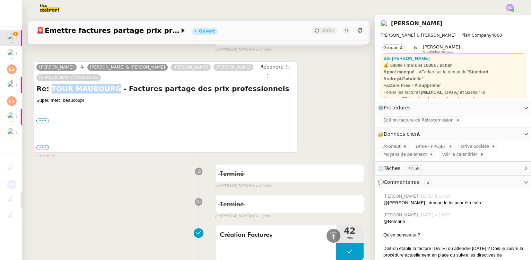
click at [52, 84] on h4 "Re: TOUR MAUBOURG - Factures partage des prix professionnels" at bounding box center [165, 89] width 258 height 10
drag, startPoint x: 49, startPoint y: 79, endPoint x: 246, endPoint y: 80, distance: 197.1
click at [246, 84] on h4 "Re: TOUR MAUBOURG - Factures partage des prix professionnels" at bounding box center [165, 89] width 258 height 10
copy h4 "TOUR MAUBOURG - Factures partage des prix professionnels"
click at [93, 34] on span "🚨 Émettre factures partage prix professionnels" at bounding box center [107, 30] width 143 height 7
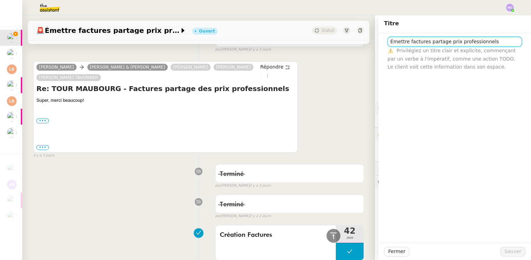
click at [416, 39] on input "Émettre factures partage prix professionnels" at bounding box center [454, 42] width 134 height 10
paste input "TOUR MAUBOURG - Factures partage des"
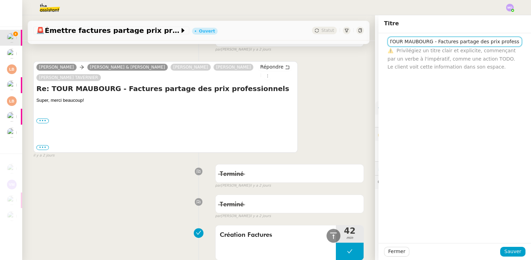
click at [427, 41] on input "TOUR MAUBOURG - Factures partage des prix professionnels" at bounding box center [454, 42] width 134 height 10
type input "TOUR MAUBOURG | Factures partage des prix professionnels"
click at [509, 252] on span "Sauver" at bounding box center [512, 252] width 17 height 8
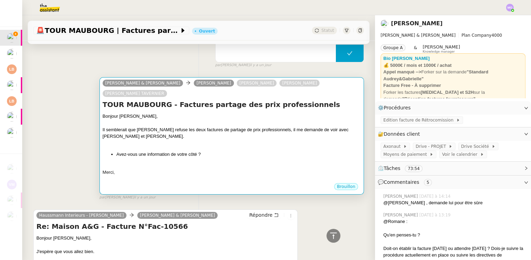
scroll to position [126, 0]
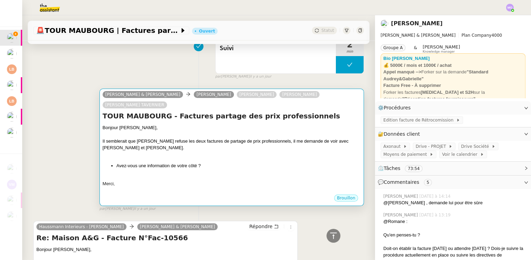
click at [209, 131] on div at bounding box center [232, 134] width 258 height 7
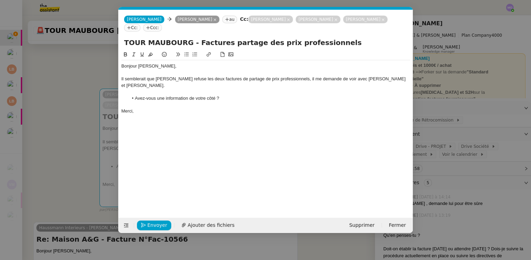
scroll to position [0, 15]
click at [204, 228] on span "Ajouter des fichiers" at bounding box center [210, 225] width 47 height 8
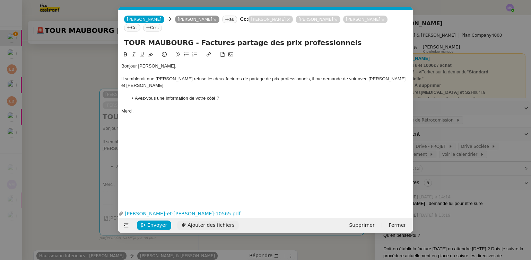
click at [201, 225] on span "Ajouter des fichiers" at bounding box center [210, 225] width 47 height 8
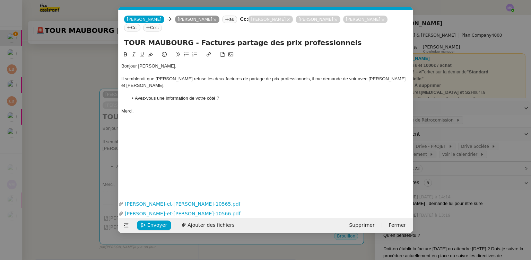
click at [65, 156] on nz-modal-container "Service TA - VOYAGE - PROPOSITION GLOBALE A utiliser dans le cadre de propositi…" at bounding box center [265, 130] width 531 height 260
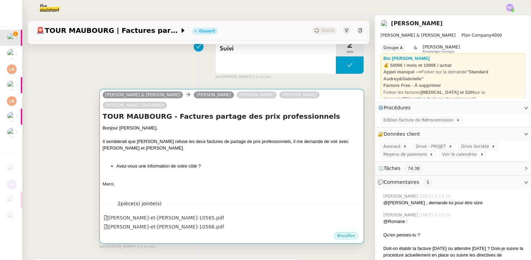
scroll to position [126, 0]
click at [188, 140] on div "Il semblerait que David Ceylon refuse les deux factures de partage de prix prof…" at bounding box center [232, 145] width 258 height 14
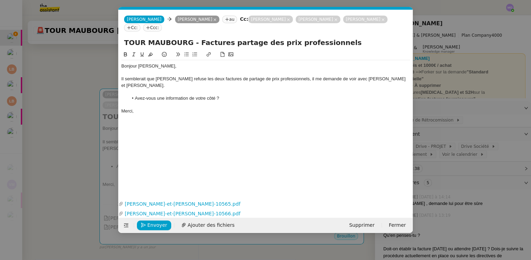
scroll to position [0, 15]
click at [169, 203] on link "audrey-et-gabrielle_facture_fac-10565.pdf" at bounding box center [264, 204] width 282 height 8
click at [173, 213] on link "audrey-et-gabrielle_facture_fac-10566.pdf" at bounding box center [264, 214] width 282 height 8
click at [211, 120] on div "Bonjour Eva, Il semblerait que David Ceylon refuse les deux factures de partage…" at bounding box center [265, 120] width 289 height 138
click at [53, 124] on nz-modal-container "Service TA - VOYAGE - PROPOSITION GLOBALE A utiliser dans le cadre de propositi…" at bounding box center [265, 130] width 531 height 260
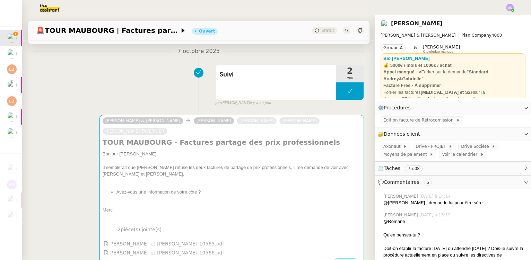
scroll to position [126, 0]
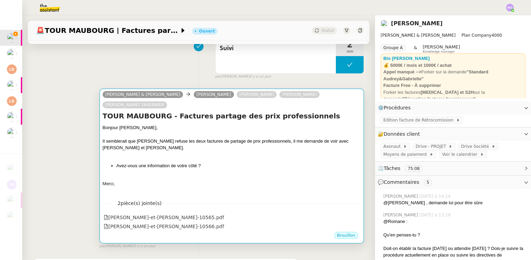
click at [171, 124] on div "Bonjour Eva," at bounding box center [232, 127] width 258 height 7
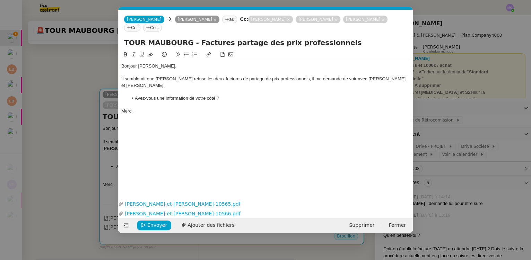
scroll to position [0, 15]
click at [66, 117] on nz-modal-container "Service TA - VOYAGE - PROPOSITION GLOBALE A utiliser dans le cadre de propositi…" at bounding box center [265, 130] width 531 height 260
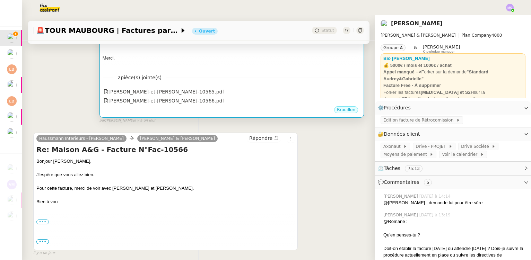
scroll to position [252, 0]
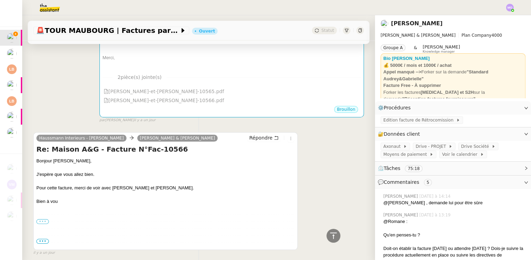
click at [43, 219] on label "•••" at bounding box center [42, 221] width 12 height 5
click at [0, 0] on input "•••" at bounding box center [0, 0] width 0 height 0
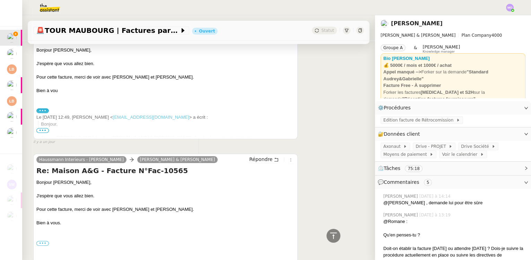
scroll to position [378, 0]
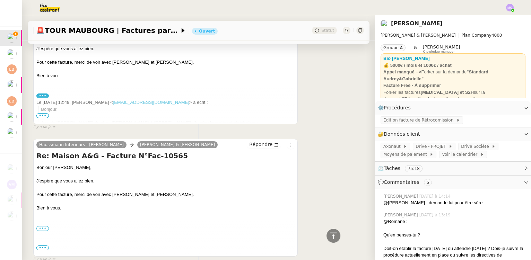
click at [45, 113] on span "•••" at bounding box center [42, 115] width 12 height 5
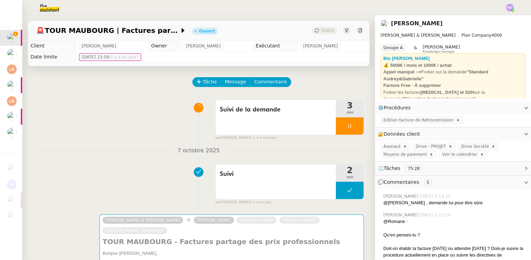
scroll to position [94, 0]
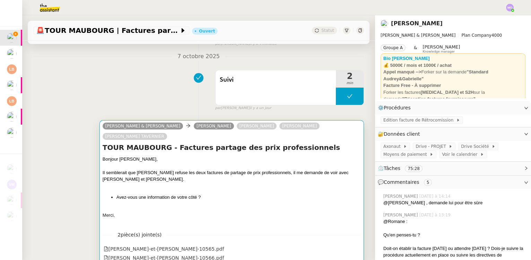
click at [196, 156] on div "Bonjour Eva," at bounding box center [232, 159] width 258 height 7
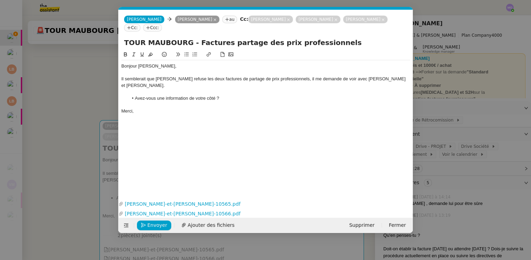
scroll to position [0, 15]
click at [153, 222] on span "Envoyer" at bounding box center [157, 225] width 20 height 8
click at [153, 223] on span "Confirmer l'envoi" at bounding box center [168, 225] width 42 height 8
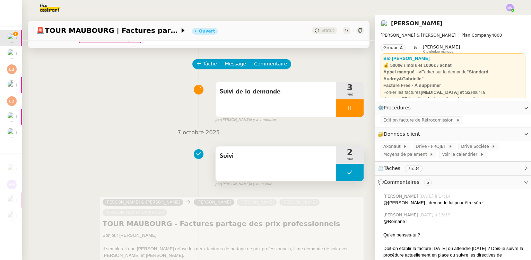
scroll to position [0, 0]
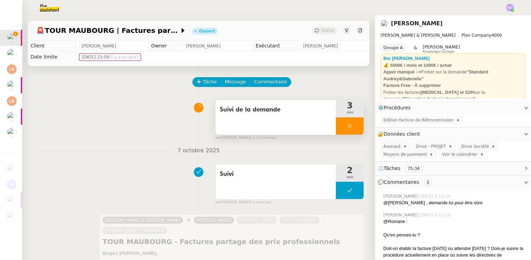
click at [352, 130] on div at bounding box center [350, 125] width 28 height 17
click at [352, 130] on button at bounding box center [356, 125] width 14 height 17
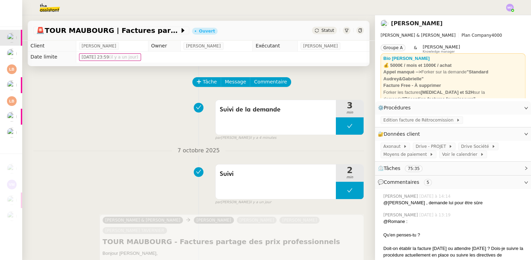
click at [322, 29] on span "Statut" at bounding box center [327, 30] width 13 height 5
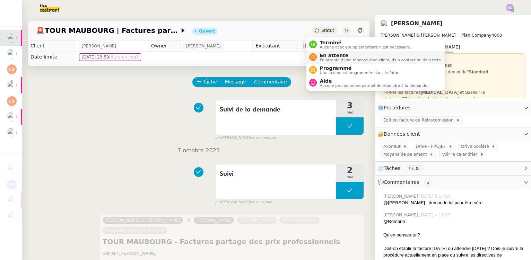
click at [333, 53] on span "En attente" at bounding box center [380, 56] width 122 height 6
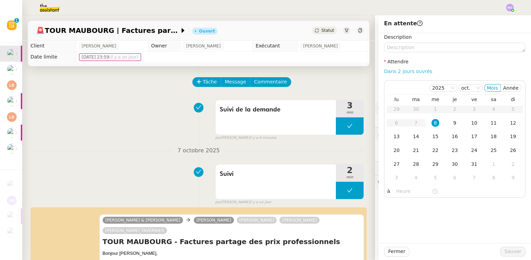
click at [390, 69] on link "Dans 2 jours ouvrés" at bounding box center [408, 72] width 48 height 6
type input "07:00"
click at [504, 250] on span "Sauver" at bounding box center [512, 252] width 17 height 8
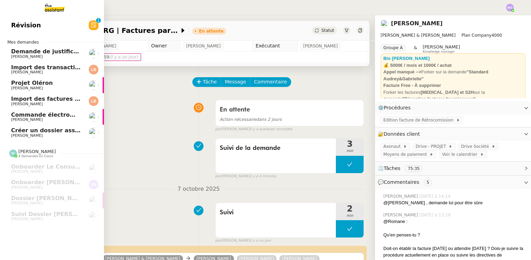
click at [50, 133] on span "Créer un dossier assurance Descudet" at bounding box center [69, 130] width 116 height 7
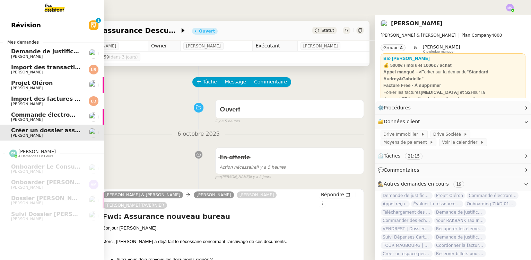
click at [52, 118] on span "[PERSON_NAME]" at bounding box center [46, 120] width 70 height 4
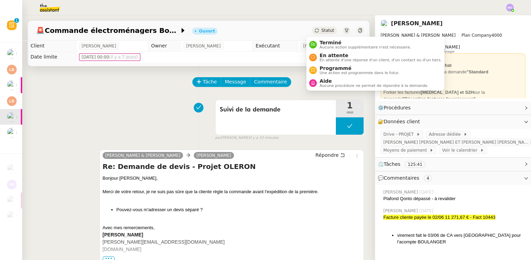
click at [321, 30] on span "Statut" at bounding box center [327, 30] width 13 height 5
click at [328, 57] on span "En attente" at bounding box center [380, 56] width 122 height 6
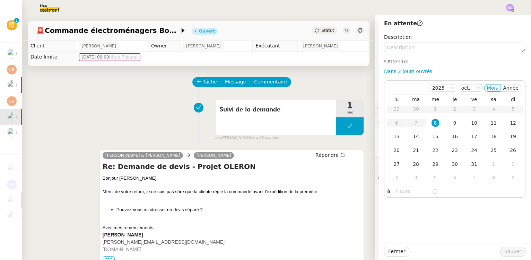
click at [128, 99] on div "Suivi de la demande 1 min false par Marie O. il y a 33 minutes" at bounding box center [198, 119] width 330 height 44
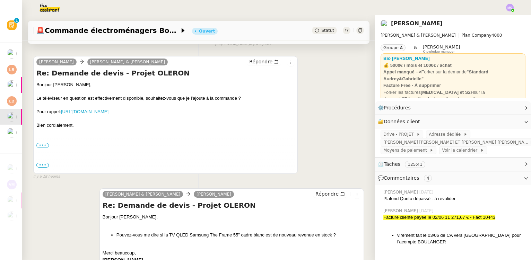
scroll to position [283, 0]
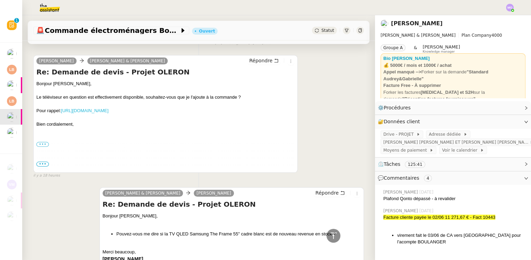
click at [108, 112] on link "https://www.boulanger.com/ref/1207306" at bounding box center [84, 110] width 47 height 5
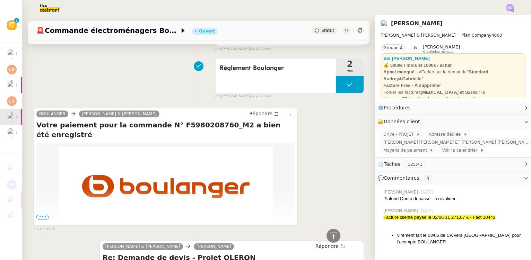
scroll to position [755, 0]
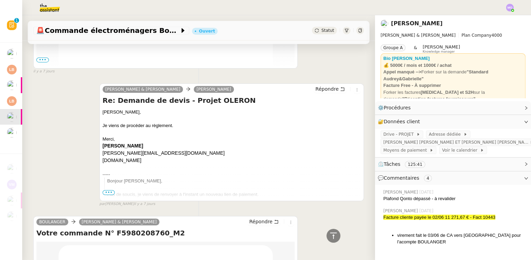
click at [365, 74] on nz-layout "🚨 Commande électroménagers Boulanger - PROJET OLERON Ouvert Statut Client Gabri…" at bounding box center [276, 137] width 508 height 245
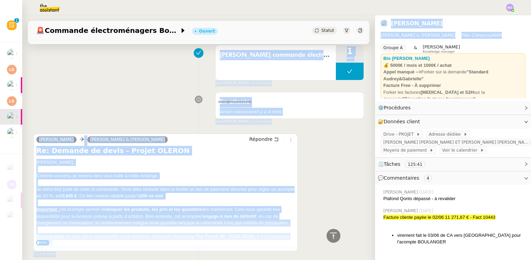
scroll to position [7225, 0]
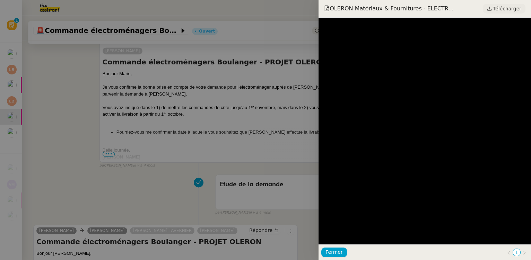
click at [503, 7] on span "Télécharger" at bounding box center [507, 8] width 28 height 9
click at [133, 46] on div at bounding box center [265, 130] width 531 height 260
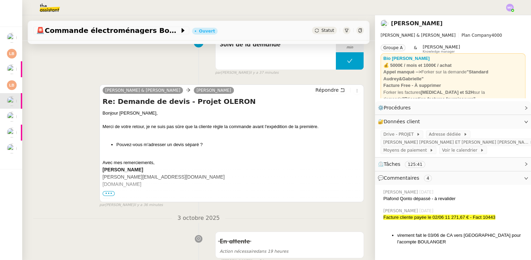
scroll to position [63, 0]
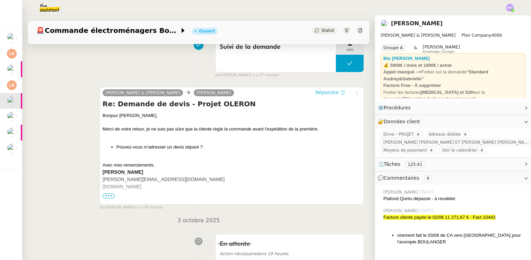
click at [318, 94] on span "Répondre" at bounding box center [326, 92] width 23 height 7
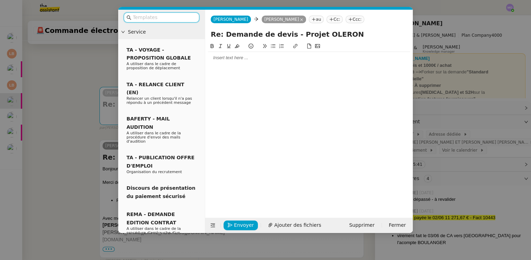
click at [233, 59] on div at bounding box center [309, 58] width 202 height 6
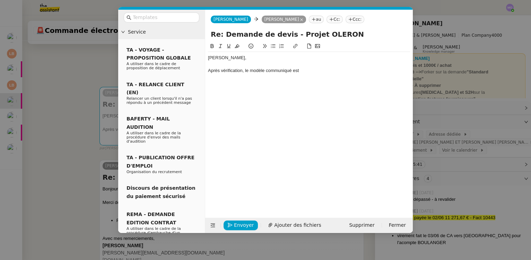
click at [63, 108] on nz-modal-container "Service TA - VOYAGE - PROPOSITION GLOBALE A utiliser dans le cadre de propositi…" at bounding box center [265, 130] width 531 height 260
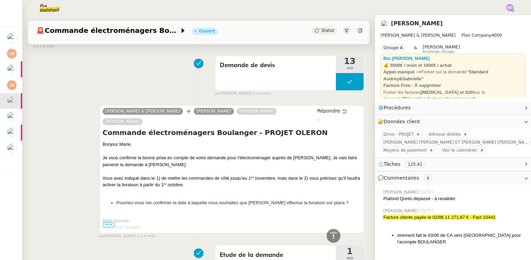
scroll to position [7298, 0]
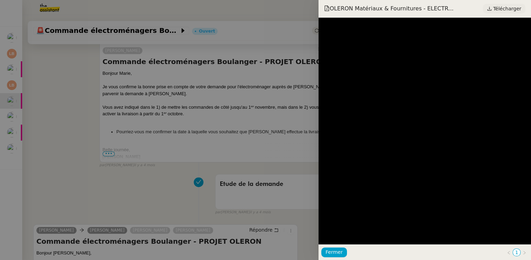
click at [506, 8] on span "Télécharger" at bounding box center [507, 8] width 28 height 9
click at [138, 58] on div at bounding box center [265, 130] width 531 height 260
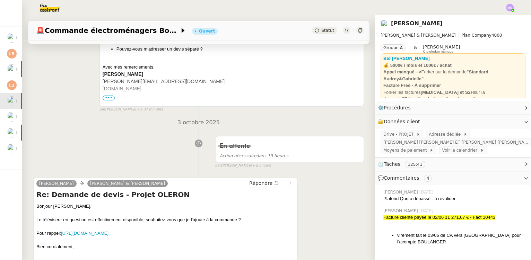
scroll to position [252, 0]
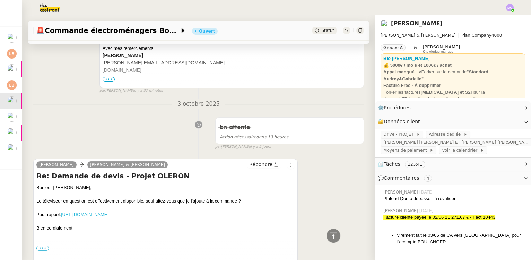
click at [95, 216] on link "https://www.boulanger.com/ref/1207306" at bounding box center [84, 214] width 47 height 5
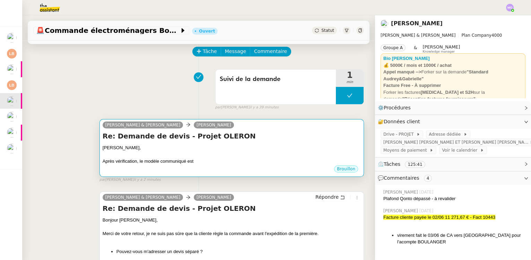
scroll to position [0, 0]
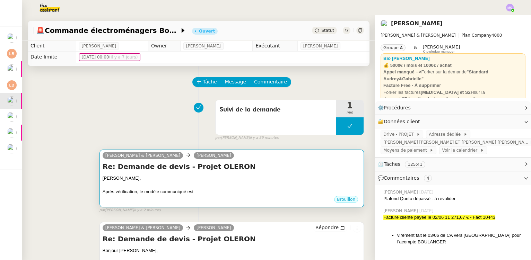
click at [231, 191] on div "Après vérification, le modèle communiqué est" at bounding box center [232, 191] width 258 height 7
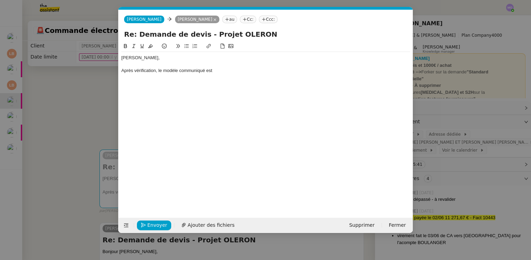
scroll to position [0, 15]
click at [218, 73] on div "Après vérification, le modèle communiqué est" at bounding box center [265, 71] width 289 height 6
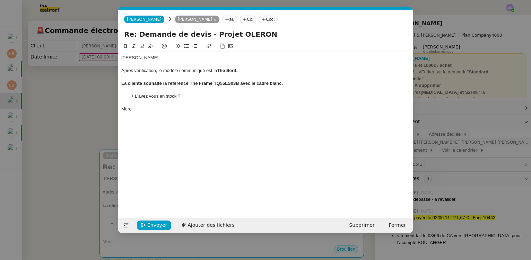
click at [136, 85] on strong "La cliente souhaite la référence The Frame TQ55LS03B avec le cadre blanc." at bounding box center [201, 83] width 161 height 5
click at [204, 107] on div "Merci," at bounding box center [265, 109] width 289 height 6
click at [214, 103] on div at bounding box center [265, 103] width 289 height 6
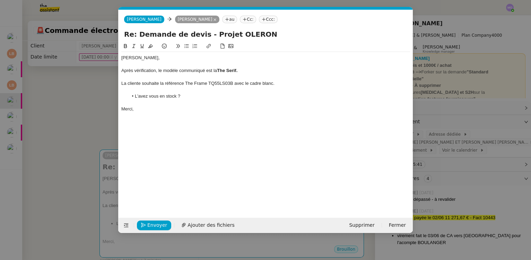
click at [69, 100] on nz-modal-container "Service TA - VOYAGE - PROPOSITION GLOBALE A utiliser dans le cadre de propositi…" at bounding box center [265, 130] width 531 height 260
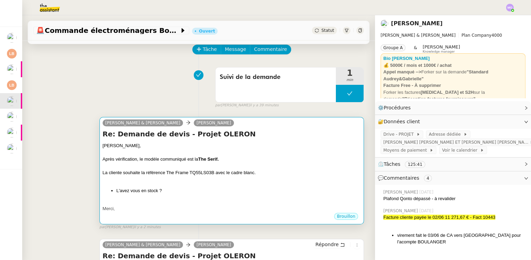
scroll to position [94, 0]
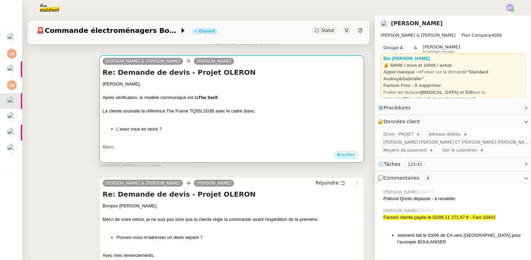
click at [211, 94] on div at bounding box center [232, 91] width 258 height 7
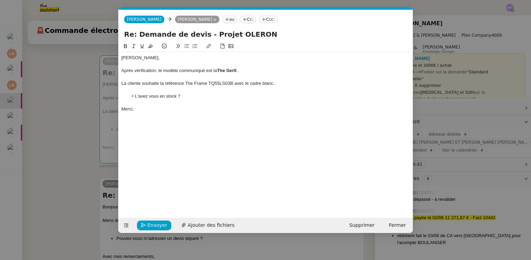
scroll to position [0, 15]
click at [160, 228] on span "Envoyer" at bounding box center [157, 225] width 20 height 8
click at [150, 225] on span "Confirmer l'envoi" at bounding box center [168, 225] width 42 height 8
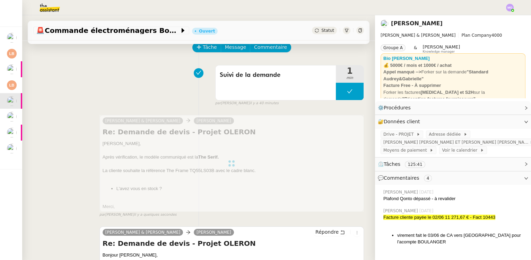
scroll to position [0, 0]
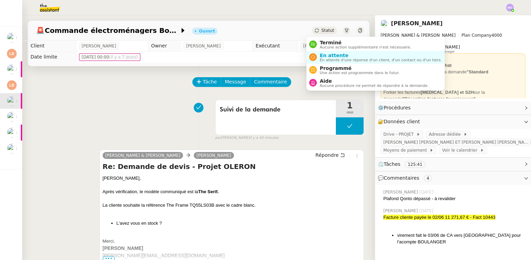
click at [321, 31] on span "Statut" at bounding box center [327, 30] width 13 height 5
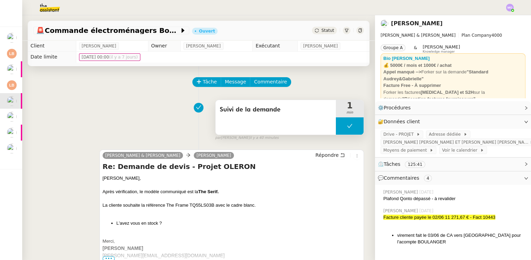
click at [336, 128] on button at bounding box center [350, 125] width 28 height 17
click at [340, 128] on icon at bounding box center [343, 126] width 6 height 6
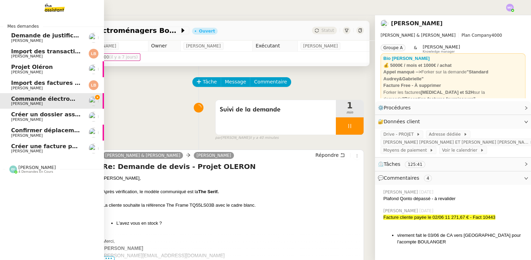
click at [64, 118] on span "Gabrielle Tavernier" at bounding box center [46, 120] width 70 height 4
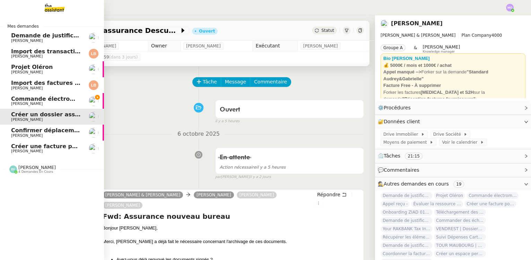
click at [57, 148] on span "Créer une facture pour Karol" at bounding box center [73, 146] width 125 height 7
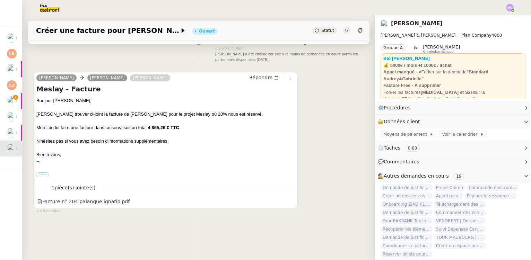
scroll to position [92, 0]
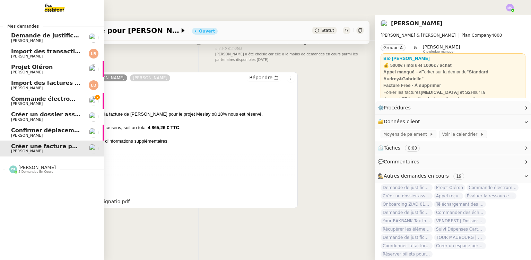
click at [44, 70] on span "Projet Oléron" at bounding box center [46, 67] width 70 height 6
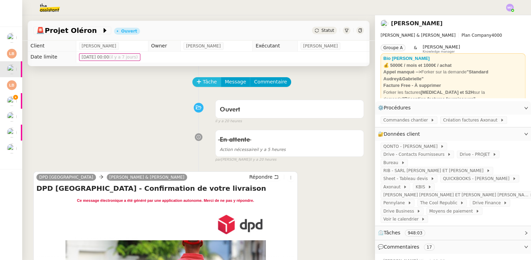
click at [204, 81] on span "Tâche" at bounding box center [210, 82] width 14 height 8
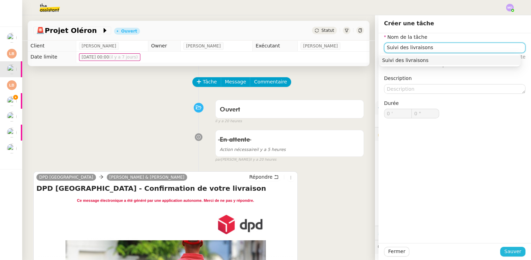
type input "Suivi des livraisons"
click at [505, 251] on span "Sauver" at bounding box center [512, 252] width 17 height 8
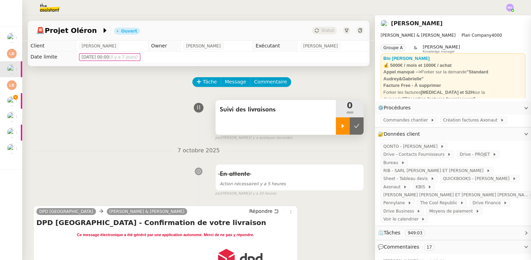
click at [340, 128] on icon at bounding box center [343, 126] width 6 height 6
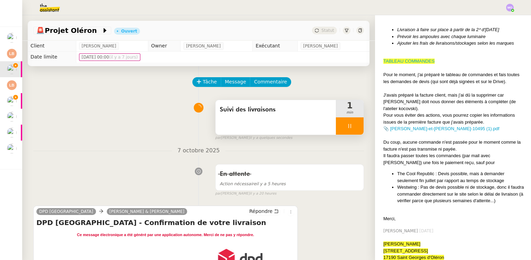
scroll to position [976, 0]
click at [395, 57] on link "TABLEAU COMMANDES" at bounding box center [408, 59] width 51 height 5
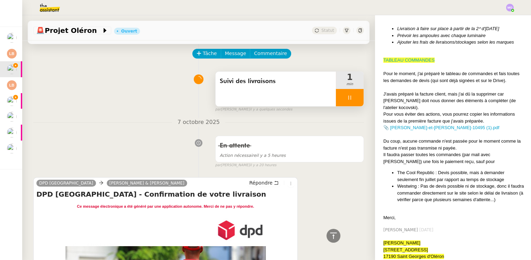
scroll to position [0, 0]
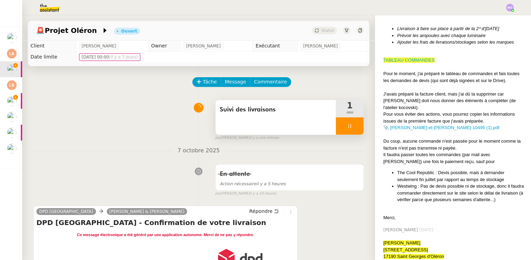
click at [108, 119] on div "Suivi des livraisons 1 min false par Marie O. il y a une minute" at bounding box center [198, 119] width 330 height 44
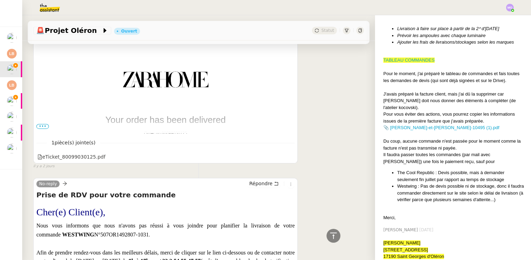
scroll to position [724, 0]
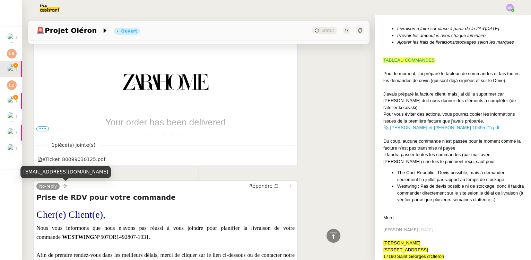
click at [52, 170] on div "no-reply@perrenot.eu" at bounding box center [65, 172] width 90 height 12
click at [52, 171] on div "no-reply@perrenot.eu" at bounding box center [65, 172] width 90 height 12
click at [51, 175] on div "no-reply@perrenot.eu" at bounding box center [65, 172] width 90 height 12
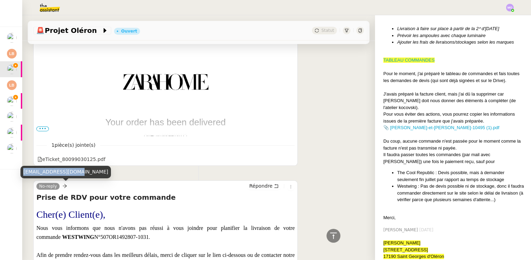
click at [51, 175] on div "no-reply@perrenot.eu" at bounding box center [65, 172] width 90 height 12
copy div "no-reply@perrenot.eu"
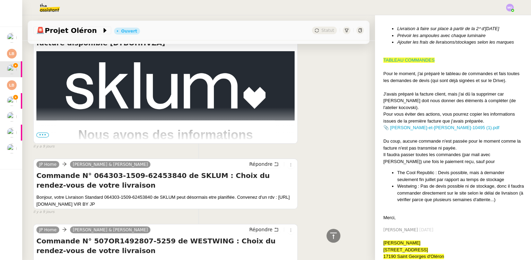
scroll to position [4502, 0]
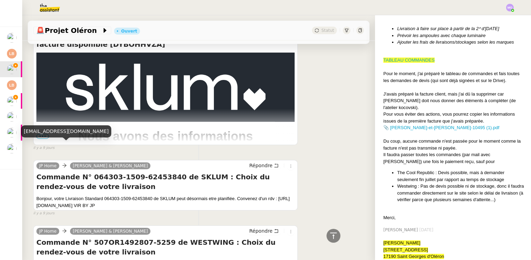
click at [54, 132] on div "no-reply@notico.com" at bounding box center [66, 131] width 90 height 12
copy div "no-reply@notico.com"
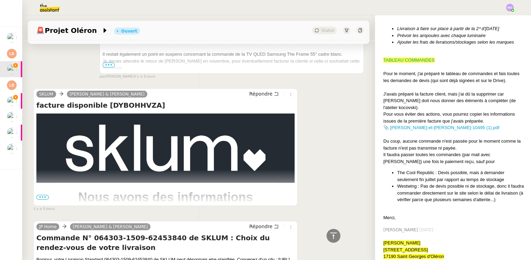
scroll to position [4345, 0]
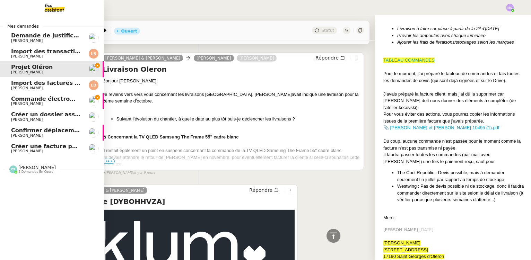
click at [14, 102] on span "Gabrielle Tavernier" at bounding box center [27, 103] width 32 height 5
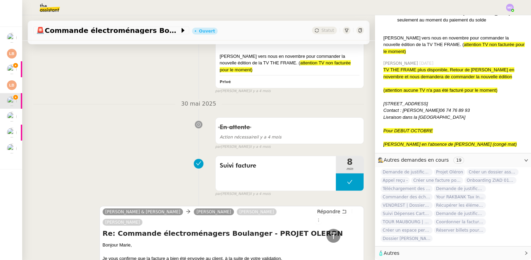
scroll to position [776, 0]
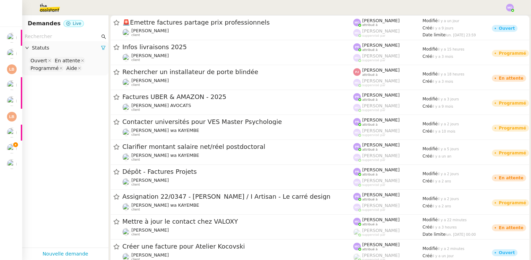
click at [53, 35] on input "text" at bounding box center [62, 37] width 75 height 8
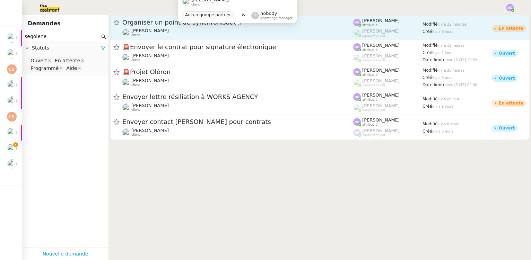
type input "segolene"
click at [194, 31] on div "Segolène Labinsky client" at bounding box center [237, 32] width 231 height 9
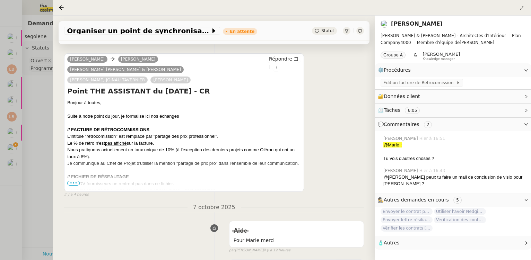
scroll to position [94, 0]
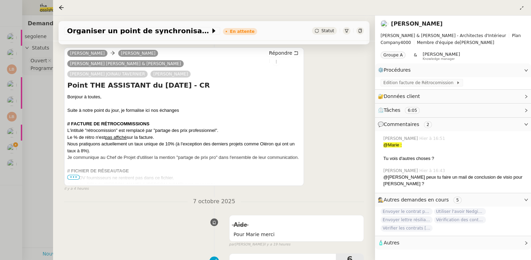
click at [73, 175] on span "•••" at bounding box center [73, 177] width 12 height 5
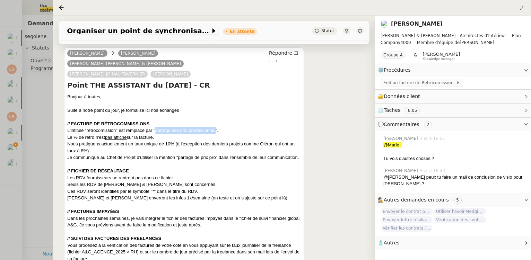
drag, startPoint x: 154, startPoint y: 122, endPoint x: 214, endPoint y: 121, distance: 59.9
click at [215, 127] on div "L'intitulé "rétrocomission" est remplacé par "partage des prix professionnel"." at bounding box center [183, 130] width 233 height 7
copy div "partage des prix professionnel"
click at [128, 144] on div "Nous pratiquons actuellement un taux unique de 10% (à l'exception des derniers …" at bounding box center [183, 148] width 233 height 14
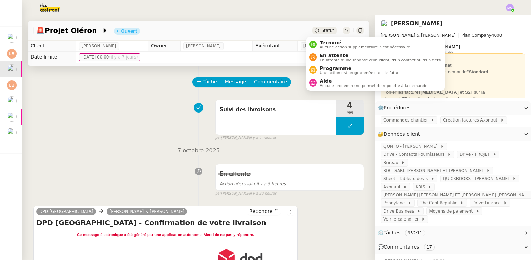
click at [322, 32] on span "Statut" at bounding box center [327, 30] width 13 height 5
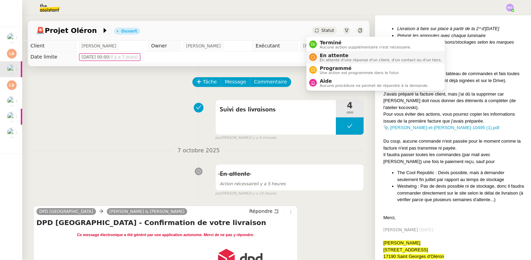
click at [330, 54] on span "En attente" at bounding box center [380, 56] width 122 height 6
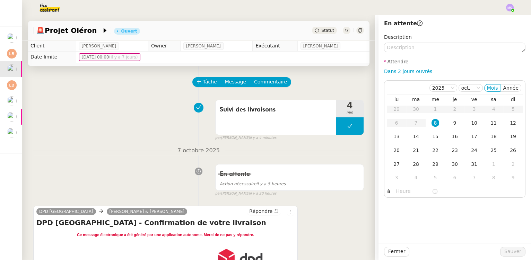
click at [384, 72] on link "Dans 2 jours ouvrés" at bounding box center [408, 72] width 48 height 6
type input "07:00"
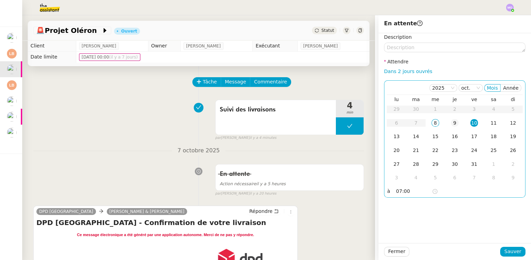
click at [451, 126] on div "9" at bounding box center [455, 123] width 8 height 8
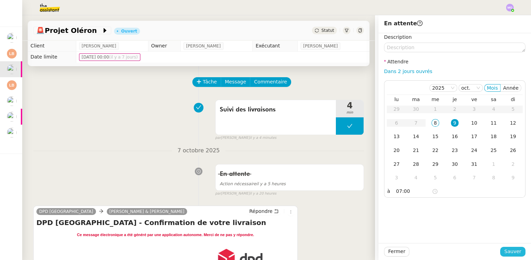
click at [500, 249] on button "Sauver" at bounding box center [512, 252] width 25 height 10
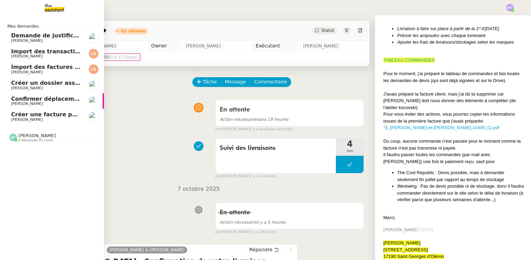
click at [34, 114] on span "Créer une facture pour [PERSON_NAME]" at bounding box center [73, 114] width 125 height 7
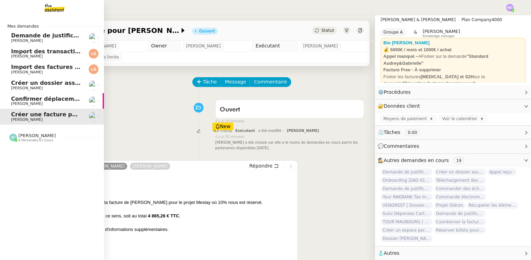
scroll to position [19, 0]
click at [45, 100] on span "Confirmer déplacement compteur gaz" at bounding box center [70, 99] width 118 height 7
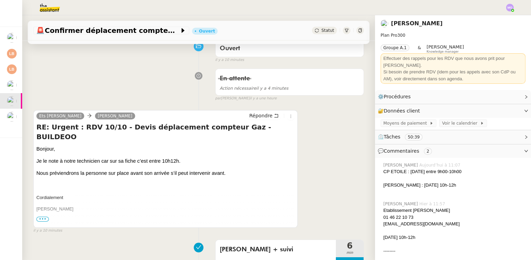
scroll to position [63, 0]
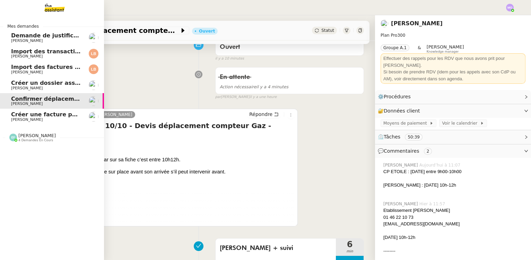
click at [52, 90] on span "[PERSON_NAME]" at bounding box center [46, 88] width 70 height 4
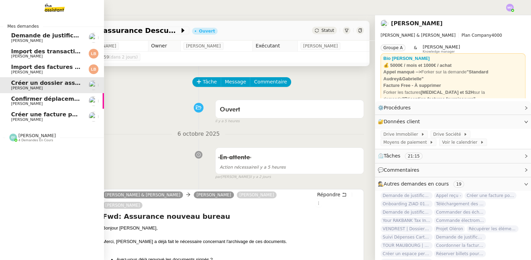
click at [43, 70] on span "[PERSON_NAME]" at bounding box center [46, 72] width 70 height 4
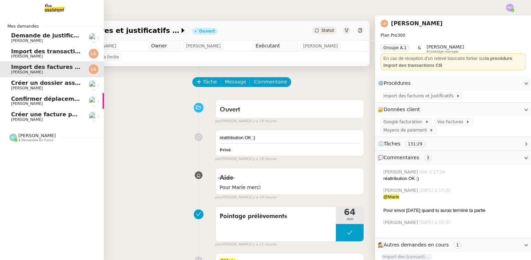
click at [37, 51] on span "Import des transaction CB - octobre 2025" at bounding box center [75, 51] width 129 height 7
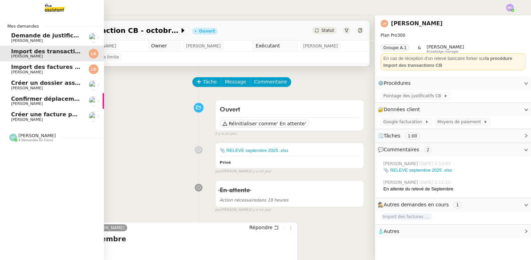
click at [46, 41] on span "[PERSON_NAME]" at bounding box center [46, 41] width 70 height 4
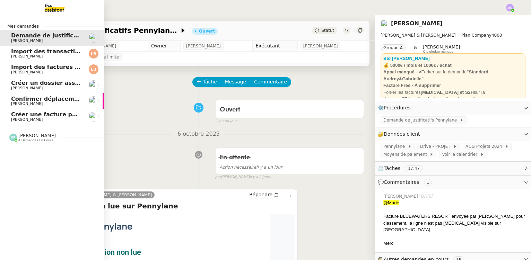
click at [65, 116] on span "Créer une facture pour [PERSON_NAME]" at bounding box center [73, 114] width 125 height 7
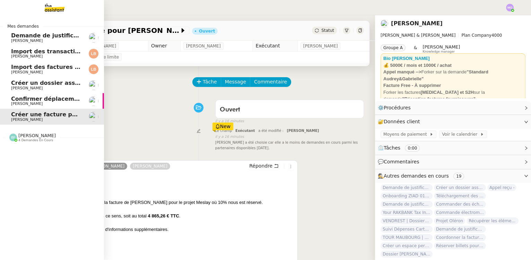
click at [61, 102] on span "[PERSON_NAME]" at bounding box center [46, 104] width 70 height 4
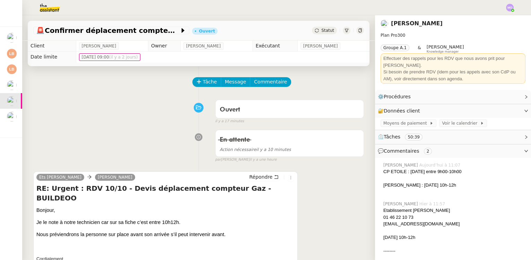
click at [141, 82] on div "Tâche Message Commentaire" at bounding box center [198, 85] width 330 height 17
click at [203, 81] on span "Tâche" at bounding box center [210, 82] width 14 height 8
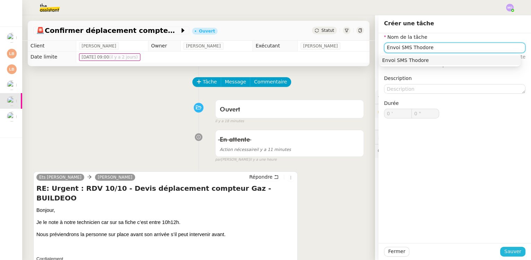
type input "Envoi SMS Thodore"
drag, startPoint x: 503, startPoint y: 250, endPoint x: 406, endPoint y: 226, distance: 99.5
click at [504, 249] on span "Sauver" at bounding box center [512, 252] width 17 height 8
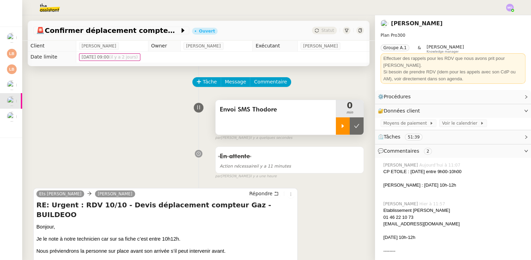
click at [340, 127] on icon at bounding box center [343, 126] width 6 height 6
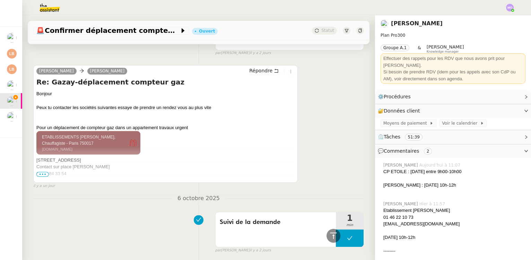
scroll to position [2550, 0]
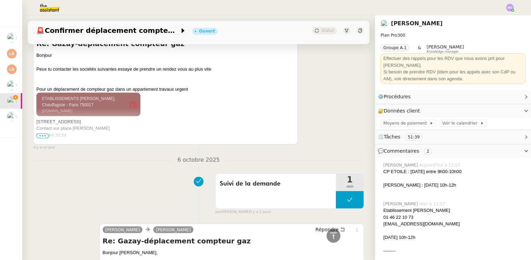
click at [43, 135] on span "•••" at bounding box center [42, 135] width 12 height 5
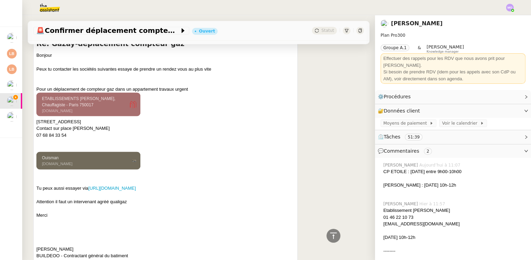
click at [57, 137] on ringoverc2c-number-84e06f14122c "07 68 84 33 54" at bounding box center [51, 134] width 30 height 5
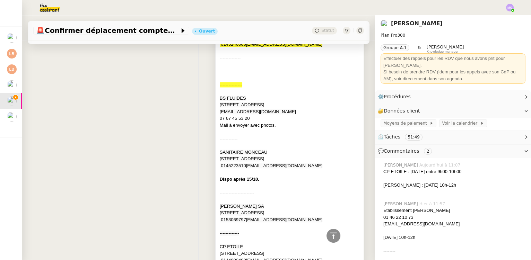
scroll to position [2109, 0]
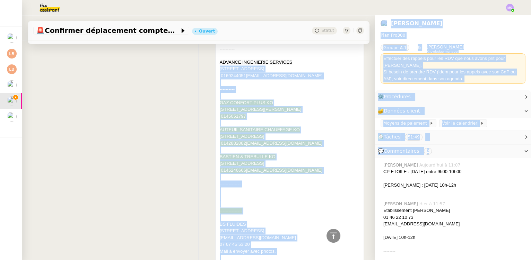
drag, startPoint x: 370, startPoint y: 173, endPoint x: 366, endPoint y: 63, distance: 110.2
click at [366, 63] on nz-layout "🚨 Confirmer déplacement compteur gaz Ouvert Statut Client [PERSON_NAME] Owner […" at bounding box center [276, 137] width 508 height 245
click at [353, 124] on div "Etablissement [PERSON_NAME] [PHONE_NUMBER] [EMAIL_ADDRESS][DOMAIN_NAME] [DATE] …" at bounding box center [289, 189] width 148 height 431
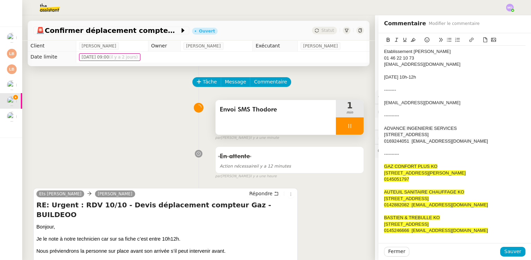
click at [142, 104] on div "Envoi SMS Thodore 1 min false par [PERSON_NAME] il y a une minute" at bounding box center [198, 119] width 330 height 44
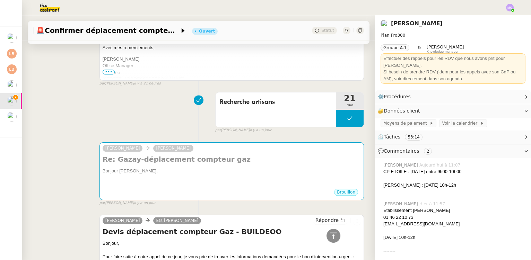
scroll to position [1858, 0]
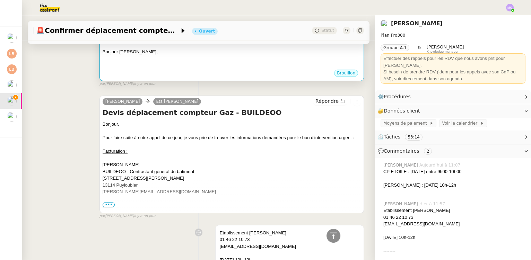
click at [229, 74] on div "Brouillon" at bounding box center [232, 74] width 258 height 10
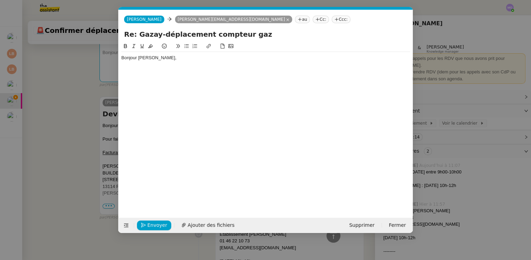
scroll to position [1862, 0]
click at [361, 225] on span "Supprimer" at bounding box center [361, 225] width 25 height 8
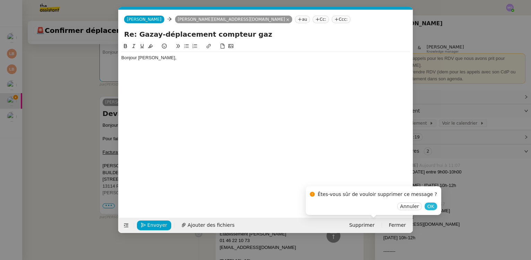
click at [427, 206] on span "OK" at bounding box center [430, 206] width 7 height 7
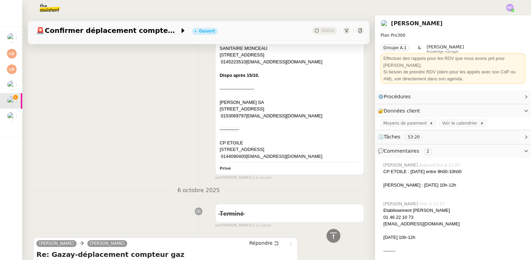
scroll to position [2393, 0]
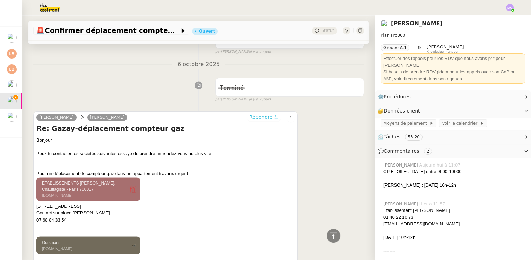
click at [255, 118] on span "Répondre" at bounding box center [260, 117] width 23 height 7
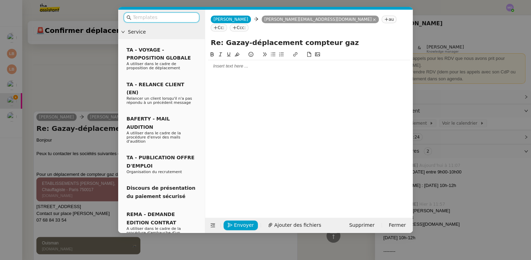
scroll to position [2451, 0]
click at [242, 63] on div at bounding box center [309, 66] width 202 height 6
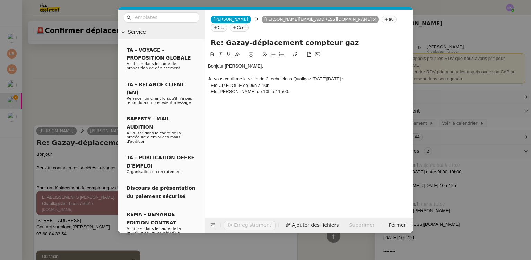
scroll to position [2484, 0]
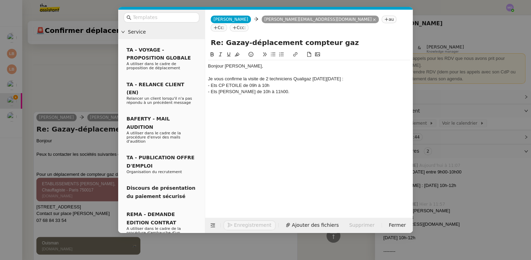
click at [353, 76] on div "Je vous confirme la visite de 2 techniciens Qualigaz [DATE][DATE] :" at bounding box center [309, 79] width 202 height 6
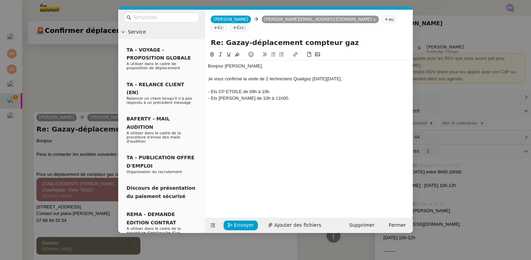
scroll to position [2491, 0]
drag, startPoint x: 318, startPoint y: 71, endPoint x: 347, endPoint y: 70, distance: 29.4
click at [347, 76] on div "Je vous confirme la visite de 2 techniciens Qualigaz [DATE][DATE] :" at bounding box center [309, 79] width 202 height 6
click at [211, 52] on icon at bounding box center [212, 54] width 3 height 4
click at [280, 95] on div "- Ets [PERSON_NAME] de 10h à 11h00." at bounding box center [309, 98] width 202 height 6
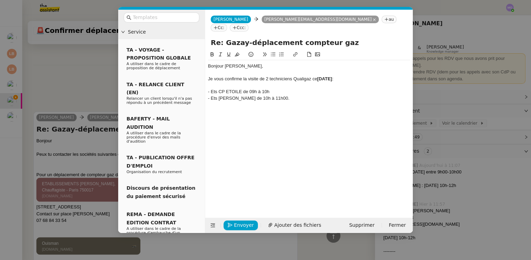
click at [350, 76] on div "Je vous confirme la visite de 2 techniciens Qualigaz [DATE][DATE] :" at bounding box center [309, 79] width 202 height 6
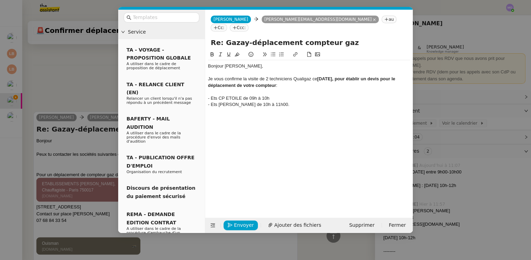
scroll to position [2498, 0]
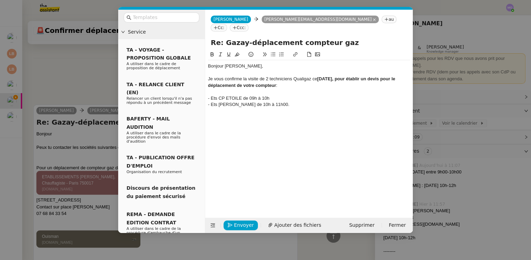
drag, startPoint x: 349, startPoint y: 71, endPoint x: 289, endPoint y: 76, distance: 59.8
click at [289, 76] on div "Je vous confirme la visite de 2 techniciens Qualigaz [DATE][DATE], pour établir…" at bounding box center [309, 82] width 202 height 13
drag, startPoint x: 328, startPoint y: 91, endPoint x: 345, endPoint y: 76, distance: 23.3
click at [328, 95] on div "- Ets CP ETOILE de 09h à 10h" at bounding box center [309, 98] width 202 height 6
drag, startPoint x: 348, startPoint y: 70, endPoint x: 281, endPoint y: 76, distance: 67.5
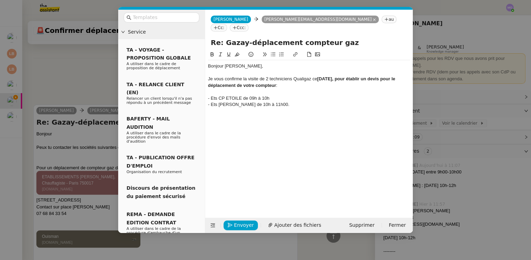
click at [281, 76] on div "Je vous confirme la visite de 2 techniciens Qualigaz [DATE][DATE], pour établir…" at bounding box center [309, 82] width 202 height 13
click at [212, 52] on icon at bounding box center [212, 54] width 5 height 5
click at [278, 101] on div "- Ets [PERSON_NAME] de 10h à 11h00." at bounding box center [309, 104] width 202 height 6
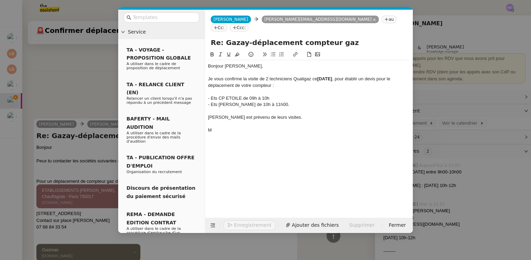
scroll to position [2525, 0]
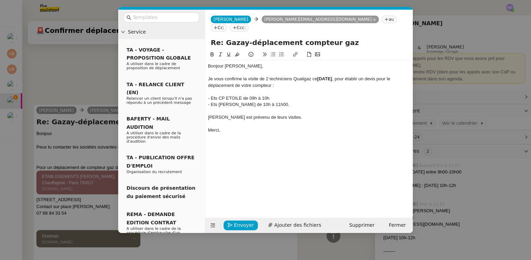
click at [288, 127] on div "Merci," at bounding box center [309, 130] width 202 height 6
click at [87, 95] on nz-modal-container "Service TA - VOYAGE - PROPOSITION GLOBALE A utiliser dans le cadre de propositi…" at bounding box center [265, 130] width 531 height 260
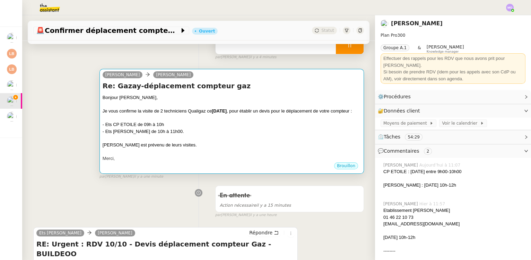
scroll to position [94, 0]
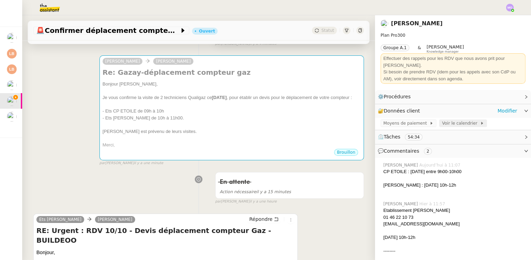
click at [449, 122] on span "Voir le calendrier" at bounding box center [461, 123] width 38 height 7
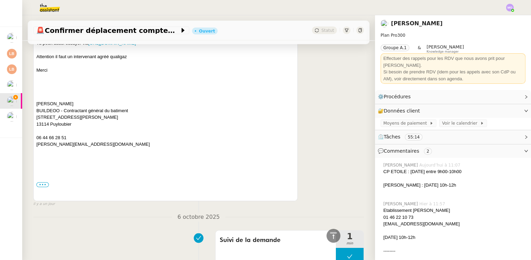
scroll to position [3178, 0]
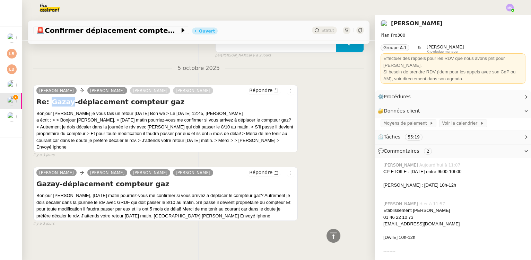
drag, startPoint x: 47, startPoint y: 105, endPoint x: 67, endPoint y: 106, distance: 19.1
click at [67, 106] on h4 "Re: Gazay-déplacement compteur gaz" at bounding box center [165, 102] width 258 height 10
copy h4 "Gazay"
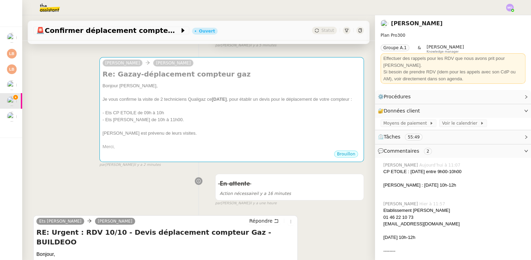
scroll to position [0, 0]
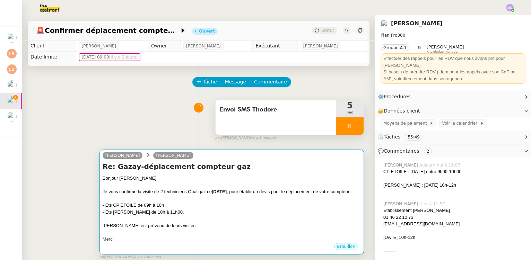
click at [274, 178] on div "Bonjour [PERSON_NAME]," at bounding box center [232, 178] width 258 height 7
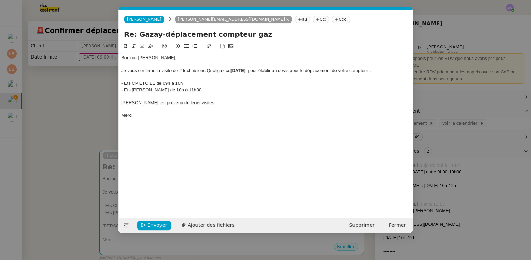
scroll to position [0, 15]
click at [160, 224] on span "Envoyer" at bounding box center [157, 225] width 20 height 8
click at [159, 224] on span "Confirmer l'envoi" at bounding box center [168, 225] width 42 height 8
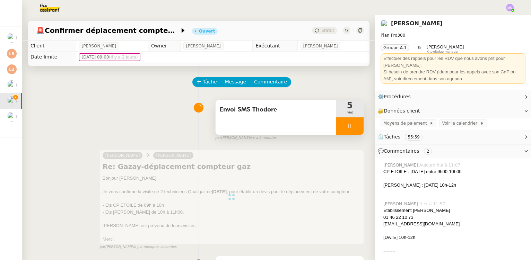
click at [277, 118] on div "Envoi SMS Thodore" at bounding box center [275, 117] width 120 height 35
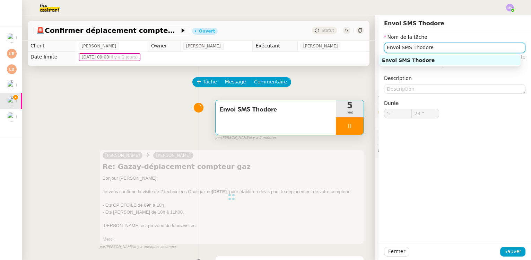
click at [445, 48] on input "Envoi SMS Thodore" at bounding box center [454, 48] width 141 height 10
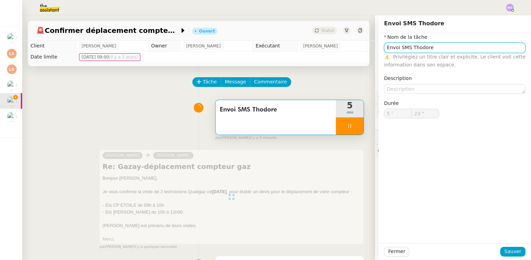
type input "Envoi SMS Thodore +"
type input "24 ""
type input "Envoi SMS Thodore + Su"
type input "25 ""
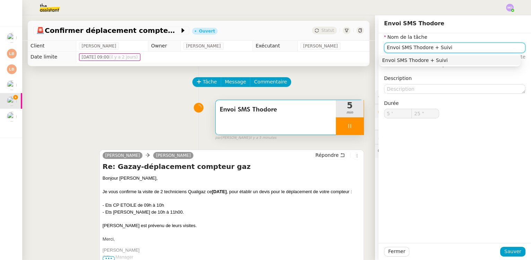
type input "Envoi SMS Thodore"
type input "5 '"
type input "25 ""
type input "Envoi SMS Thodore"
type input "5 '"
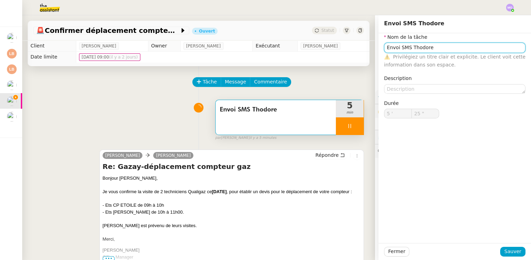
type input "25 ""
type input "Envoi SMS Thodore"
type input "5 '"
type input "26 ""
type input "Envoi SMS Thodore +"
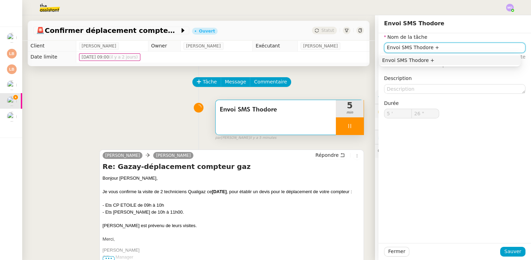
type input "27 ""
type input "Envoi SMS Thodore + sui"
type input "28 ""
type input "Envoi SMS Thodore + suivi"
type input "29 ""
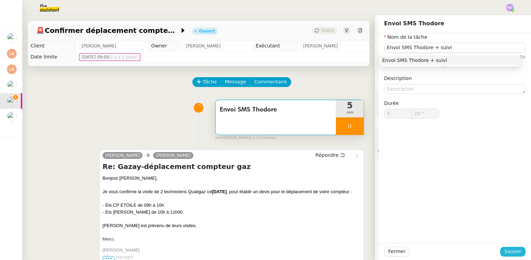
click at [507, 250] on span "Sauver" at bounding box center [512, 252] width 17 height 8
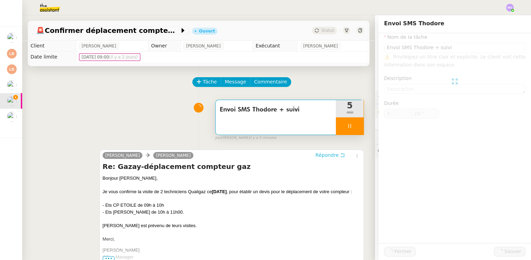
type input "Envoi SMS Thodore + suivi"
type input "5 '"
type input "30 ""
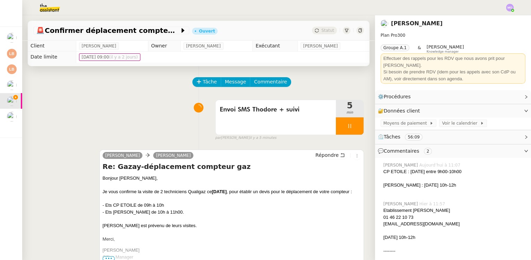
click at [355, 131] on div at bounding box center [350, 125] width 28 height 17
click at [350, 130] on button at bounding box center [356, 125] width 14 height 17
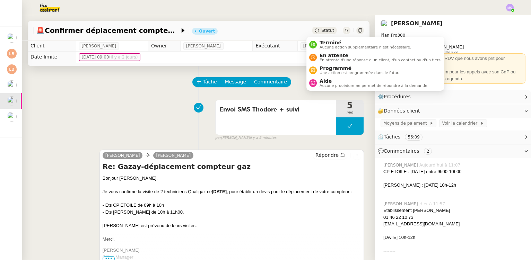
click at [321, 34] on div "Statut" at bounding box center [324, 31] width 25 height 8
click at [334, 56] on span "En attente" at bounding box center [380, 56] width 122 height 6
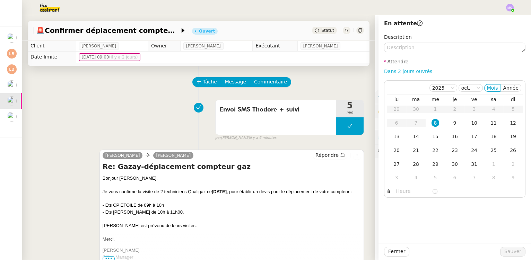
click at [397, 70] on link "Dans 2 jours ouvrés" at bounding box center [408, 72] width 48 height 6
type input "07:00"
click at [506, 250] on span "Sauver" at bounding box center [512, 252] width 17 height 8
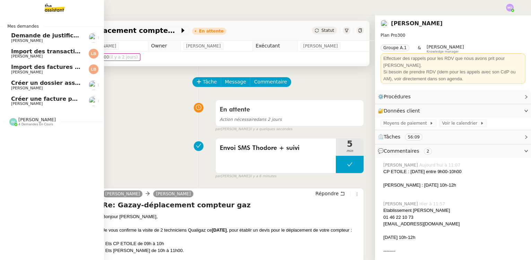
click at [55, 97] on span "Créer une facture pour [PERSON_NAME]" at bounding box center [73, 99] width 125 height 7
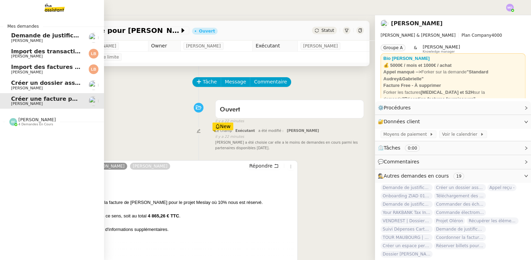
click at [49, 36] on span "Demande de justificatifs Pennylane - septembre 2025" at bounding box center [95, 35] width 168 height 7
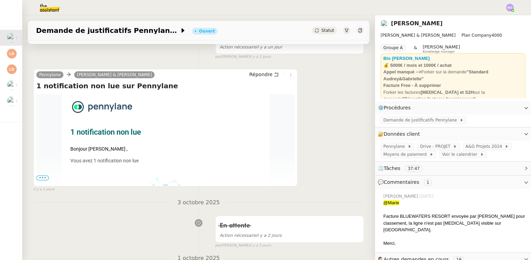
scroll to position [126, 0]
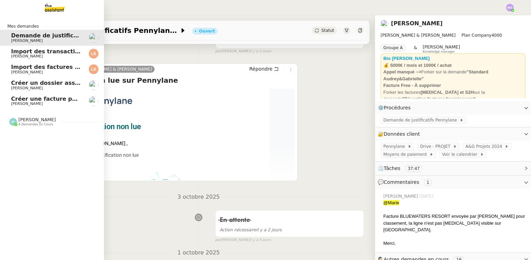
click at [25, 118] on span "[PERSON_NAME]" at bounding box center [36, 119] width 37 height 5
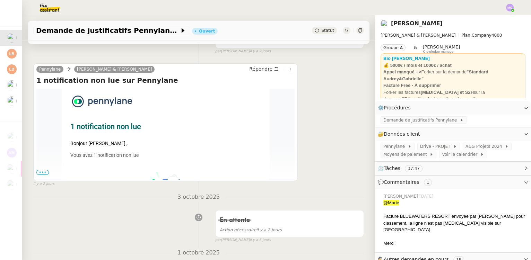
click at [327, 103] on div "[PERSON_NAME] [PERSON_NAME] & [PERSON_NAME] 1 notification non lue sur [PERSON_…" at bounding box center [198, 122] width 330 height 130
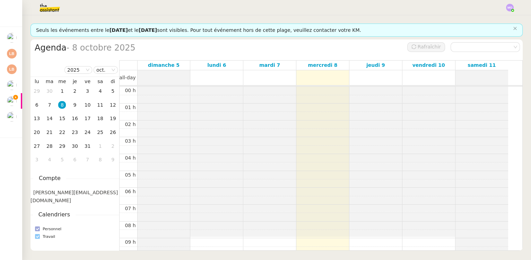
scroll to position [101, 0]
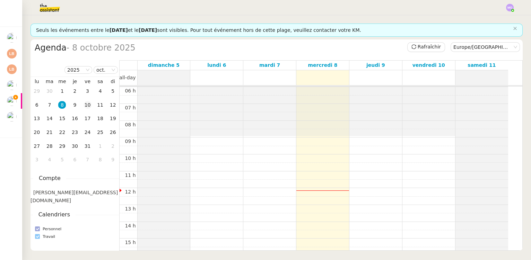
click at [88, 105] on div "10" at bounding box center [88, 105] width 8 height 8
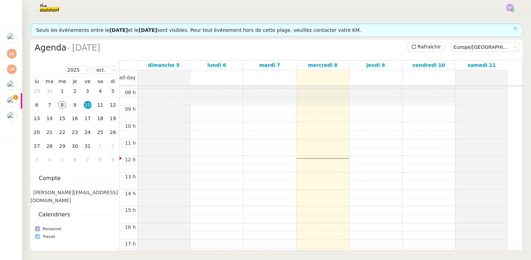
scroll to position [132, 0]
click at [413, 106] on div "00 h 01 h 02 h 03 h 04 h 05 h 06 h 07 h 08 h 09 h 10 h 11 h 12 h 13 h 14 h 15 h…" at bounding box center [313, 157] width 388 height 404
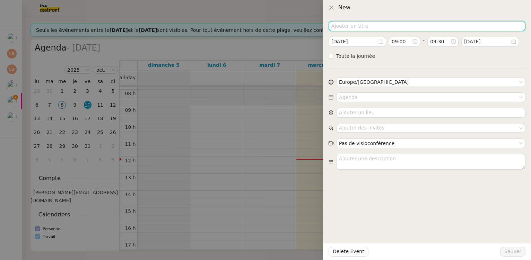
click at [354, 28] on input at bounding box center [426, 26] width 197 height 10
paste input "Gazay"
click at [332, 25] on input "Devis déplacement compteur Gaz - Gazay" at bounding box center [426, 26] width 197 height 10
type input "GAZAY | Devis déplacement compteur Gaz"
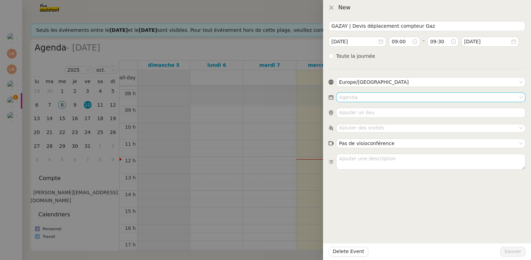
click at [354, 97] on input at bounding box center [428, 97] width 179 height 9
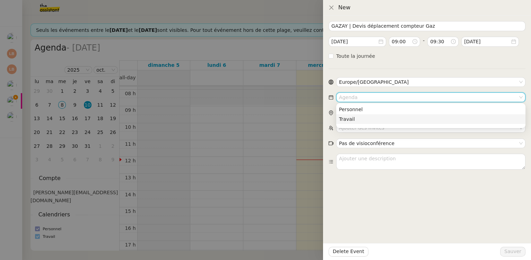
click at [342, 118] on div "Travail" at bounding box center [431, 119] width 184 height 6
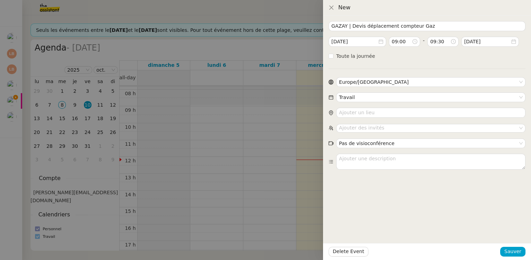
click at [395, 62] on form "GAZAY | Devis déplacement compteur Gaz [DATE] 09:00 - 09:30 [DATE] Toute la jou…" at bounding box center [426, 95] width 197 height 149
click at [350, 255] on span "Delete Event" at bounding box center [349, 252] width 32 height 8
click at [360, 235] on span "OK" at bounding box center [363, 233] width 7 height 7
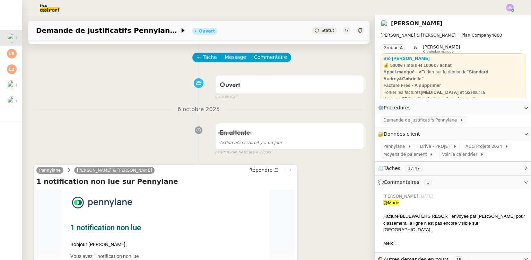
scroll to position [126, 0]
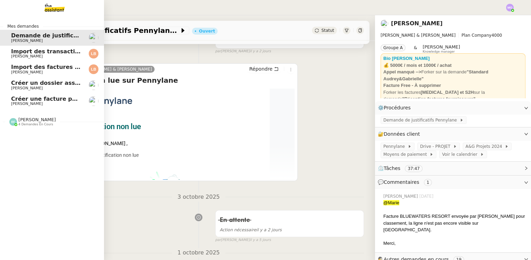
click at [43, 106] on span "[PERSON_NAME]" at bounding box center [46, 104] width 70 height 4
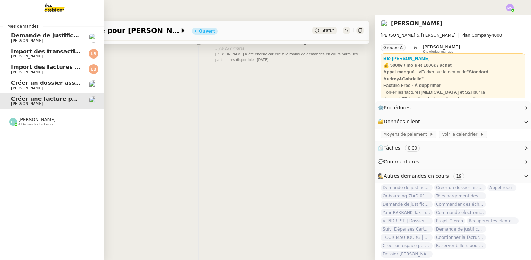
scroll to position [92, 0]
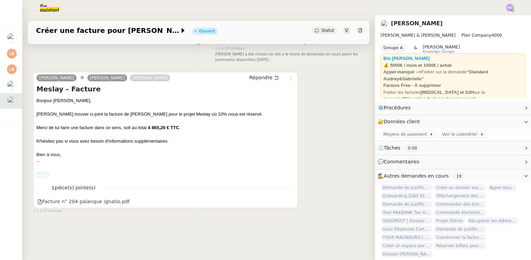
click at [40, 172] on label "•••" at bounding box center [42, 174] width 12 height 5
click at [0, 0] on input "•••" at bounding box center [0, 0] width 0 height 0
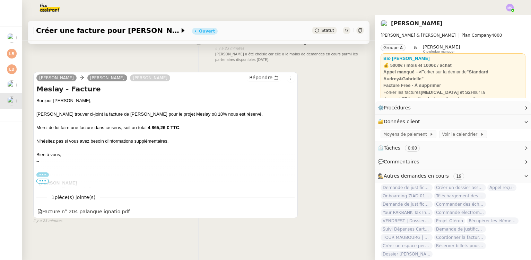
click at [40, 180] on span "•••" at bounding box center [42, 181] width 12 height 5
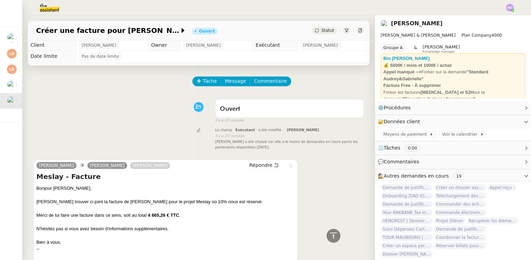
scroll to position [0, 0]
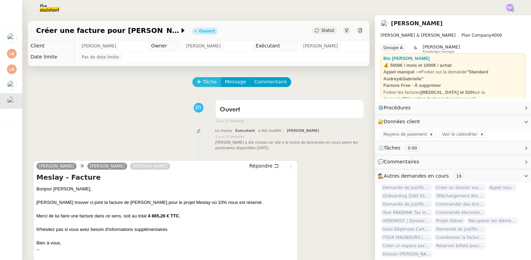
click at [199, 78] on button "Tâche" at bounding box center [206, 82] width 29 height 10
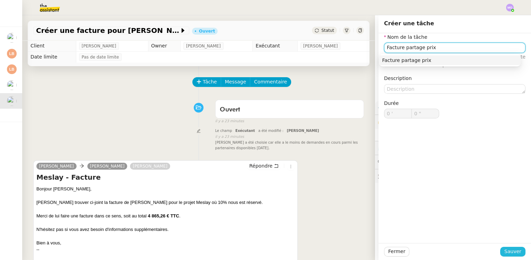
type input "Facture partage prix"
click at [506, 250] on span "Sauver" at bounding box center [512, 252] width 17 height 8
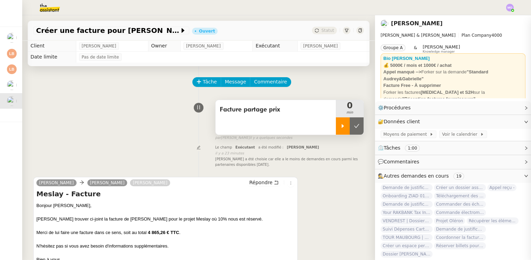
click at [340, 127] on icon at bounding box center [343, 126] width 6 height 6
click at [497, 108] on link "Modifier" at bounding box center [507, 108] width 20 height 8
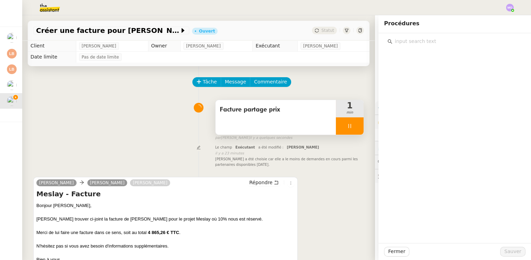
click at [409, 43] on input "text" at bounding box center [457, 41] width 130 height 9
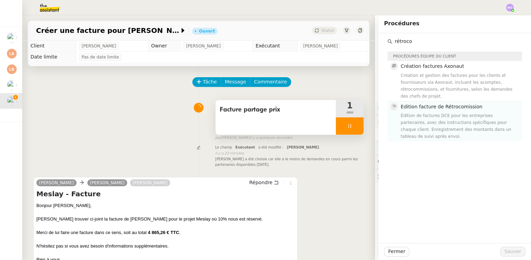
type input "rétroco"
click at [421, 113] on div "Édition de factures DCE pour les entreprises partenaires, avec des instructions…" at bounding box center [458, 126] width 117 height 28
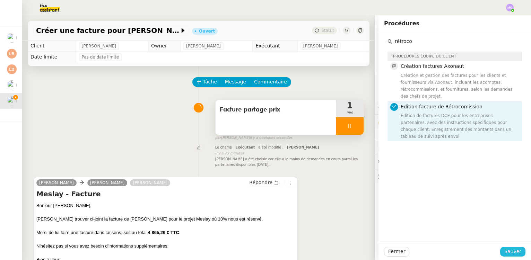
click at [509, 253] on span "Sauver" at bounding box center [512, 252] width 17 height 8
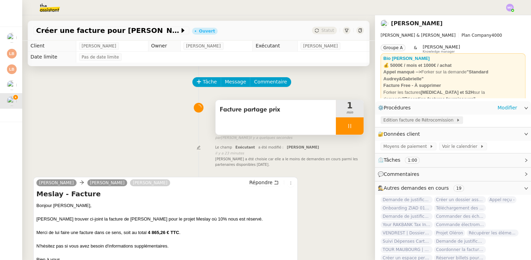
click at [403, 118] on span "Edition facture de Rétrocomission" at bounding box center [419, 120] width 73 height 7
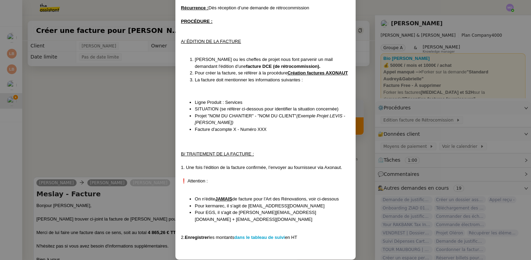
scroll to position [84, 0]
click at [264, 234] on strong "dans le tableau de suivi" at bounding box center [259, 236] width 51 height 5
click at [86, 73] on nz-modal-container "Créée le [DATE] MAJ le 06/10//2025 Contexte : Le client souhaite que nous éditi…" at bounding box center [265, 130] width 531 height 260
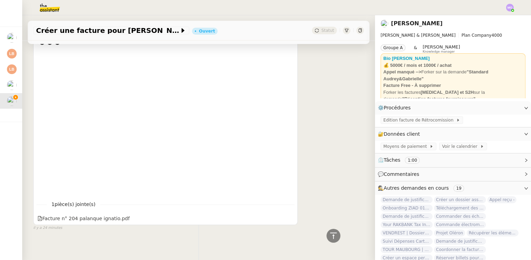
scroll to position [298, 0]
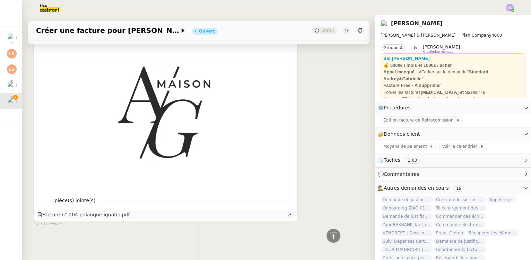
click at [92, 215] on div "Facture n° 204 palanque ignatio.pdf" at bounding box center [83, 215] width 92 height 8
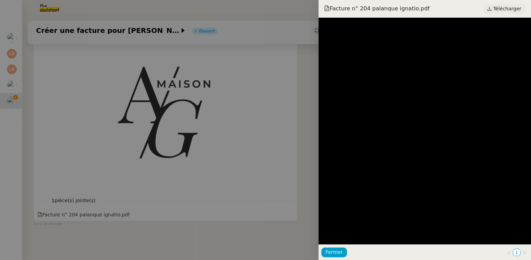
click at [504, 9] on span "Télécharger" at bounding box center [507, 8] width 28 height 9
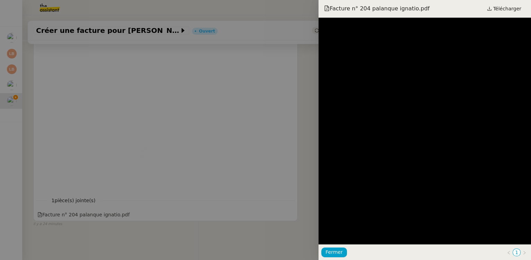
click at [113, 109] on div at bounding box center [265, 130] width 531 height 260
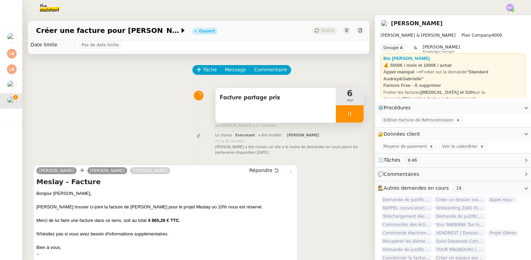
scroll to position [0, 0]
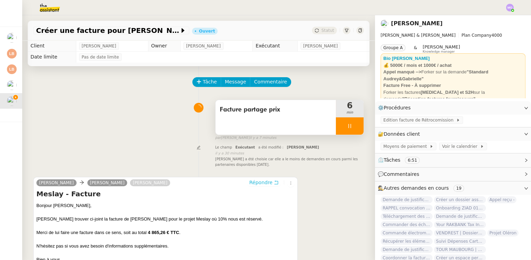
click at [266, 184] on span "Répondre" at bounding box center [260, 182] width 23 height 7
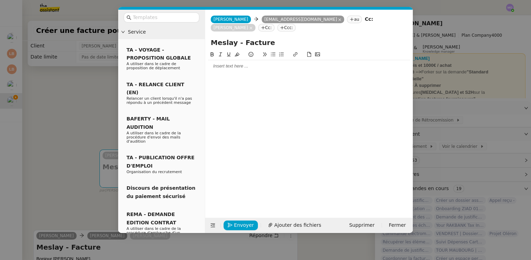
click at [252, 69] on div at bounding box center [309, 66] width 202 height 6
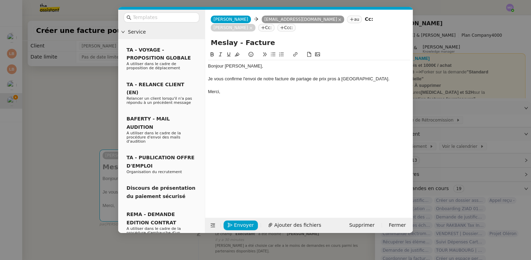
click at [74, 124] on nz-modal-container "Service TA - VOYAGE - PROPOSITION GLOBALE A utiliser dans le cadre de propositi…" at bounding box center [265, 130] width 531 height 260
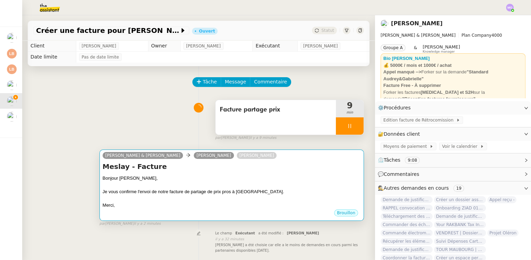
click at [280, 171] on h4 "Meslay - Facture" at bounding box center [232, 167] width 258 height 10
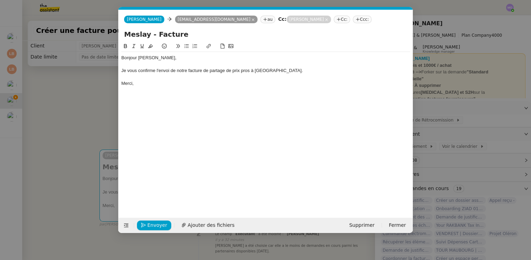
scroll to position [0, 15]
click at [151, 222] on span "Envoyer" at bounding box center [157, 225] width 20 height 8
click at [150, 223] on span "Confirmer l'envoi" at bounding box center [168, 225] width 42 height 8
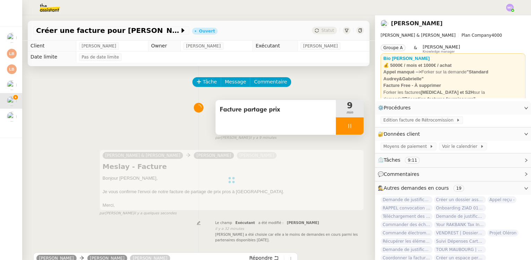
click at [349, 129] on div at bounding box center [350, 125] width 28 height 17
click at [354, 129] on icon at bounding box center [357, 126] width 6 height 6
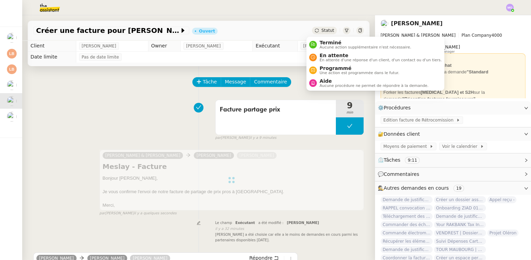
click at [321, 28] on span "Statut" at bounding box center [327, 30] width 13 height 5
click at [336, 43] on span "Terminé" at bounding box center [364, 43] width 91 height 6
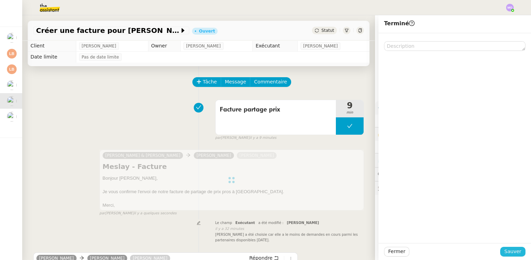
click at [507, 250] on span "Sauver" at bounding box center [512, 252] width 17 height 8
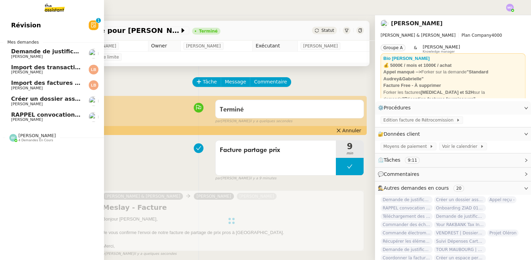
click at [53, 101] on span "Créer un dossier assurance Descudet" at bounding box center [69, 99] width 116 height 7
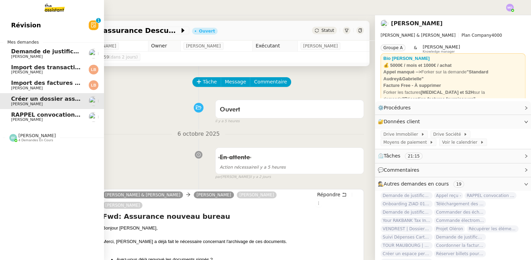
click at [51, 117] on span "RAPPEL convocation santé au travail : [PERSON_NAME] avec [PERSON_NAME]" at bounding box center [132, 115] width 242 height 7
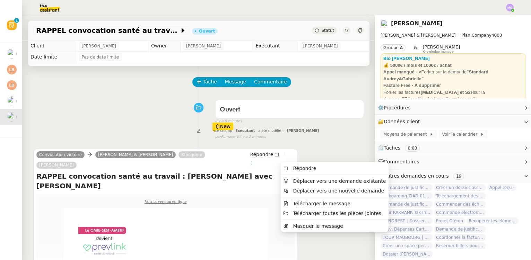
click at [253, 161] on icon at bounding box center [251, 163] width 4 height 4
click at [310, 179] on span "Déplacer vers une demande existante" at bounding box center [339, 181] width 93 height 6
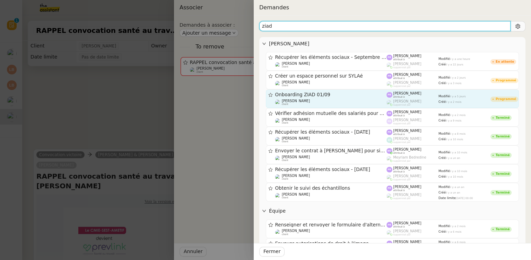
type input "ziad"
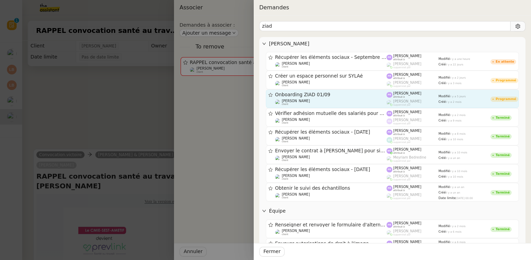
click at [307, 98] on div "Onboarding ZIAD 01/09 [PERSON_NAME] client" at bounding box center [331, 99] width 112 height 14
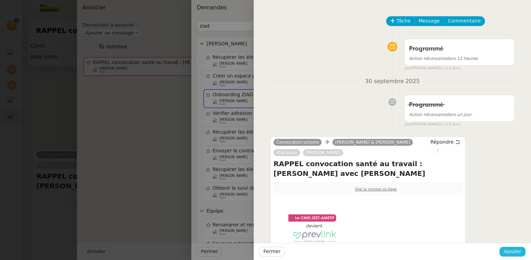
click at [507, 251] on span "Ajouter" at bounding box center [512, 252] width 18 height 8
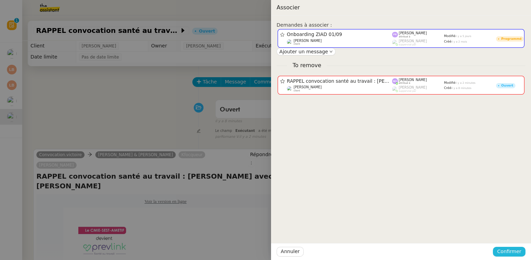
click at [507, 251] on span "Confirmer" at bounding box center [509, 252] width 24 height 8
click at [509, 235] on span "Ajouter" at bounding box center [509, 233] width 18 height 7
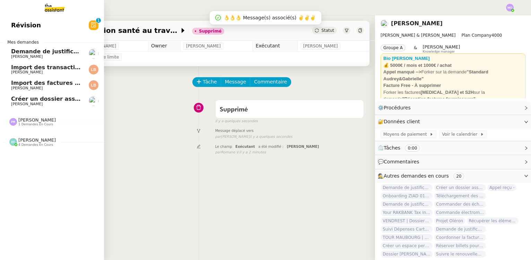
click at [45, 83] on span "Import des factures et justificatifs - septembre 2025" at bounding box center [93, 83] width 164 height 7
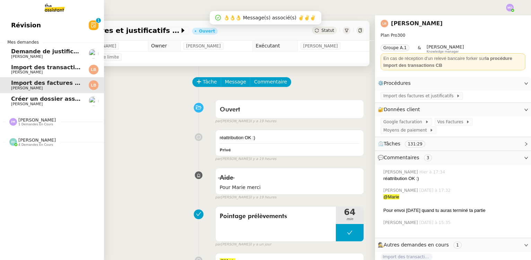
click at [50, 55] on span "[PERSON_NAME]" at bounding box center [46, 57] width 70 height 4
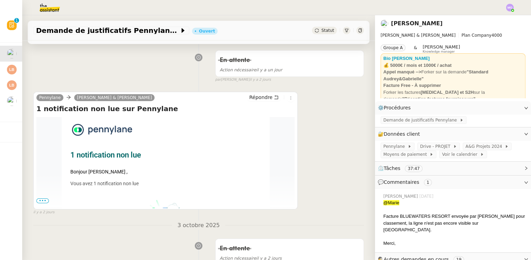
scroll to position [126, 0]
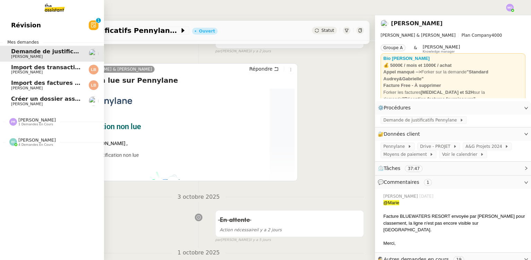
click at [38, 102] on span "[PERSON_NAME]" at bounding box center [27, 104] width 32 height 5
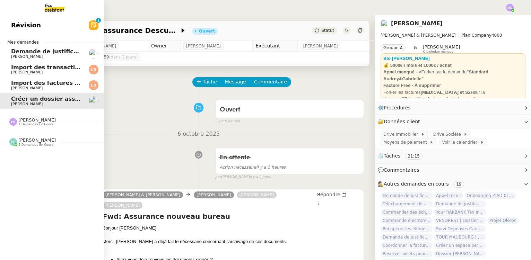
click at [42, 86] on span "Import des factures et justificatifs - septembre 2025" at bounding box center [93, 83] width 164 height 7
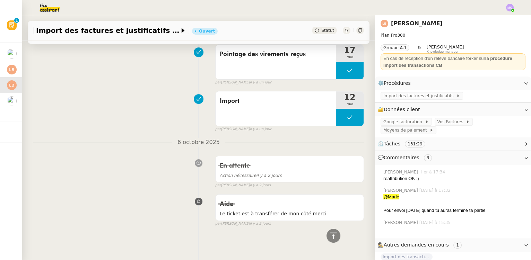
scroll to position [454, 0]
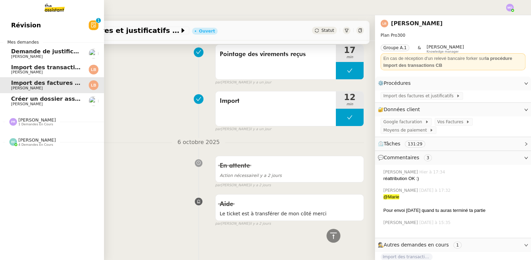
click at [35, 71] on span "[PERSON_NAME]" at bounding box center [27, 72] width 32 height 5
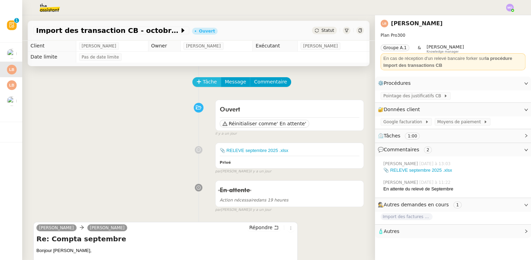
click at [196, 84] on icon at bounding box center [198, 81] width 5 height 5
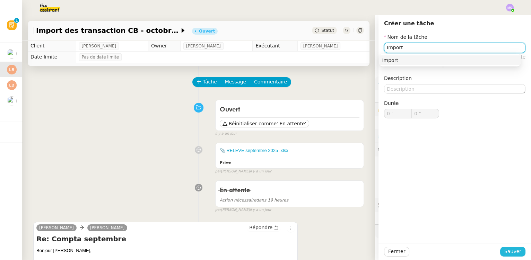
type input "Import"
click at [504, 251] on span "Sauver" at bounding box center [512, 252] width 17 height 8
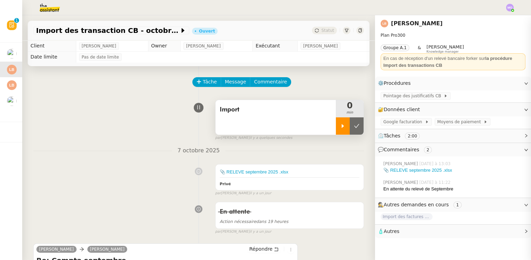
click at [340, 128] on icon at bounding box center [343, 126] width 6 height 6
click at [393, 94] on span "Pointage des justificatifs CB" at bounding box center [413, 95] width 60 height 7
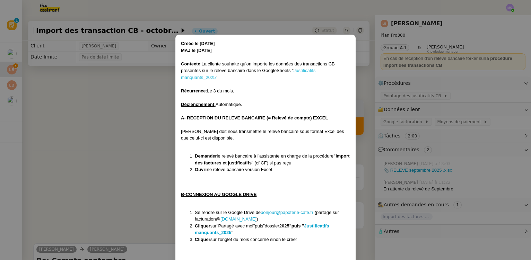
click at [303, 70] on link "Justificatifs manquants_2025" at bounding box center [248, 74] width 134 height 12
click at [104, 114] on nz-modal-container "Créée le [DATE] MAJ le [DATE] Contexte : La cliente souhaite qu’on importe les …" at bounding box center [265, 130] width 531 height 260
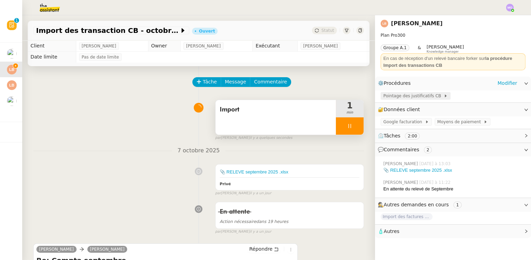
click at [406, 97] on span "Pointage des justificatifs CB" at bounding box center [413, 95] width 60 height 7
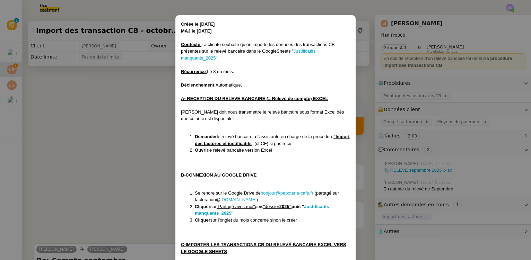
scroll to position [94, 0]
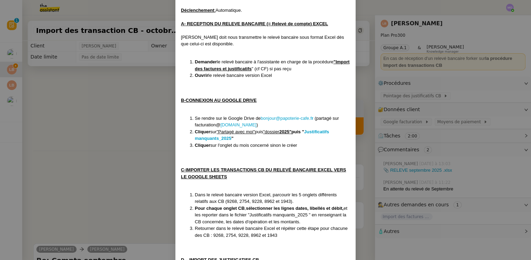
click at [132, 122] on nz-modal-container "Créée le [DATE] MAJ le [DATE] Contexte : La cliente souhaite qu’on importe les …" at bounding box center [265, 130] width 531 height 260
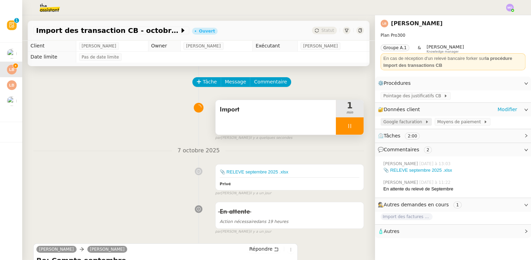
click at [396, 123] on span "Google facturation" at bounding box center [404, 121] width 42 height 7
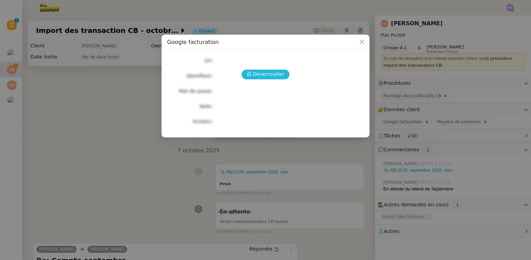
click at [259, 73] on span "Déverrouiller" at bounding box center [269, 74] width 32 height 8
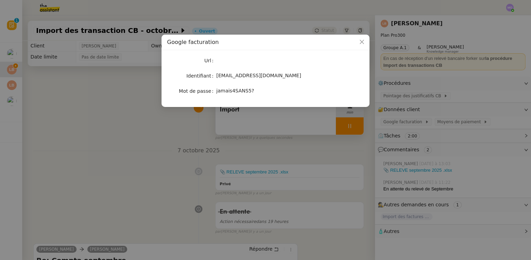
click at [214, 126] on nz-modal-container "Google facturation Url Identifiant [EMAIL_ADDRESS][DOMAIN_NAME] Mot de passe [S…" at bounding box center [265, 130] width 531 height 260
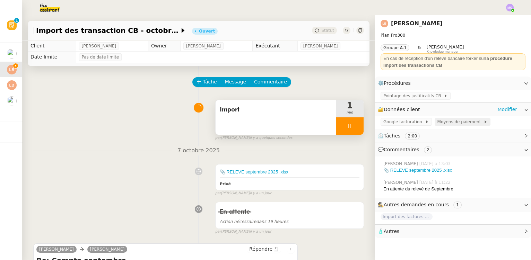
click at [449, 123] on span "Moyens de paiement" at bounding box center [460, 121] width 46 height 7
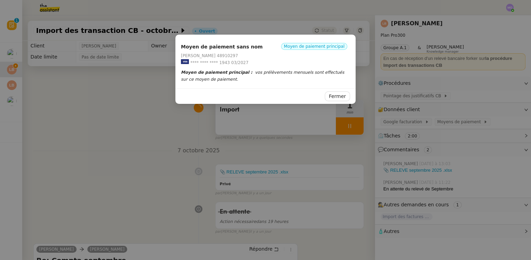
click at [256, 124] on nz-modal-container "Moyen de paiement sans nom Moyen de paiement principal [PERSON_NAME] 48910297 *…" at bounding box center [265, 130] width 531 height 260
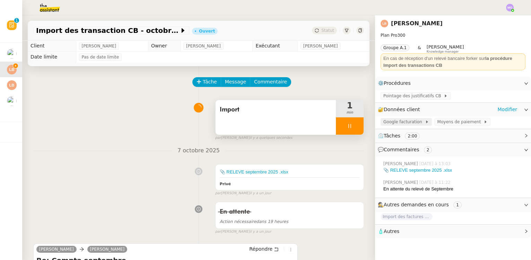
click at [398, 122] on span "Google facturation" at bounding box center [404, 121] width 42 height 7
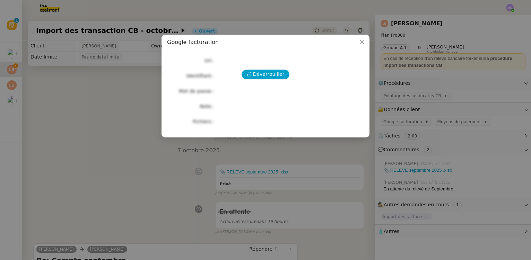
drag, startPoint x: 322, startPoint y: 150, endPoint x: 361, endPoint y: 119, distance: 48.6
click at [323, 149] on nz-modal-container "Google facturation Déverrouiller Url Identifiant Mot de passe Note Fichiers Upl…" at bounding box center [265, 130] width 531 height 260
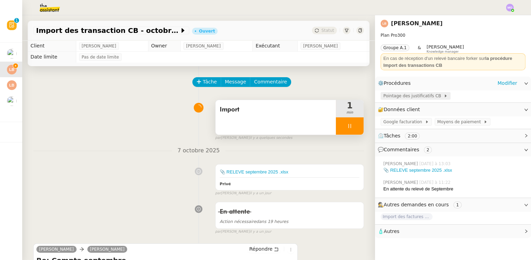
click at [398, 96] on span "Pointage des justificatifs CB" at bounding box center [413, 95] width 60 height 7
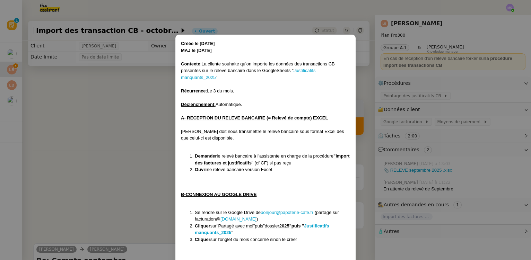
click at [301, 67] on div "Contexte : La cliente souhaite qu’on importe les données des transactions CB pr…" at bounding box center [265, 71] width 169 height 20
click at [300, 71] on link "Justificatifs manquants_2025" at bounding box center [248, 74] width 134 height 12
click at [159, 125] on nz-modal-container "Créée le [DATE] MAJ le [DATE] Contexte : La cliente souhaite qu’on importe les …" at bounding box center [265, 130] width 531 height 260
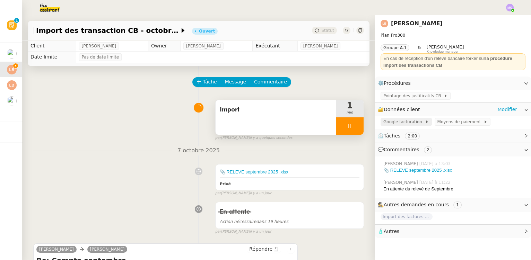
click at [402, 121] on span "Google facturation" at bounding box center [404, 121] width 42 height 7
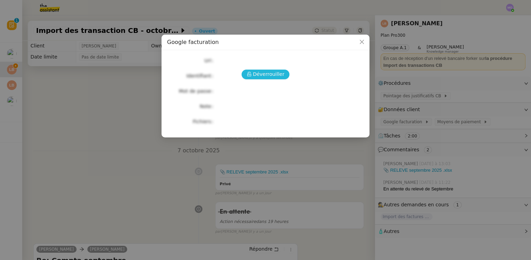
click at [267, 76] on span "Déverrouiller" at bounding box center [269, 74] width 32 height 8
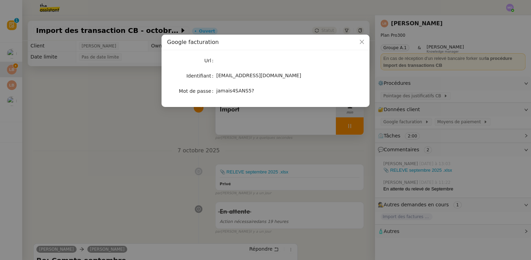
drag, startPoint x: 216, startPoint y: 76, endPoint x: 279, endPoint y: 74, distance: 62.4
click at [279, 74] on span "[EMAIL_ADDRESS][DOMAIN_NAME]" at bounding box center [258, 76] width 85 height 6
copy span "[EMAIL_ADDRESS][DOMAIN_NAME]"
drag, startPoint x: 216, startPoint y: 90, endPoint x: 248, endPoint y: 92, distance: 31.9
click at [249, 92] on div "jamais4SANS5?" at bounding box center [273, 91] width 115 height 8
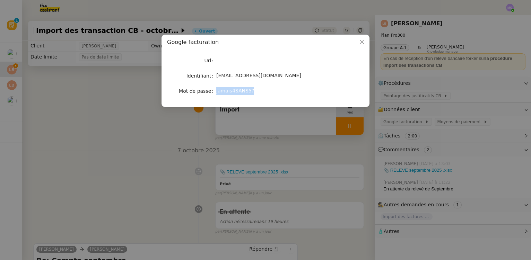
copy span "jamais4SANS5?"
click at [141, 128] on nz-modal-container "Google facturation Url Identifiant [EMAIL_ADDRESS][DOMAIN_NAME] Mot de passe [S…" at bounding box center [265, 130] width 531 height 260
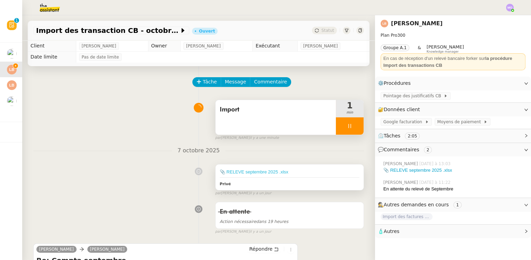
click at [237, 170] on link "📎 RELEVE septembre 2025 .xlsx" at bounding box center [254, 171] width 69 height 5
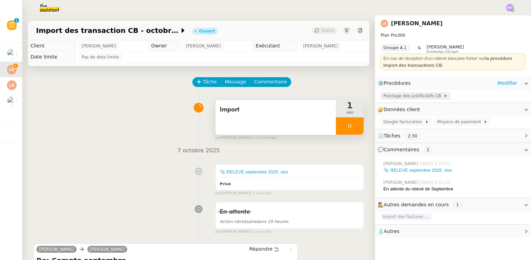
click at [404, 95] on span "Pointage des justificatifs CB" at bounding box center [413, 95] width 60 height 7
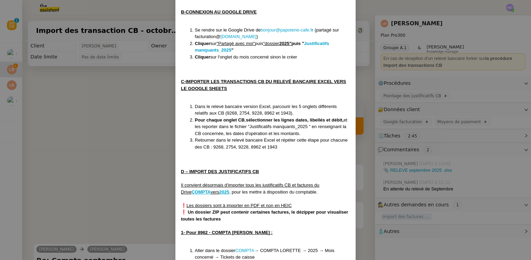
scroll to position [220, 0]
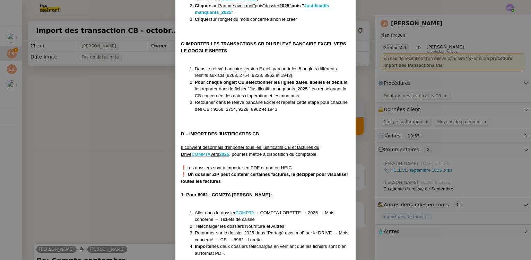
click at [199, 153] on u "COMPTA" at bounding box center [200, 154] width 19 height 5
click at [223, 153] on u "2025" at bounding box center [224, 154] width 10 height 5
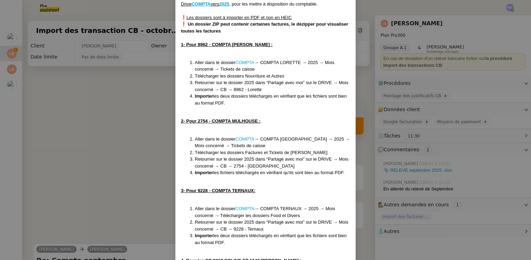
scroll to position [378, 0]
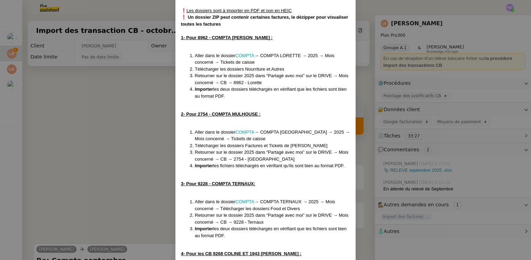
click at [110, 83] on nz-modal-container "Créée le 05/09/2024 MAJ le 07/08/2025 Contexte : La cliente souhaite qu’on impo…" at bounding box center [265, 130] width 531 height 260
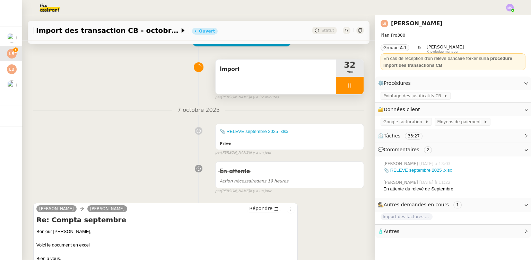
scroll to position [31, 0]
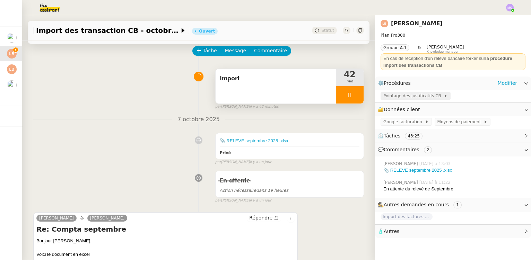
click at [390, 92] on span "Pointage des justificatifs CB" at bounding box center [413, 95] width 60 height 7
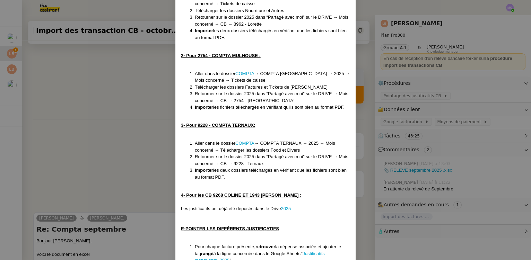
scroll to position [441, 0]
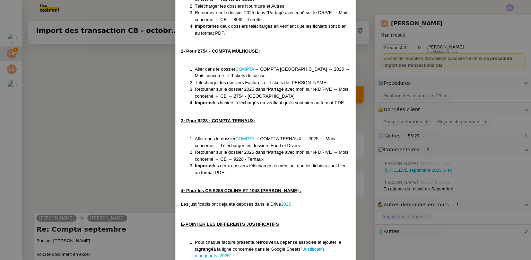
click at [109, 104] on nz-modal-container "Créée le 05/09/2024 MAJ le 07/08/2025 Contexte : La cliente souhaite qu’on impo…" at bounding box center [265, 130] width 531 height 260
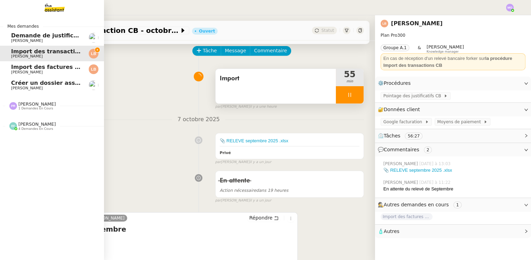
click at [41, 87] on span "Gabrielle Tavernier" at bounding box center [27, 88] width 32 height 5
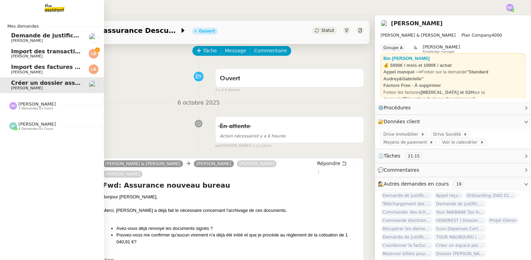
click at [50, 70] on span "Import des factures et justificatifs - septembre 2025" at bounding box center [93, 67] width 164 height 7
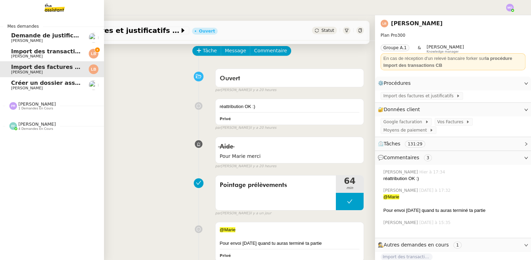
click at [47, 47] on link "Import des transaction CB - octobre 2025 Laura Betthaeuser" at bounding box center [52, 54] width 104 height 16
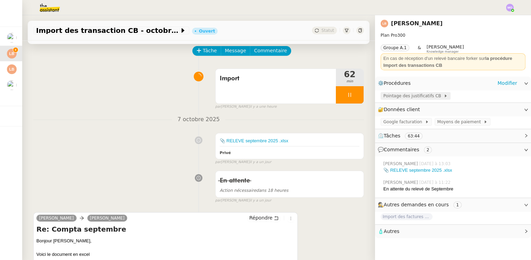
click at [406, 96] on span "Pointage des justificatifs CB" at bounding box center [413, 95] width 60 height 7
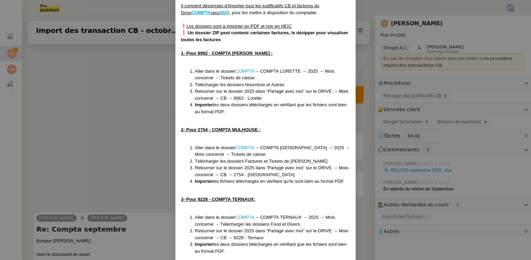
scroll to position [378, 0]
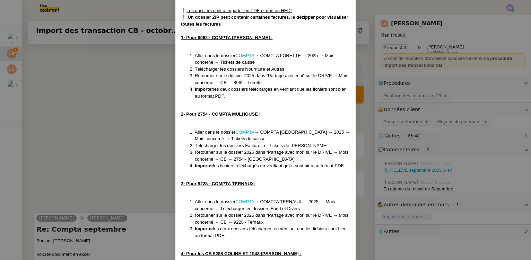
drag, startPoint x: 142, startPoint y: 82, endPoint x: 117, endPoint y: 67, distance: 29.7
click at [142, 82] on nz-modal-container "Créée le 05/09/2024 MAJ le 07/08/2025 Contexte : La cliente souhaite qu’on impo…" at bounding box center [265, 130] width 531 height 260
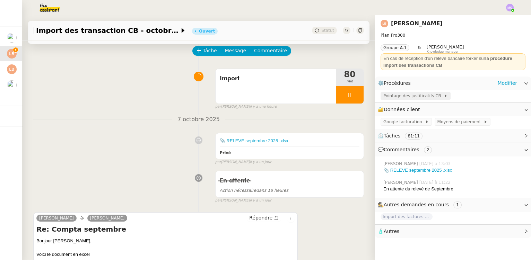
click at [398, 99] on span "Pointage des justificatifs CB" at bounding box center [413, 95] width 60 height 7
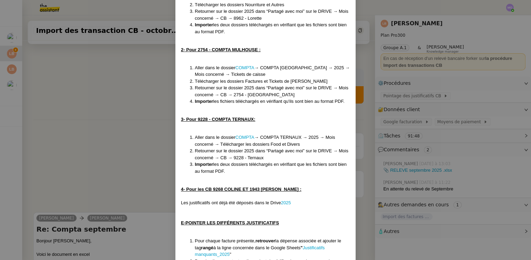
scroll to position [485, 0]
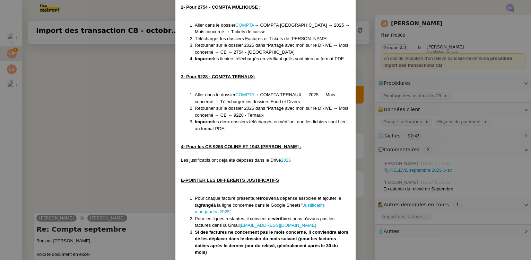
drag, startPoint x: 83, startPoint y: 85, endPoint x: 102, endPoint y: 87, distance: 19.6
click at [83, 85] on nz-modal-container "Créée le 05/09/2024 MAJ le 07/08/2025 Contexte : La cliente souhaite qu’on impo…" at bounding box center [265, 130] width 531 height 260
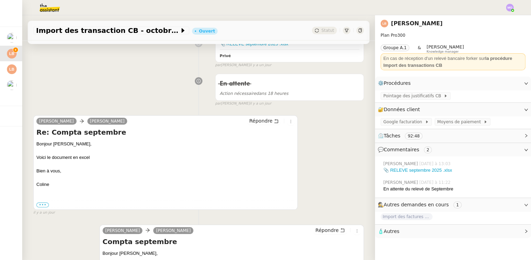
scroll to position [167, 0]
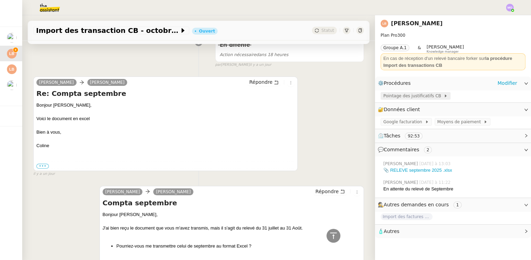
click at [390, 94] on span "Pointage des justificatifs CB" at bounding box center [413, 95] width 60 height 7
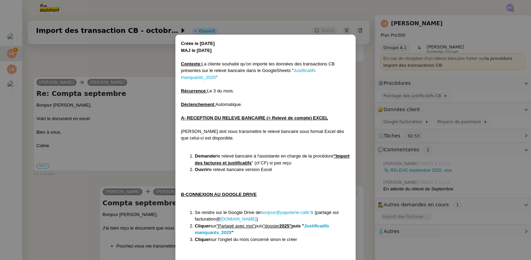
click at [135, 68] on nz-modal-container "Créée le 05/09/2024 MAJ le 07/08/2025 Contexte : La cliente souhaite qu’on impo…" at bounding box center [265, 130] width 531 height 260
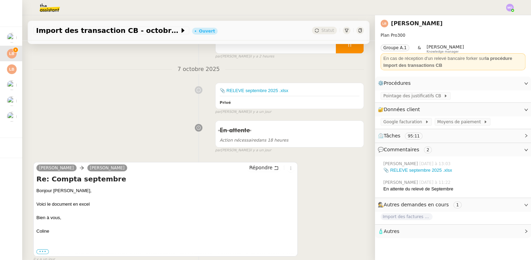
scroll to position [94, 0]
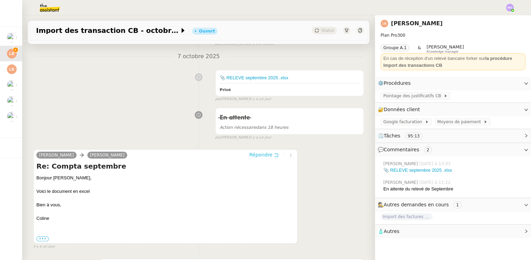
click at [250, 157] on span "Répondre" at bounding box center [260, 154] width 23 height 7
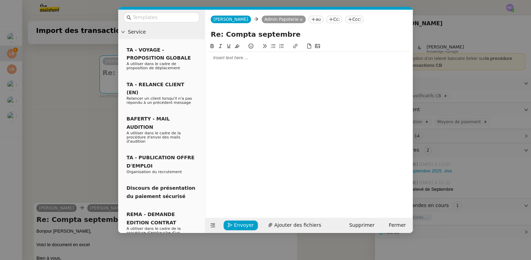
click at [76, 137] on nz-modal-container "Service TA - VOYAGE - PROPOSITION GLOBALE A utiliser dans le cadre de propositi…" at bounding box center [265, 130] width 531 height 260
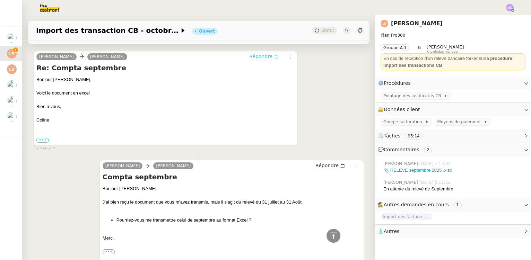
scroll to position [346, 0]
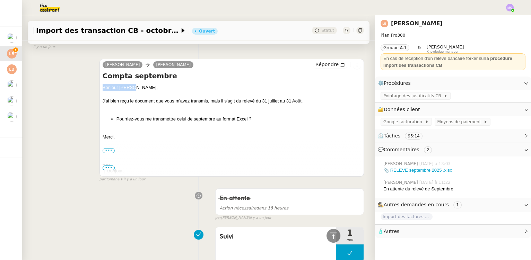
drag, startPoint x: 101, startPoint y: 90, endPoint x: 135, endPoint y: 91, distance: 34.0
click at [135, 91] on div "Bonjour Laura," at bounding box center [232, 87] width 258 height 7
copy div "Bonjour Laura,"
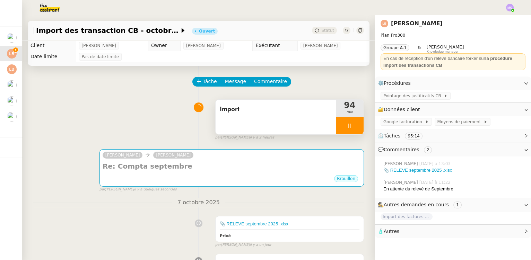
scroll to position [0, 0]
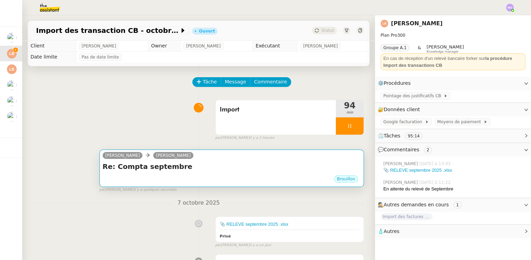
click at [222, 159] on div "Fred Leturc Laura Betthaeuser" at bounding box center [232, 156] width 258 height 10
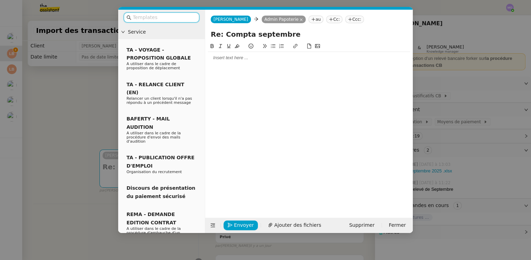
click at [211, 61] on div at bounding box center [309, 58] width 202 height 6
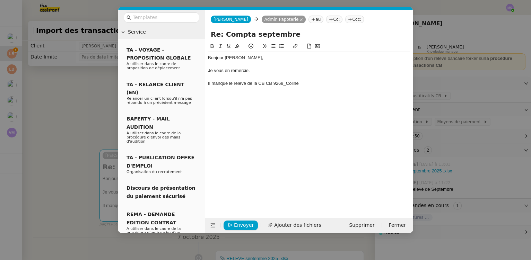
click at [268, 84] on div "Il manque le relevé de la CB CB 9268_Coline" at bounding box center [309, 83] width 202 height 6
click at [296, 81] on div "Il manque le relevé de la CB 9268_Coline" at bounding box center [309, 83] width 202 height 6
click at [208, 84] on div "Il manque le relevé de la CB 9268_Coline." at bounding box center [309, 83] width 202 height 6
click at [314, 83] on li "Il manque le relevé de la CB 9268_Coline." at bounding box center [312, 83] width 195 height 6
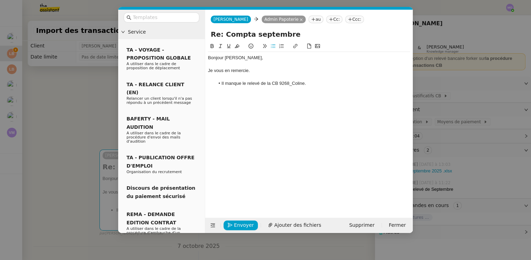
click at [254, 74] on div at bounding box center [309, 77] width 202 height 6
click at [254, 72] on div "Je vous en remercie." at bounding box center [309, 71] width 202 height 6
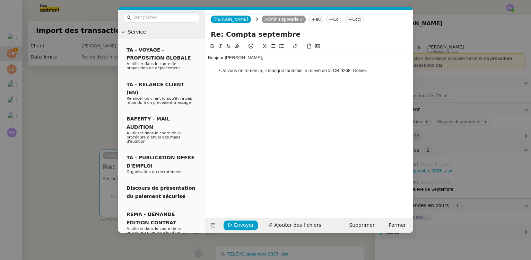
click at [220, 70] on li "Je vous en remercie, il manque toutefois le relevé de la CB 9268_Coline." at bounding box center [312, 71] width 195 height 6
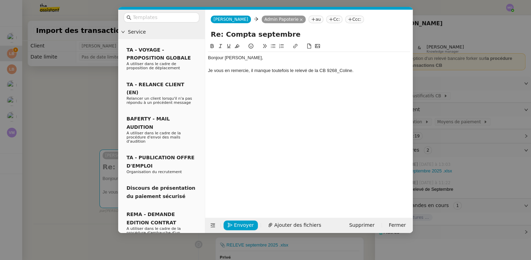
click at [359, 68] on div "Je vous en remercie, il manque toutefois le relevé de la CB 9268_Coline." at bounding box center [309, 71] width 202 height 6
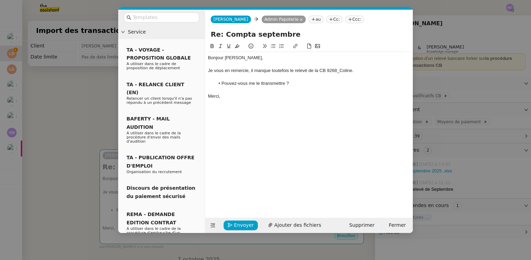
click at [262, 82] on li "Pouvez-vous me le ttransmettre ?" at bounding box center [312, 83] width 195 height 6
click at [247, 55] on div "Bonjour Laura," at bounding box center [309, 58] width 202 height 6
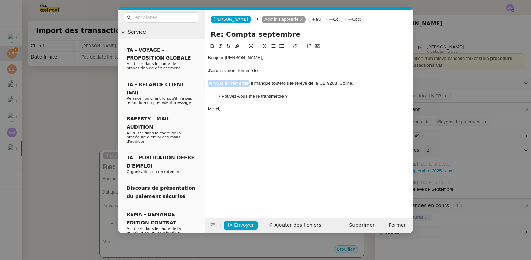
drag, startPoint x: 248, startPoint y: 85, endPoint x: 203, endPoint y: 84, distance: 44.7
click at [203, 84] on nz-layout "Service TA - VOYAGE - PROPOSITION GLOBALE A utiliser dans le cadre de propositi…" at bounding box center [265, 121] width 294 height 223
click at [245, 58] on div "Bonjour Laura," at bounding box center [309, 58] width 202 height 6
click at [305, 72] on div "Je vous en remercie. J'ai quasiment terminé le" at bounding box center [309, 71] width 202 height 6
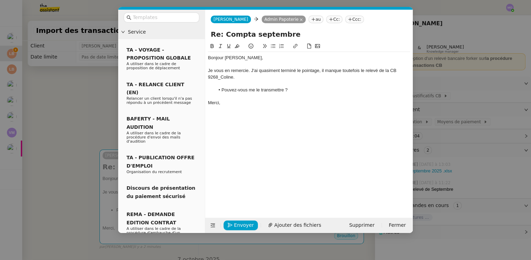
click at [264, 105] on div "Merci," at bounding box center [309, 103] width 202 height 6
click at [247, 101] on div "Merci," at bounding box center [309, 103] width 202 height 6
click at [234, 225] on span "Envoyer" at bounding box center [244, 225] width 20 height 8
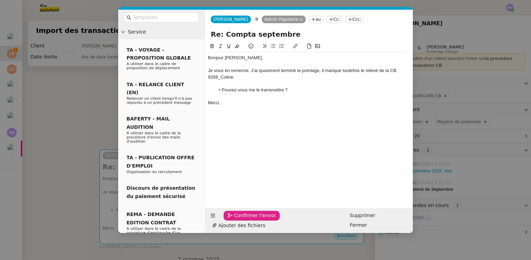
click at [86, 119] on nz-modal-container "Service TA - VOYAGE - PROPOSITION GLOBALE A utiliser dans le cadre de propositi…" at bounding box center [265, 130] width 531 height 260
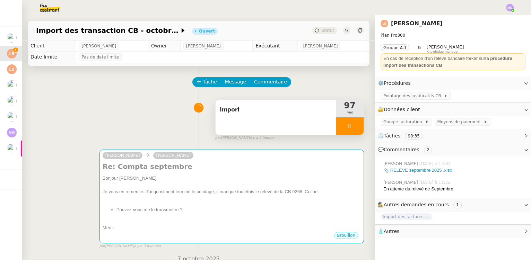
click at [349, 131] on div at bounding box center [350, 125] width 28 height 17
click at [349, 131] on button at bounding box center [356, 125] width 14 height 17
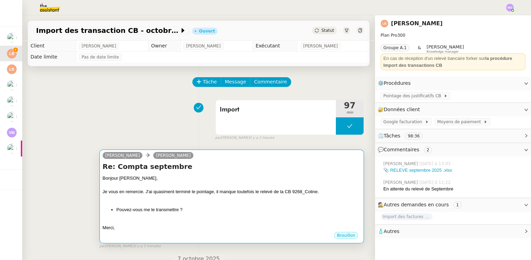
click at [271, 182] on div "Bonjour Laura," at bounding box center [232, 178] width 258 height 7
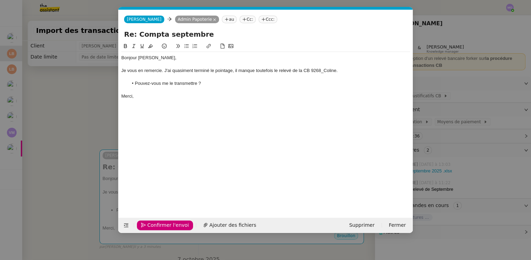
scroll to position [0, 15]
click at [160, 225] on span "Confirmer l'envoi" at bounding box center [168, 225] width 42 height 8
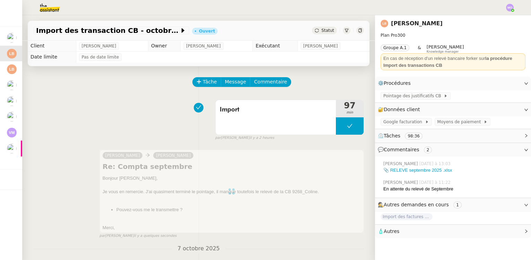
click at [321, 30] on span "Statut" at bounding box center [327, 30] width 13 height 5
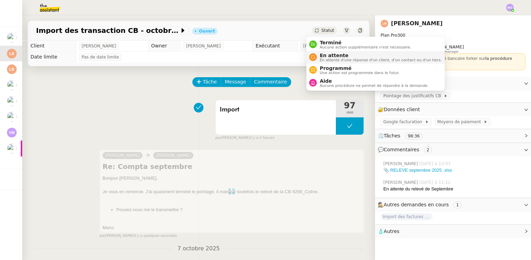
click at [330, 53] on span "En attente" at bounding box center [380, 56] width 122 height 6
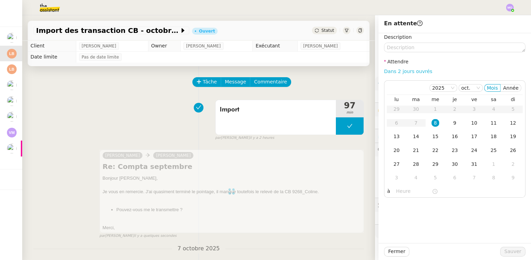
click at [388, 74] on link "Dans 2 jours ouvrés" at bounding box center [408, 72] width 48 height 6
type input "07:00"
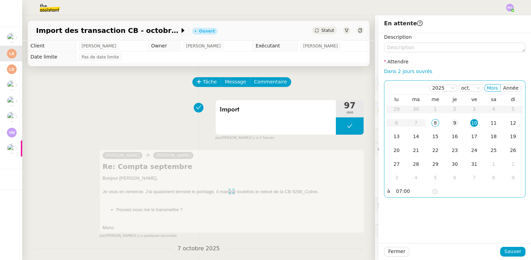
click at [453, 125] on div "9" at bounding box center [455, 123] width 8 height 8
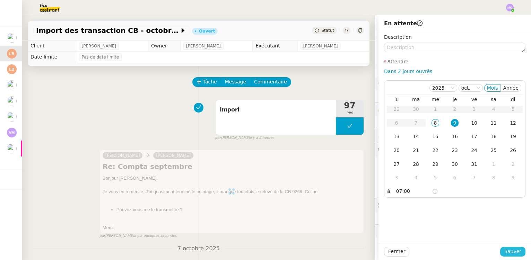
click at [504, 250] on span "Sauver" at bounding box center [512, 252] width 17 height 8
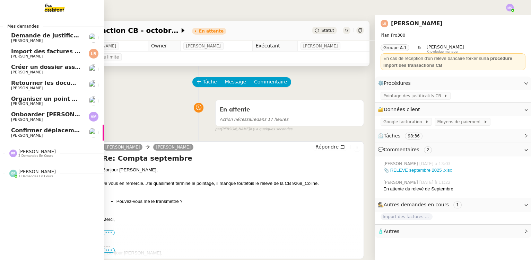
click at [57, 100] on span "Organiser un point de synchronisation" at bounding box center [71, 99] width 120 height 7
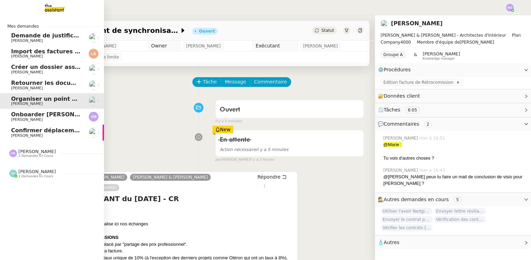
click at [55, 117] on span "Onboarder Alain Dufour" at bounding box center [54, 114] width 87 height 7
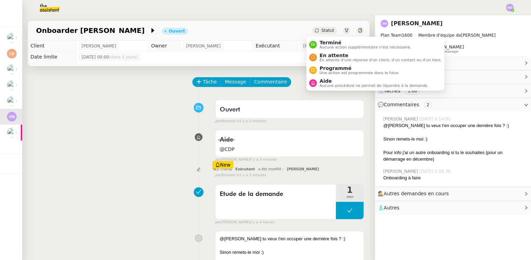
click at [321, 28] on span "Statut" at bounding box center [327, 30] width 13 height 5
click at [329, 80] on span "Aide" at bounding box center [373, 81] width 109 height 6
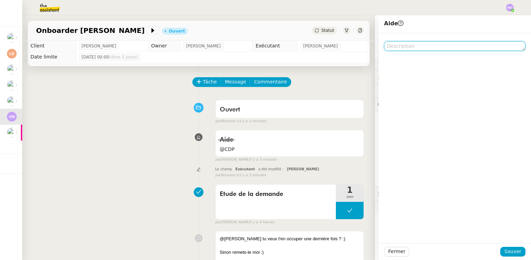
click at [395, 49] on textarea at bounding box center [454, 46] width 141 height 10
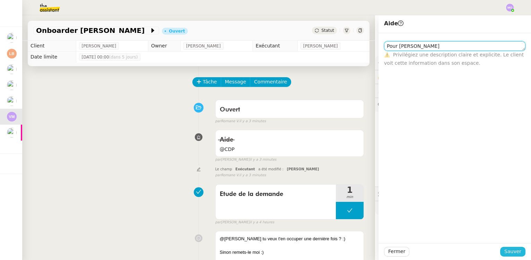
type textarea "Pour Emelyne"
click at [514, 250] on span "Sauver" at bounding box center [512, 252] width 17 height 8
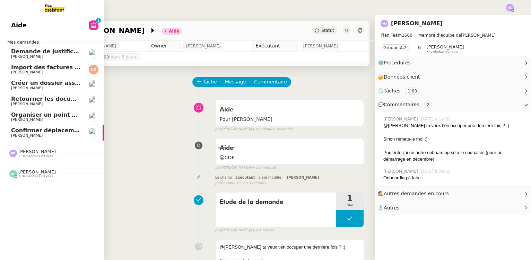
click at [46, 132] on span "Confirmer déplacement compteur gaz" at bounding box center [70, 130] width 118 height 7
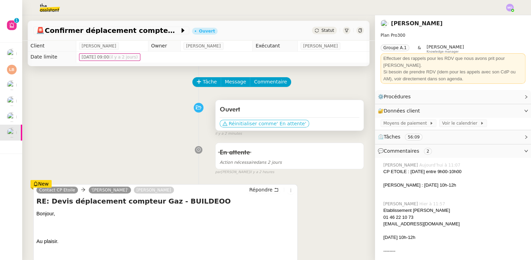
click at [251, 126] on span "Réinitialiser comme" at bounding box center [253, 123] width 48 height 7
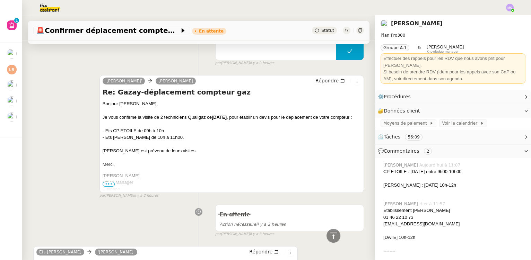
scroll to position [283, 0]
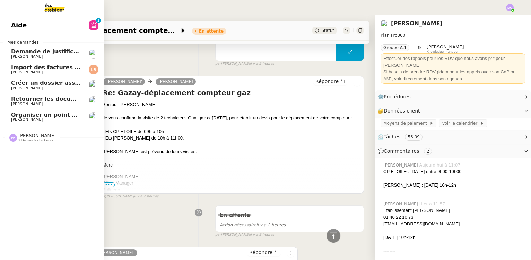
click at [52, 118] on span "Segolène Labinsky" at bounding box center [46, 120] width 70 height 4
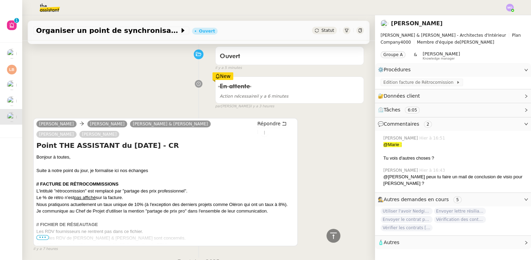
scroll to position [31, 0]
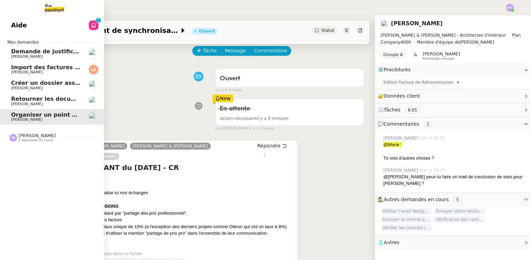
click at [47, 100] on span "Retourner les documents pour ouverture de compte" at bounding box center [92, 99] width 163 height 7
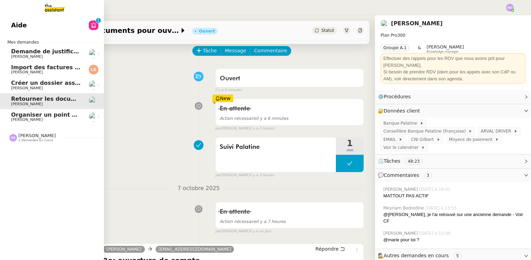
click at [49, 86] on span "Gabrielle Tavernier" at bounding box center [46, 88] width 70 height 4
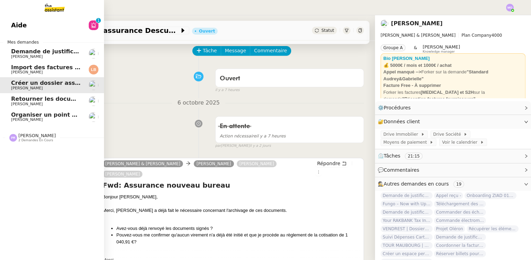
click at [53, 69] on span "Import des factures et justificatifs - septembre 2025" at bounding box center [93, 67] width 164 height 7
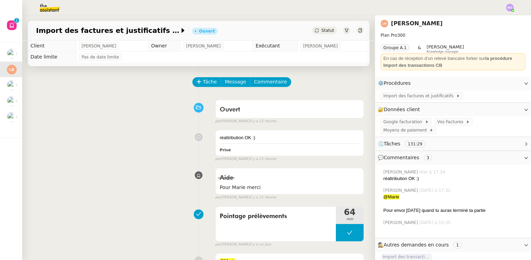
click at [321, 31] on span "Statut" at bounding box center [327, 30] width 13 height 5
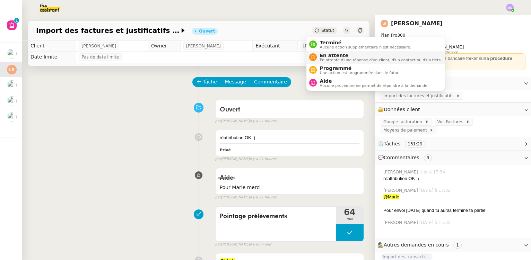
click at [327, 58] on span "En attente d'une réponse d'un client, d'un contact ou d'un tiers." at bounding box center [380, 60] width 122 height 4
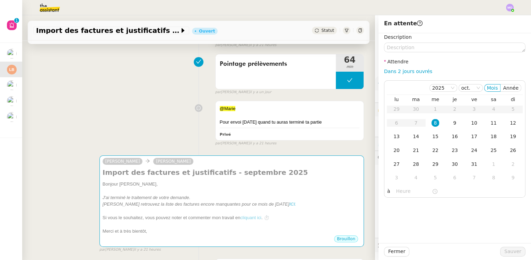
scroll to position [157, 0]
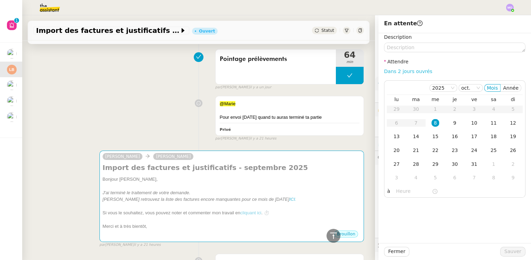
click at [396, 69] on link "Dans 2 jours ouvrés" at bounding box center [408, 72] width 48 height 6
type input "07:00"
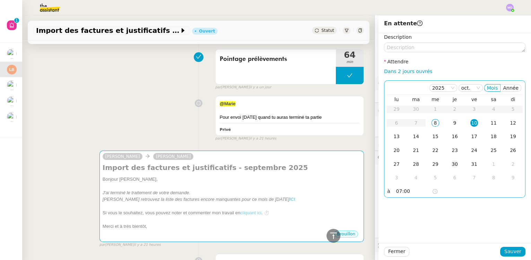
drag, startPoint x: 444, startPoint y: 123, endPoint x: 457, endPoint y: 158, distance: 37.8
click at [445, 123] on td "9" at bounding box center [454, 123] width 19 height 14
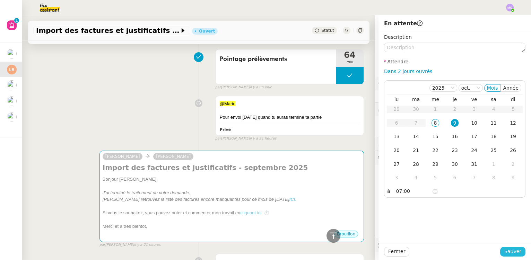
click at [506, 252] on span "Sauver" at bounding box center [512, 252] width 17 height 8
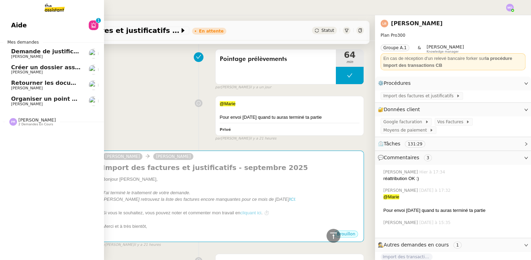
click at [45, 55] on span "Gabrielle Tavernier" at bounding box center [46, 57] width 70 height 4
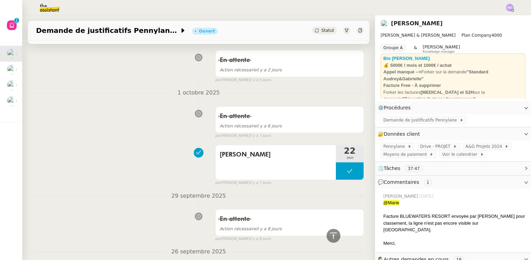
scroll to position [283, 0]
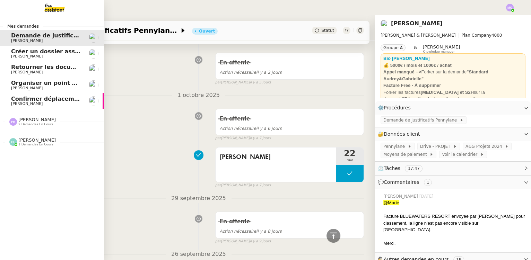
click at [37, 101] on span "Confirmer déplacement compteur gaz" at bounding box center [70, 99] width 118 height 7
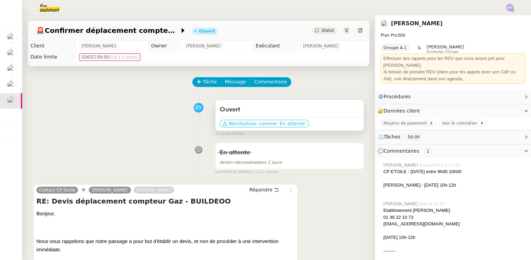
click at [238, 125] on span "Réinitialiser comme" at bounding box center [253, 123] width 48 height 7
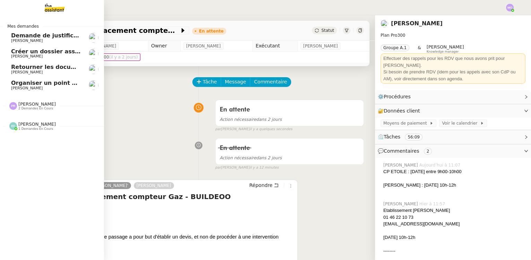
click at [38, 85] on span "Organiser un point de synchronisation" at bounding box center [71, 83] width 120 height 7
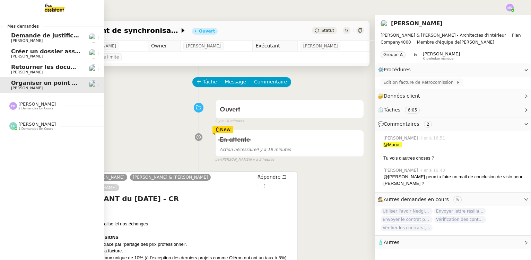
click at [51, 72] on span "Gilbert AVAKIAN" at bounding box center [46, 72] width 70 height 4
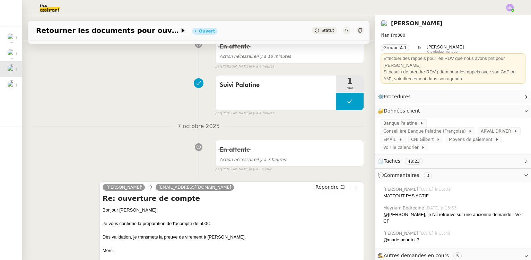
scroll to position [126, 0]
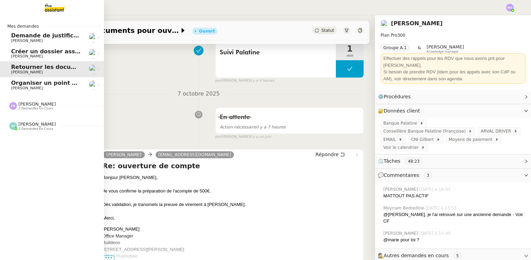
click at [32, 129] on span "1 demandes en cours" at bounding box center [35, 129] width 35 height 4
click at [38, 140] on span "Onboarder Alain Dufour" at bounding box center [54, 139] width 87 height 7
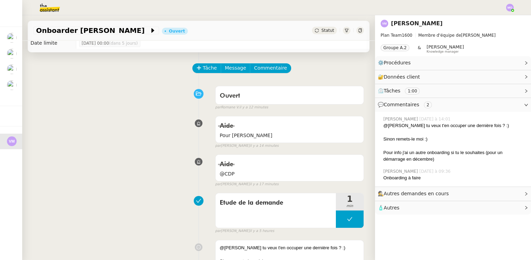
scroll to position [63, 0]
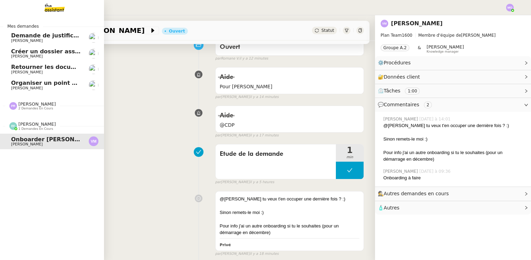
click at [34, 110] on div "Pauline Ribas 2 demandes en cours" at bounding box center [52, 103] width 104 height 20
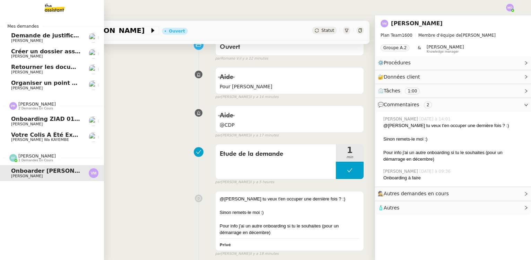
click at [44, 136] on span "Votre colis a été expédié" at bounding box center [50, 135] width 79 height 7
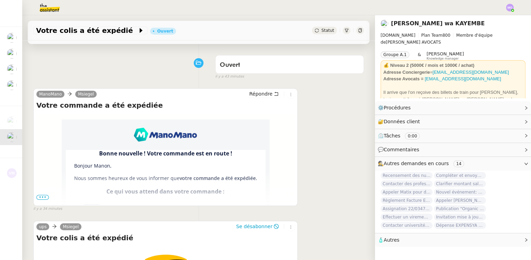
scroll to position [40, 0]
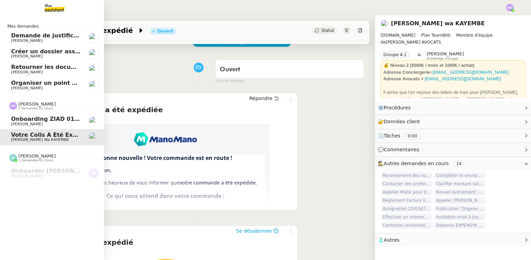
click at [31, 118] on span "Onboarding ZIAD 01/09" at bounding box center [47, 119] width 73 height 7
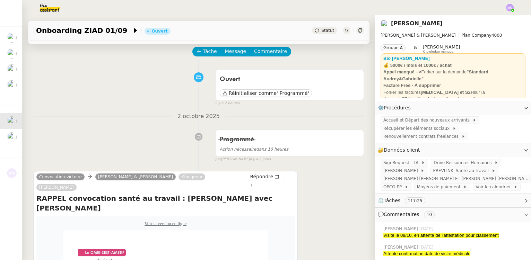
scroll to position [9, 0]
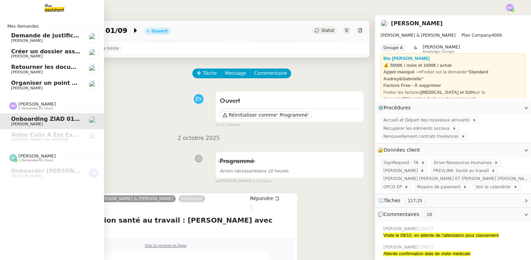
click at [35, 86] on span "Organiser un point de synchronisation" at bounding box center [71, 83] width 120 height 7
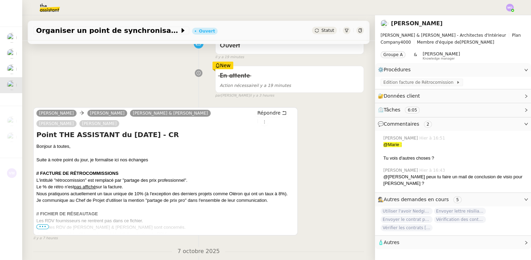
scroll to position [72, 0]
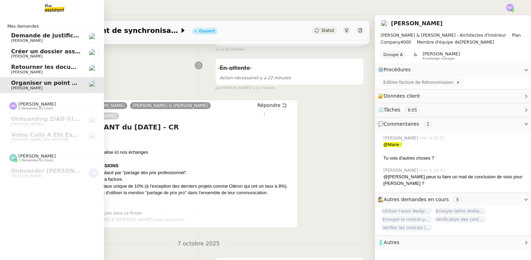
click at [50, 71] on span "Gilbert AVAKIAN" at bounding box center [46, 72] width 70 height 4
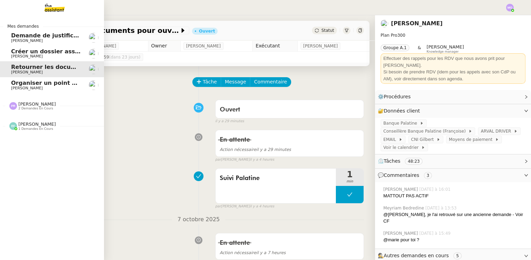
click at [46, 85] on span "Organiser un point de synchronisation" at bounding box center [71, 83] width 120 height 7
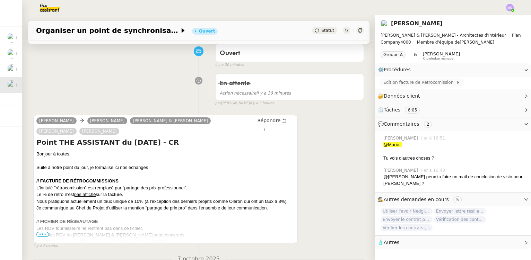
scroll to position [94, 0]
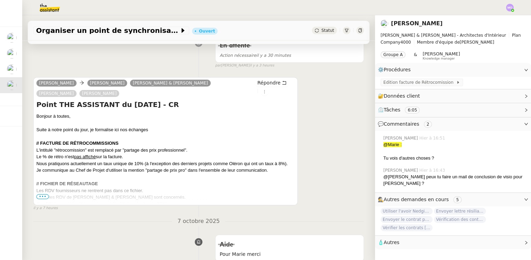
click at [43, 199] on span "•••" at bounding box center [42, 196] width 12 height 5
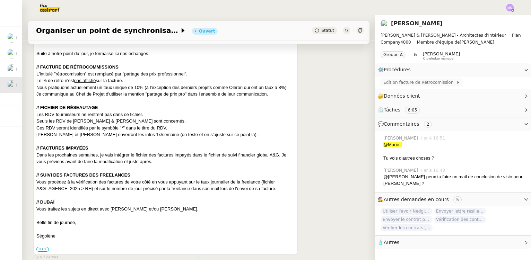
scroll to position [189, 0]
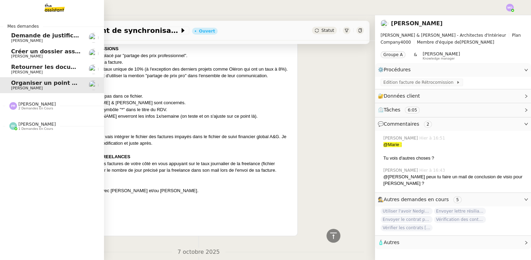
click at [50, 70] on span "Gilbert AVAKIAN" at bounding box center [46, 72] width 70 height 4
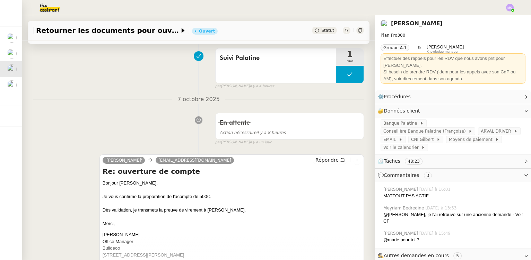
scroll to position [126, 0]
